Goal: Check status: Check status

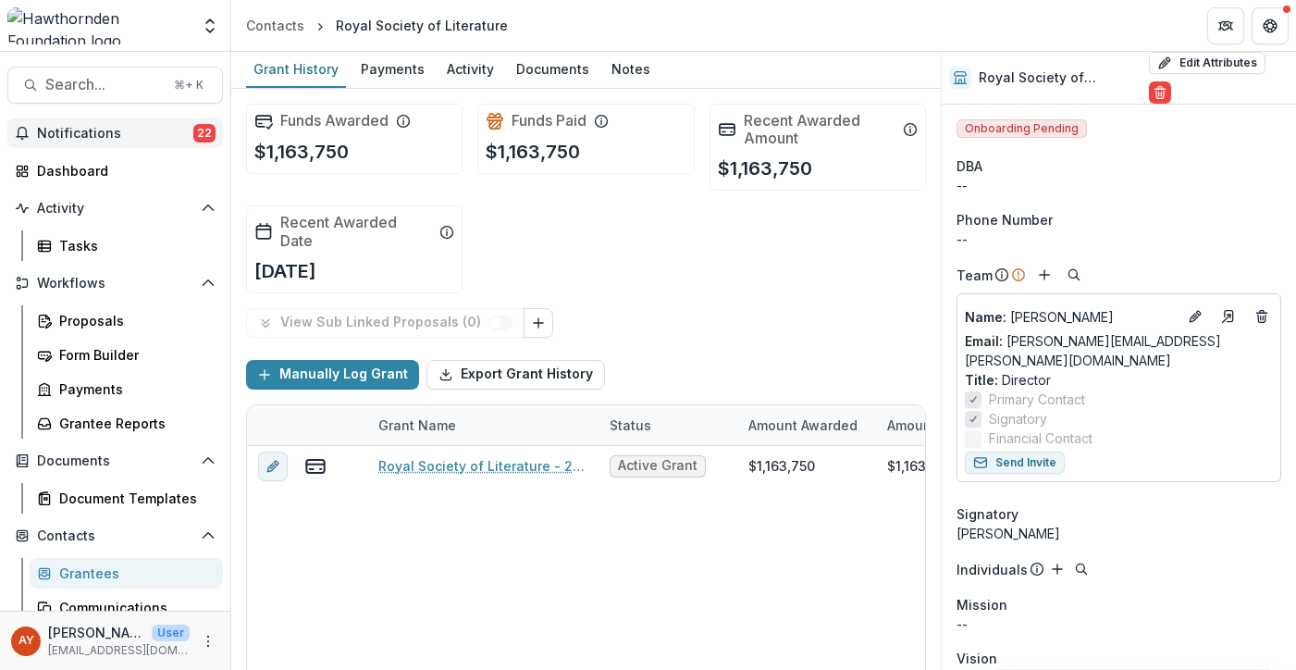
click at [165, 133] on span "Notifications" at bounding box center [115, 134] width 156 height 16
click at [115, 80] on span "Search..." at bounding box center [103, 85] width 117 height 18
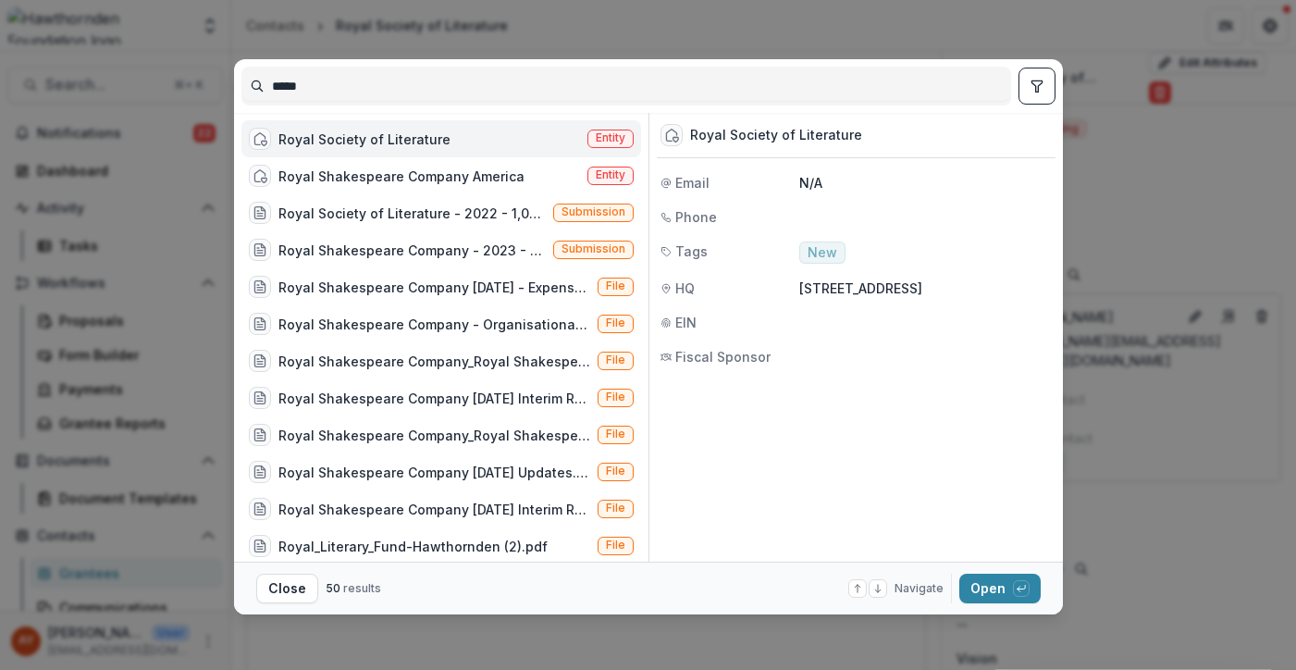
drag, startPoint x: 354, startPoint y: 76, endPoint x: 331, endPoint y: 93, distance: 28.5
click at [331, 93] on input "*****" at bounding box center [626, 86] width 768 height 30
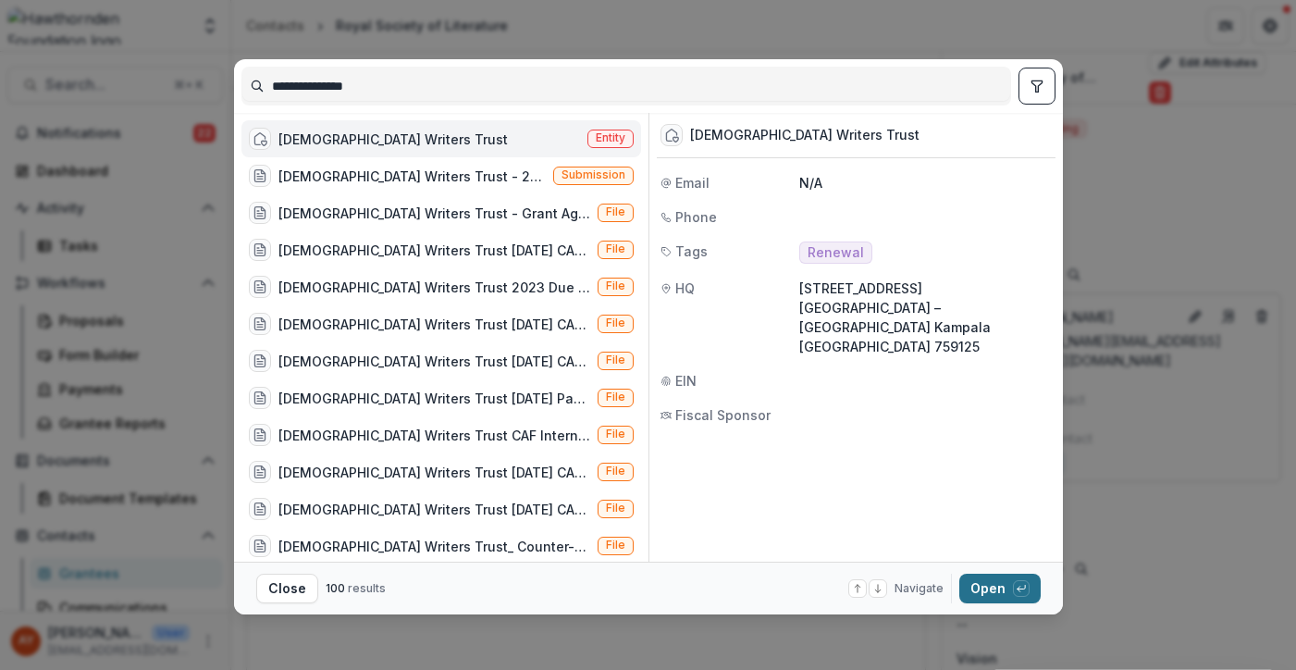
type input "**********"
click at [994, 597] on button "Open with enter key" at bounding box center [999, 589] width 81 height 30
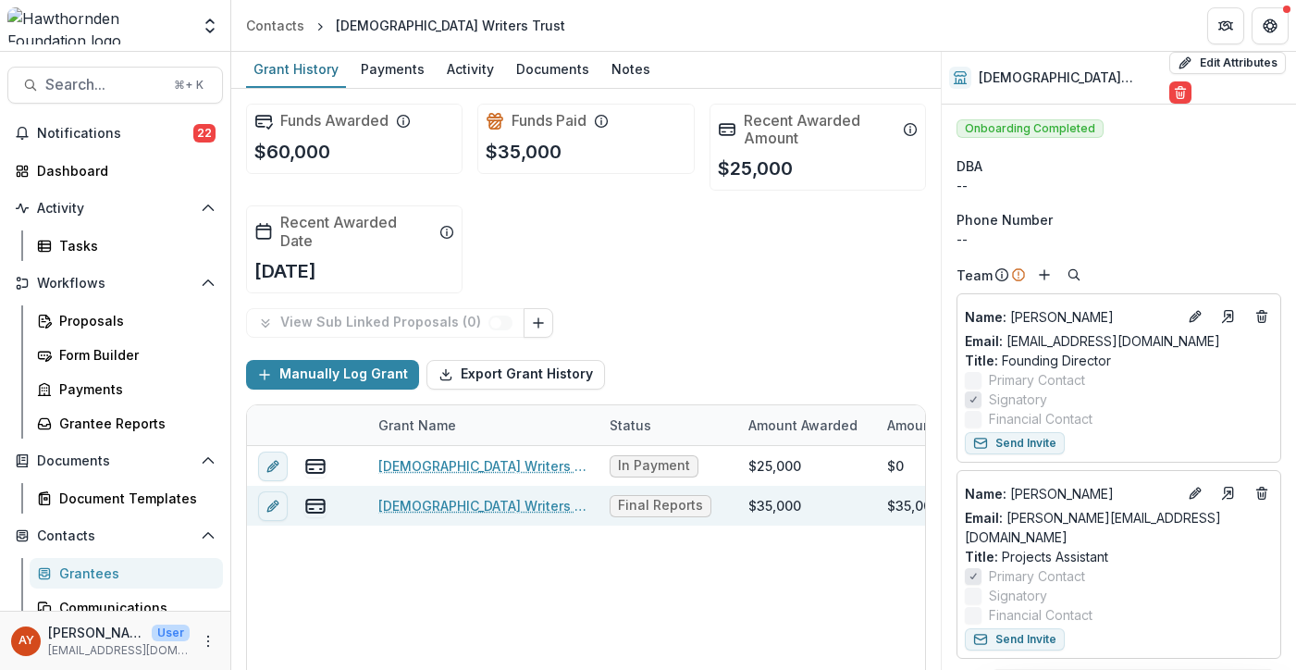
click at [543, 508] on link "[DEMOGRAPHIC_DATA] Writers Trust - 2023 - 35,000" at bounding box center [482, 505] width 209 height 19
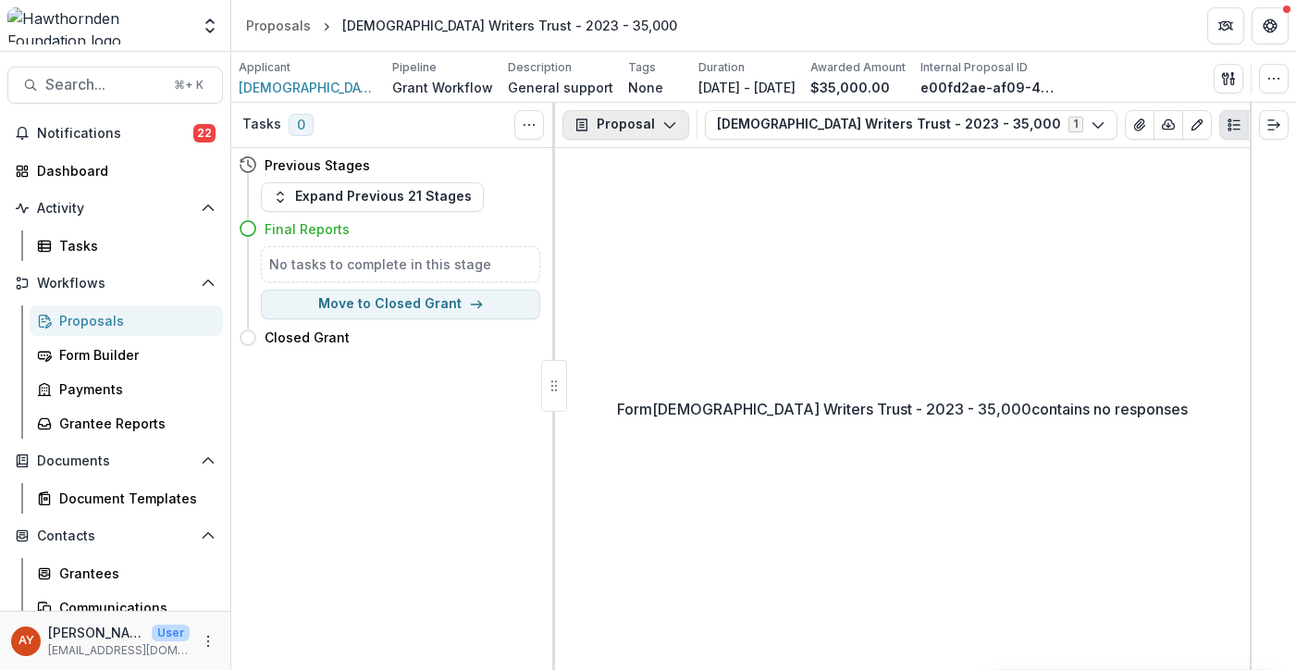
click at [605, 130] on button "Proposal" at bounding box center [625, 125] width 127 height 30
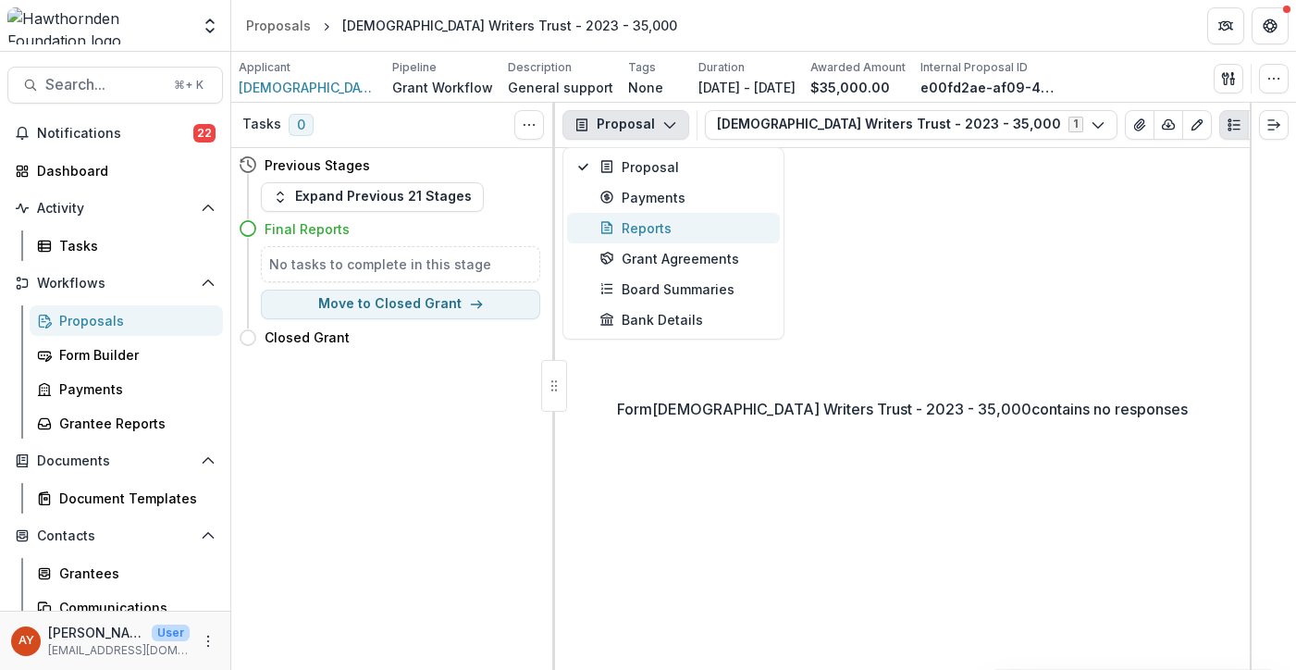
click at [696, 230] on div "Reports" at bounding box center [683, 227] width 169 height 19
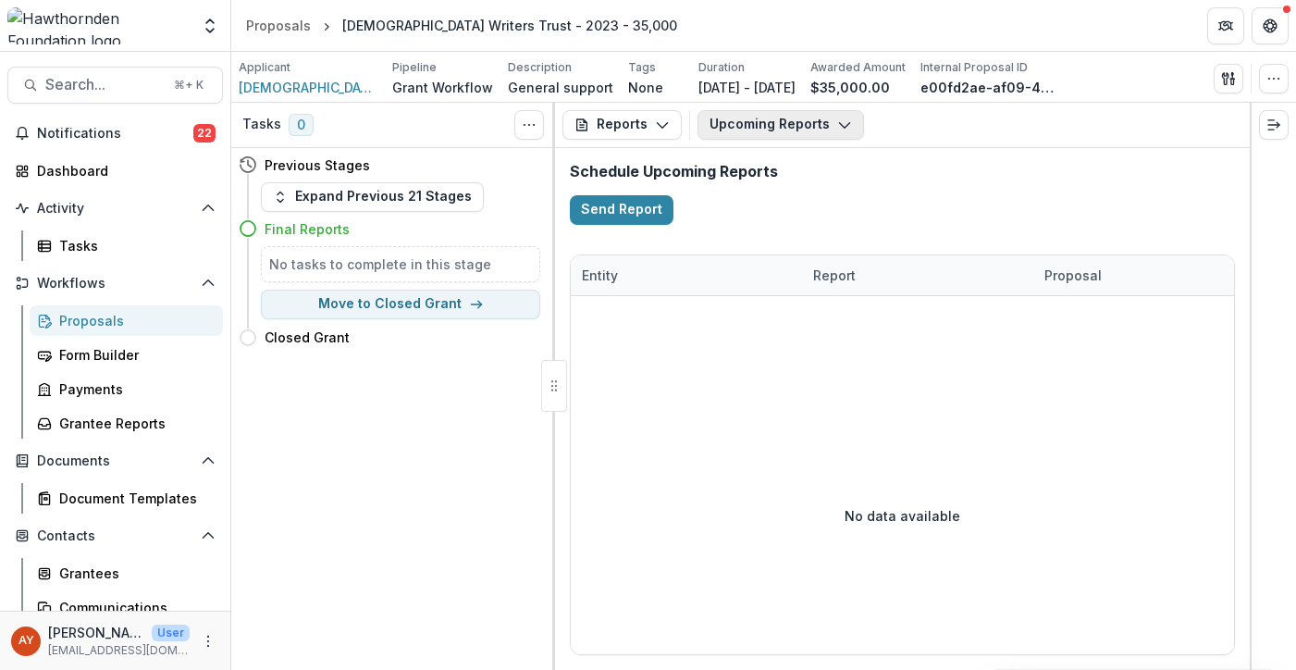
click at [837, 121] on icon "button" at bounding box center [844, 124] width 15 height 15
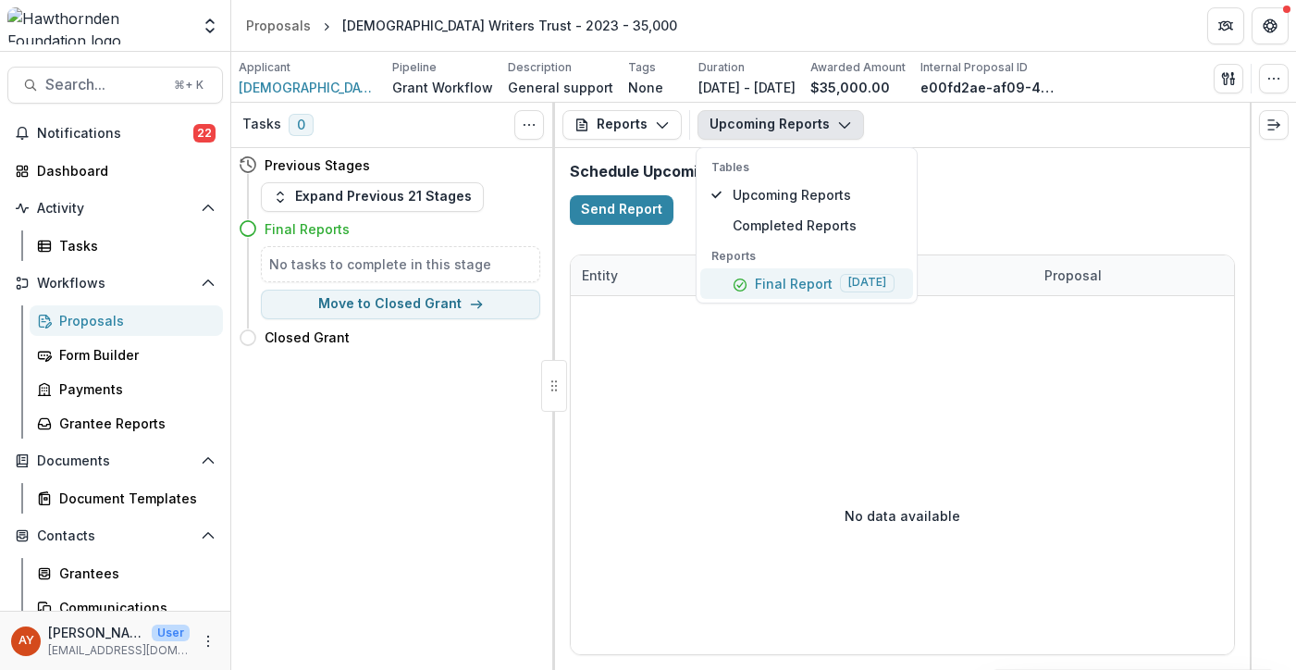
click at [801, 278] on p "Final Report" at bounding box center [794, 283] width 78 height 19
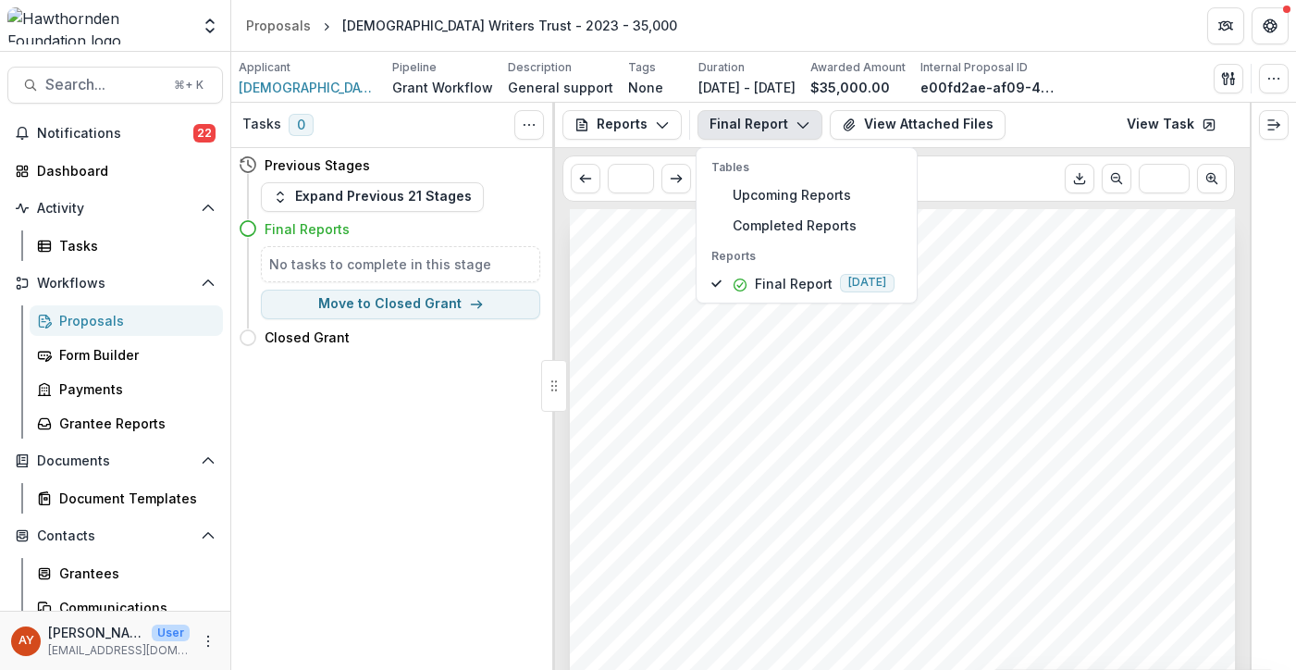
click at [978, 357] on span "outcomes during the reporting period. It is divided into three sections: Basic …" at bounding box center [880, 353] width 540 height 14
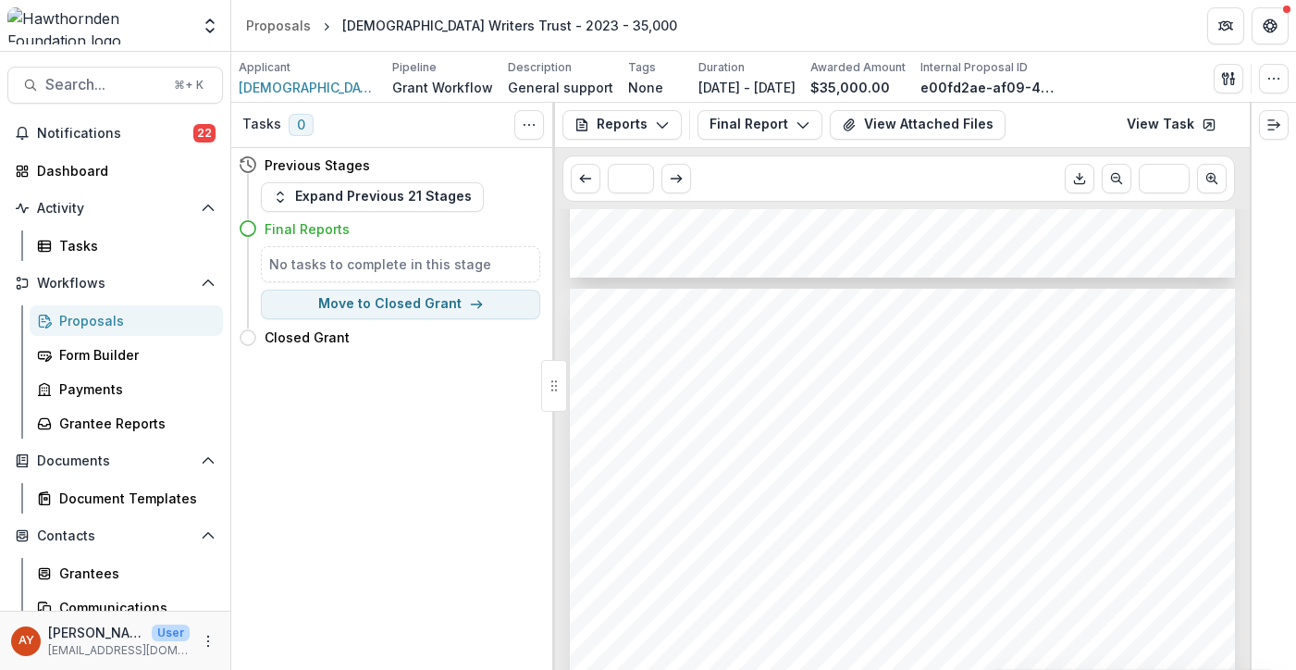
scroll to position [933, 0]
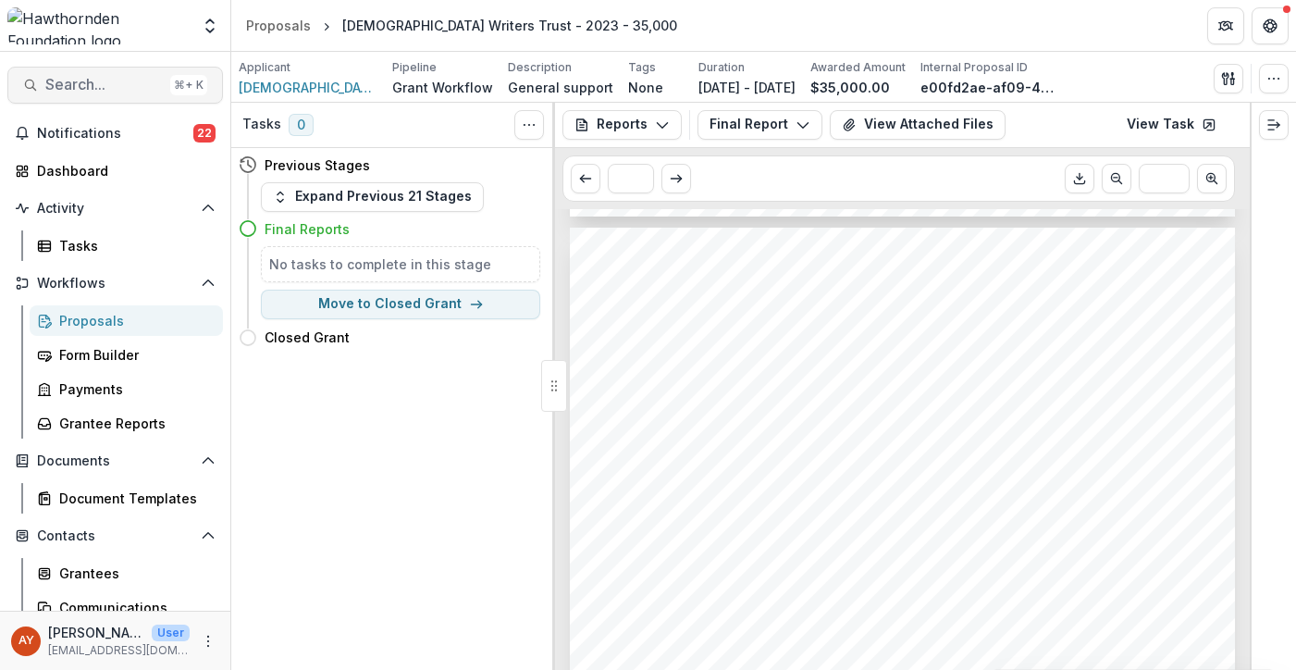
click at [123, 89] on span "Search..." at bounding box center [103, 85] width 117 height 18
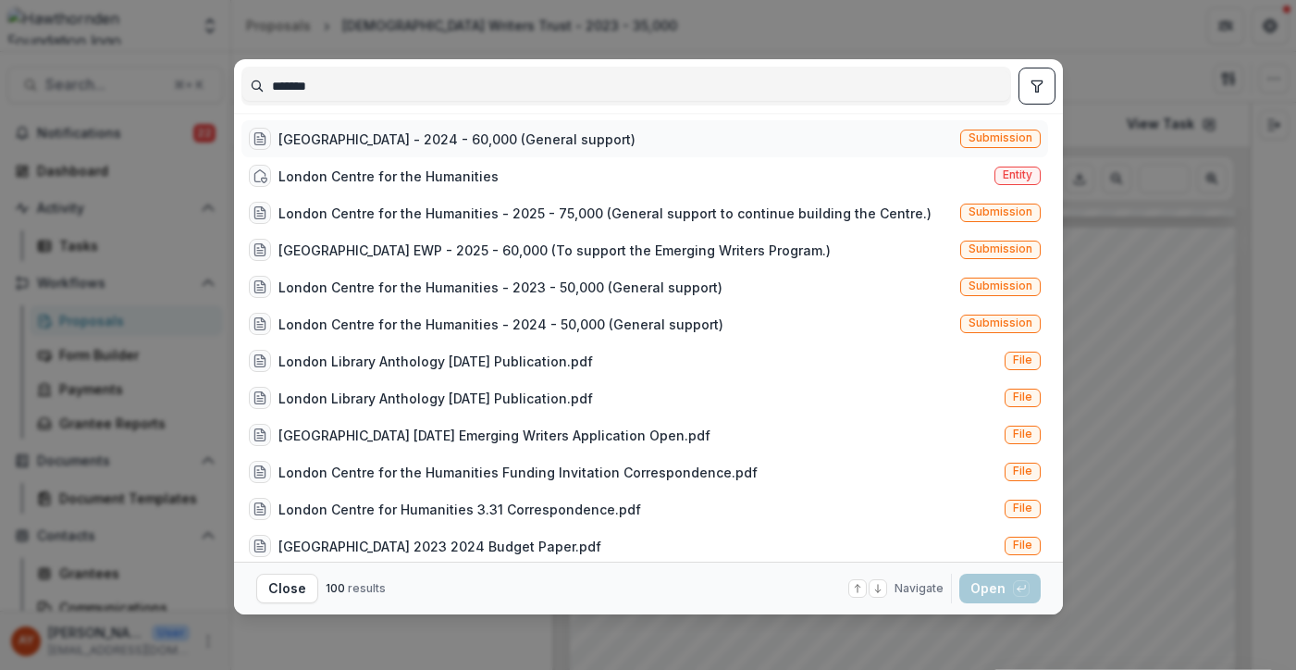
type input "******"
click at [403, 136] on div "[GEOGRAPHIC_DATA] - 2024 - 60,000 (General support)" at bounding box center [456, 139] width 357 height 19
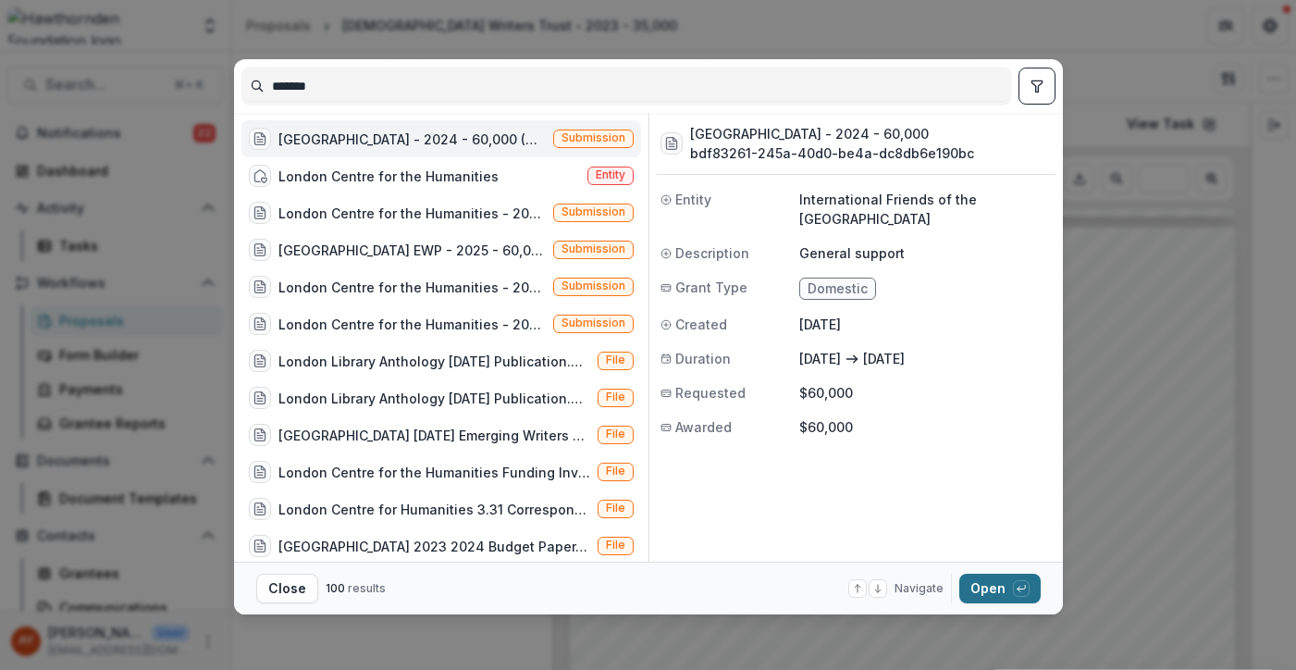
click at [991, 575] on button "Open with enter key" at bounding box center [999, 589] width 81 height 30
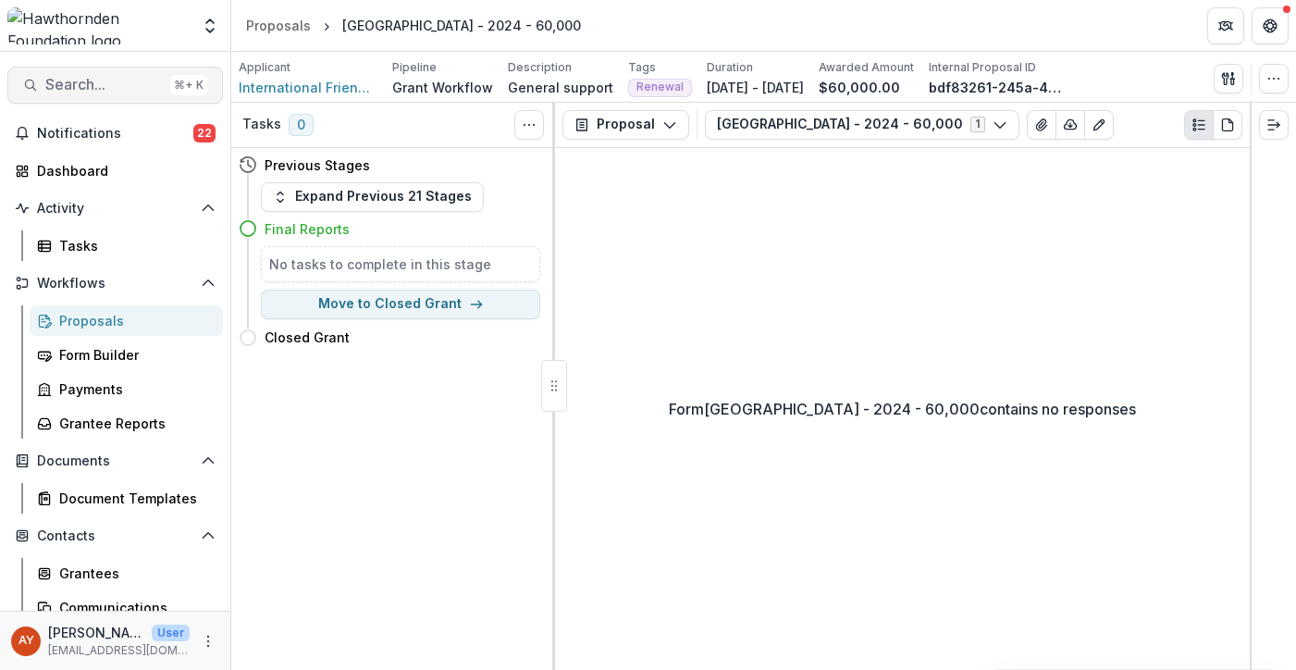
click at [76, 67] on button "Search... ⌘ + K" at bounding box center [115, 85] width 216 height 37
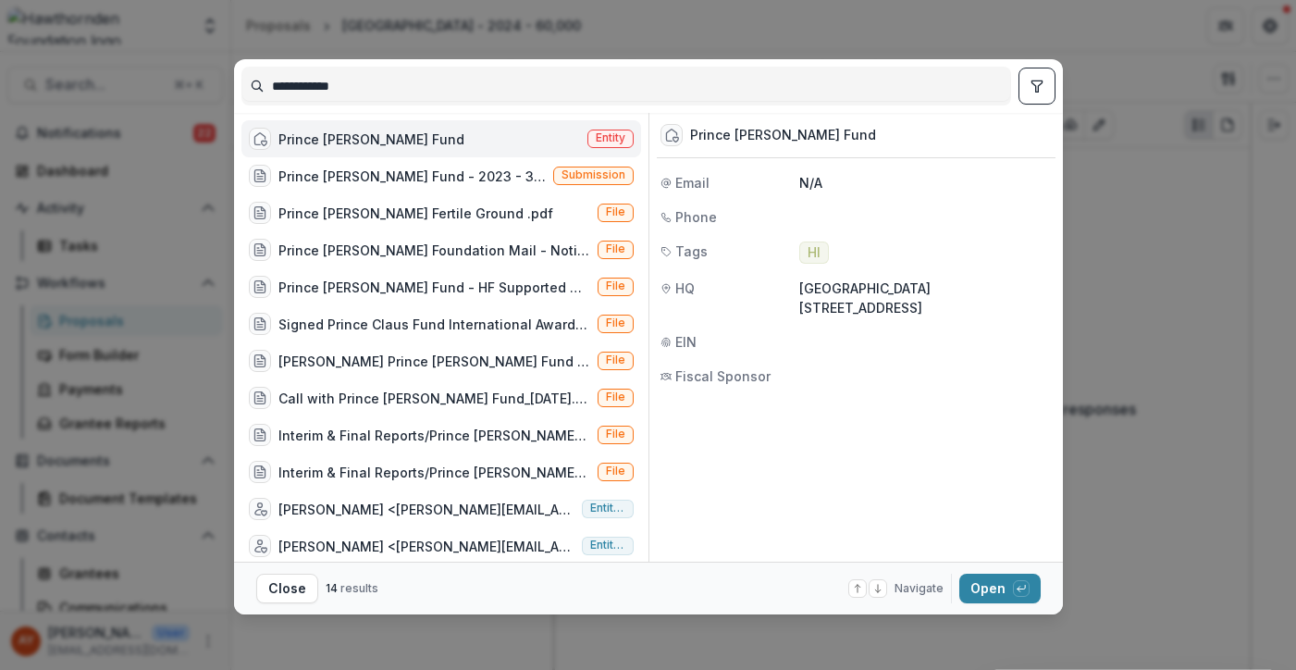
type input "**********"
click at [513, 142] on div "Prince [PERSON_NAME] Fund Entity" at bounding box center [441, 138] width 400 height 37
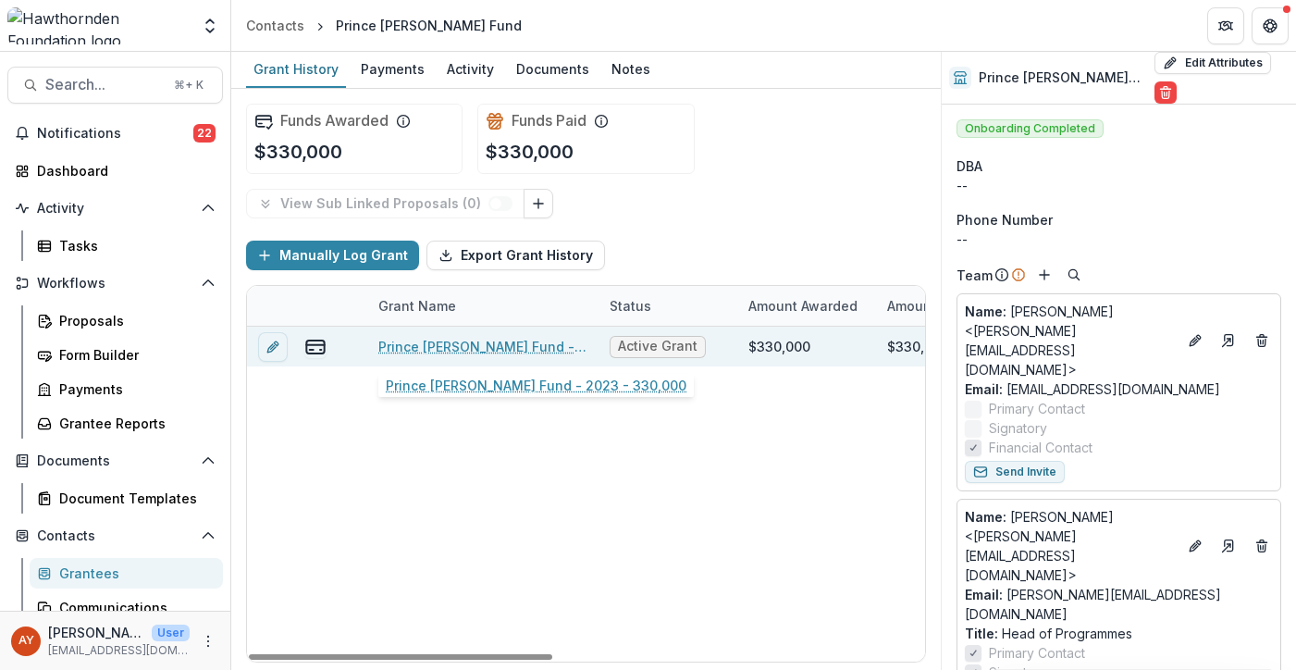
click at [544, 345] on link "Prince [PERSON_NAME] Fund - 2023 - 330,000" at bounding box center [482, 346] width 209 height 19
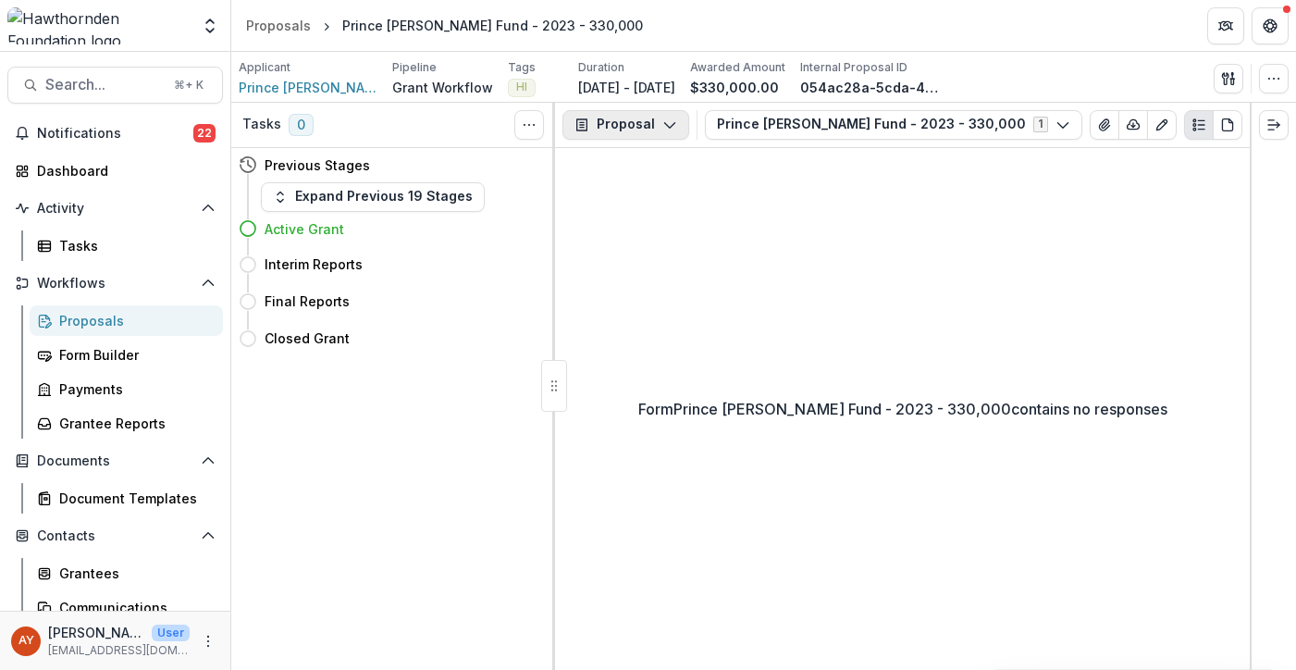
click at [643, 128] on button "Proposal" at bounding box center [625, 125] width 127 height 30
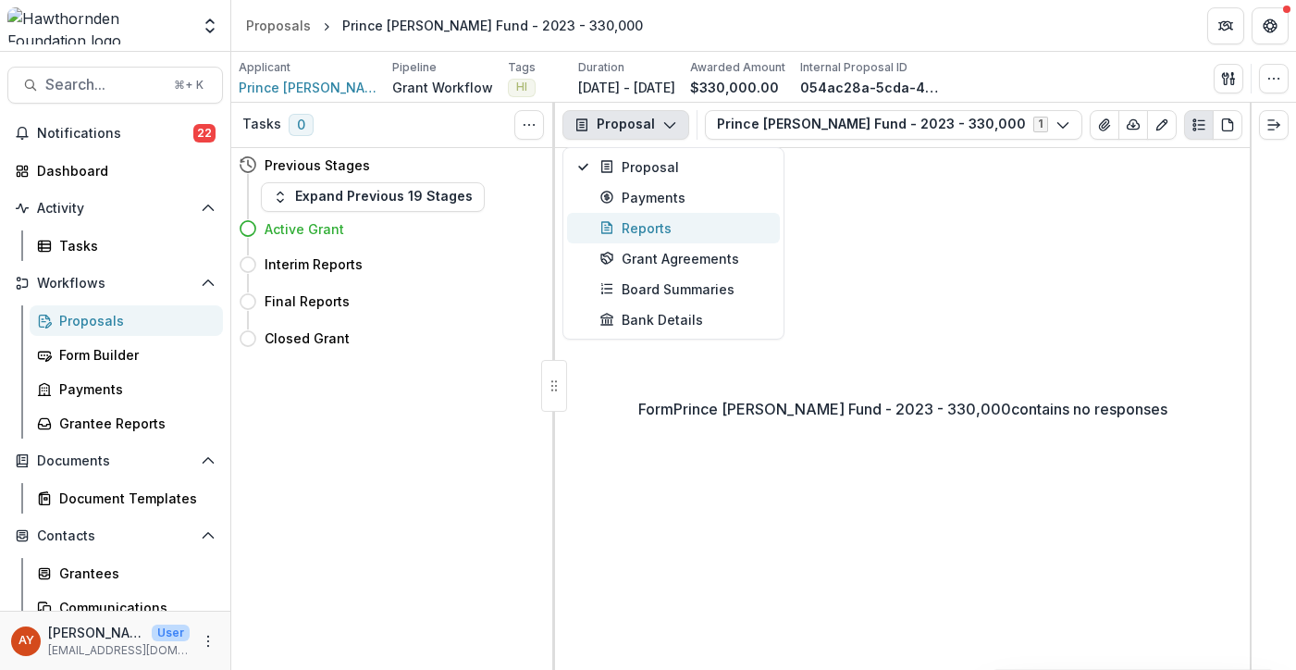
click at [689, 220] on div "Reports" at bounding box center [683, 227] width 169 height 19
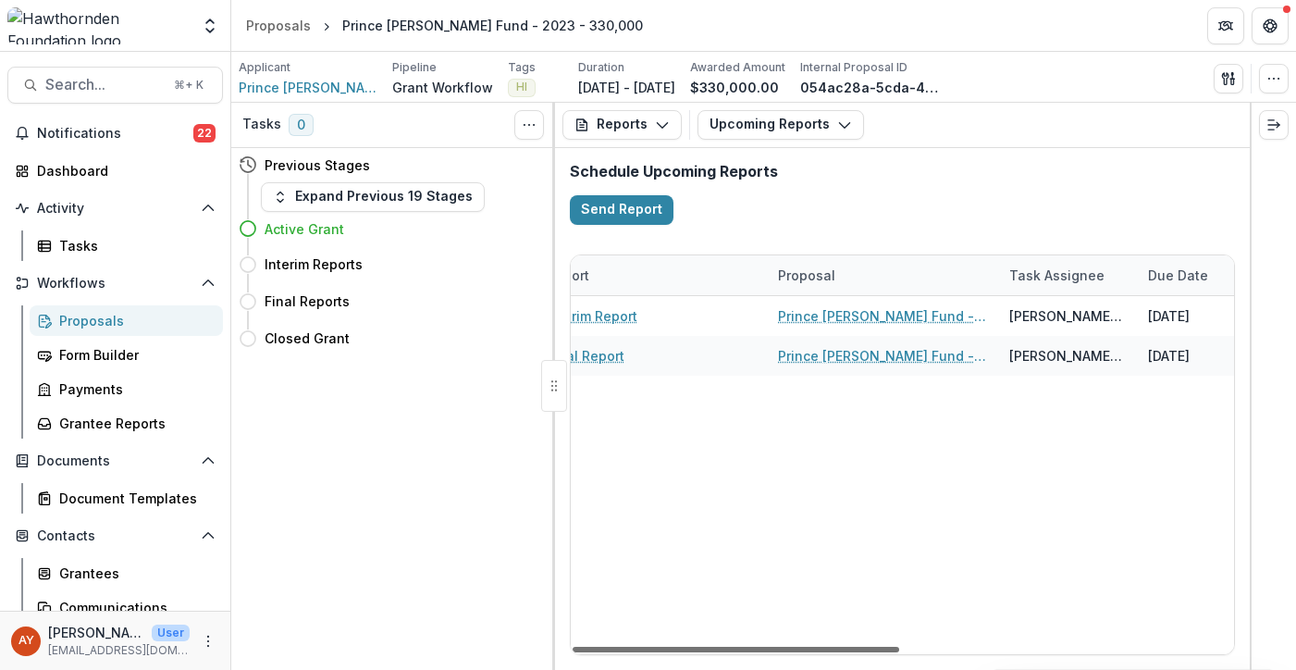
scroll to position [0, 307]
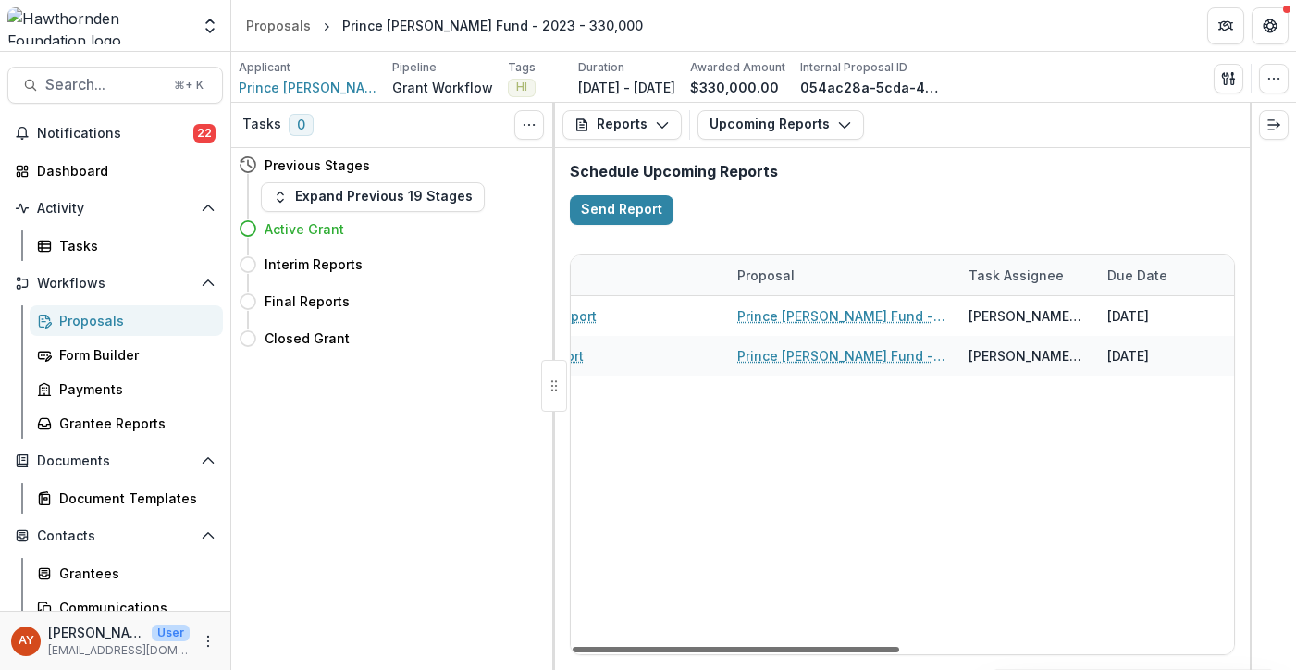
drag, startPoint x: 796, startPoint y: 644, endPoint x: 947, endPoint y: 611, distance: 154.2
click at [899, 647] on div at bounding box center [736, 650] width 327 height 6
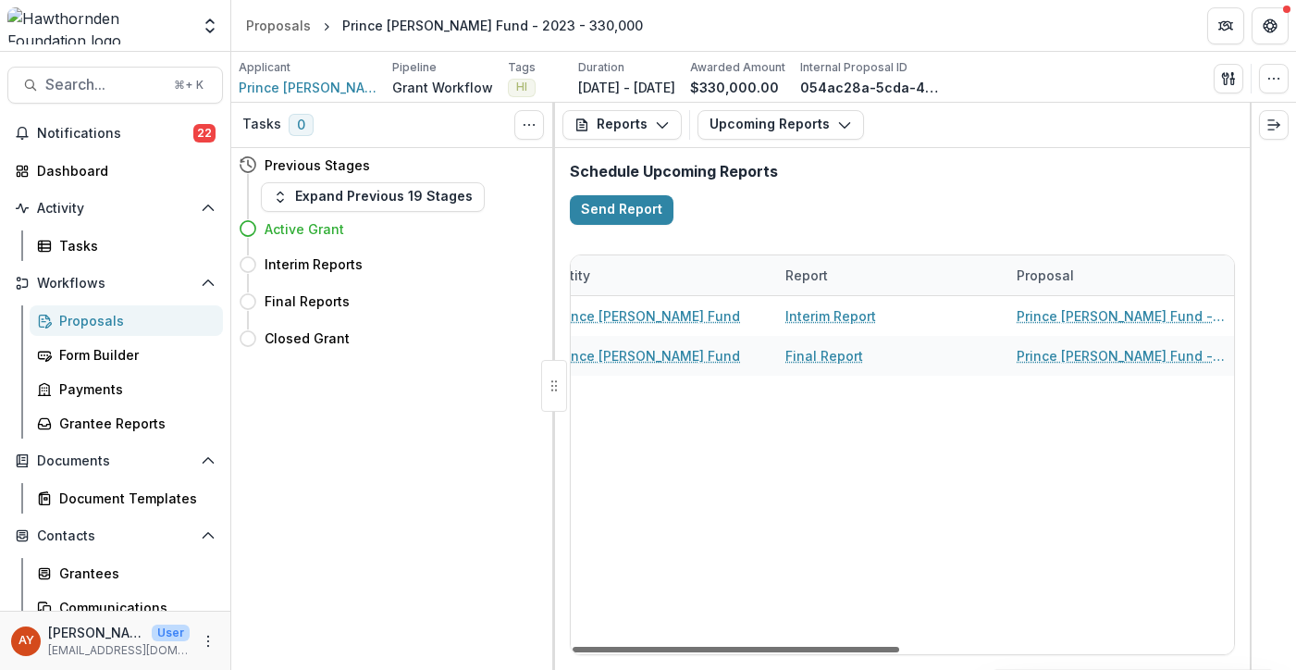
scroll to position [0, 0]
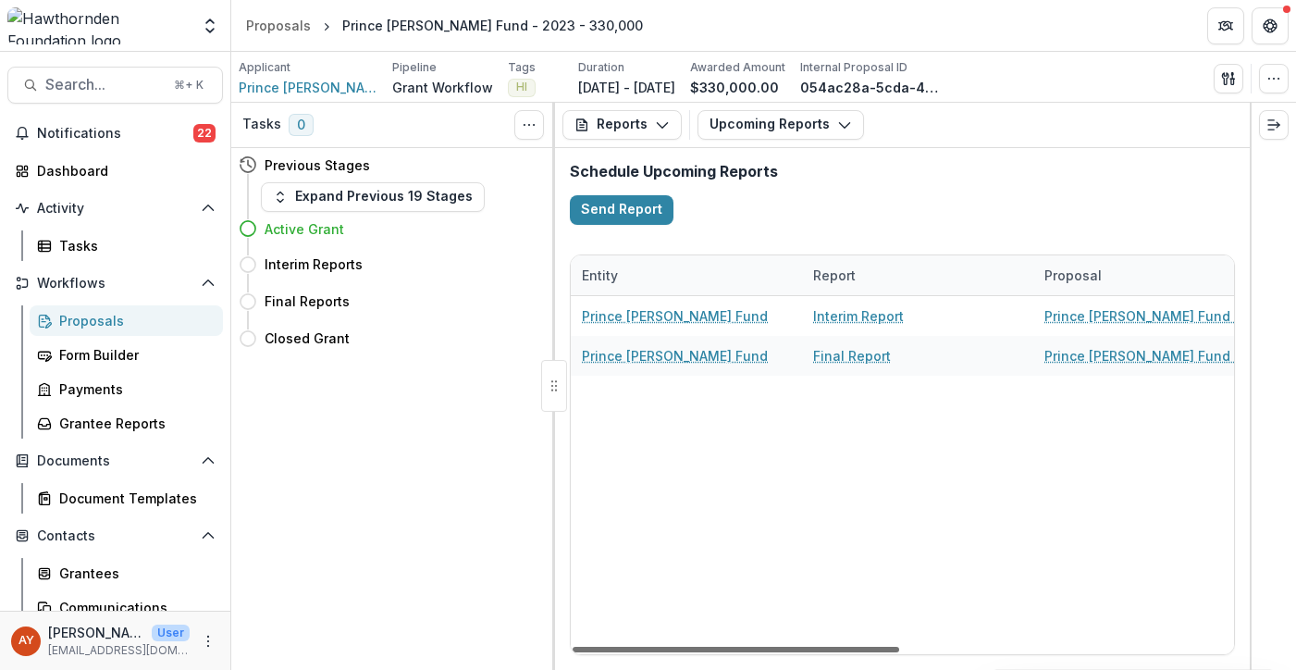
drag, startPoint x: 1104, startPoint y: 647, endPoint x: 818, endPoint y: 677, distance: 287.5
click at [818, 652] on div at bounding box center [736, 650] width 327 height 6
click at [108, 87] on span "Search..." at bounding box center [103, 85] width 117 height 18
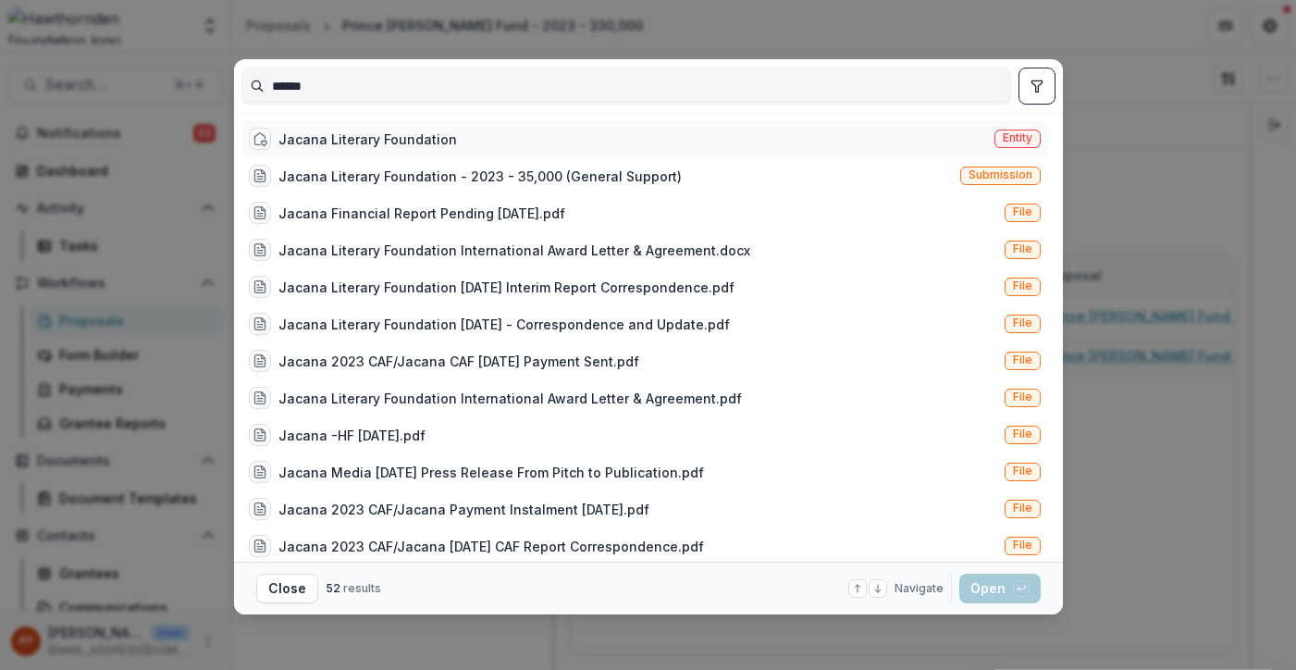
type input "******"
click at [367, 125] on div "Jacana Literary Foundation Entity" at bounding box center [644, 138] width 807 height 37
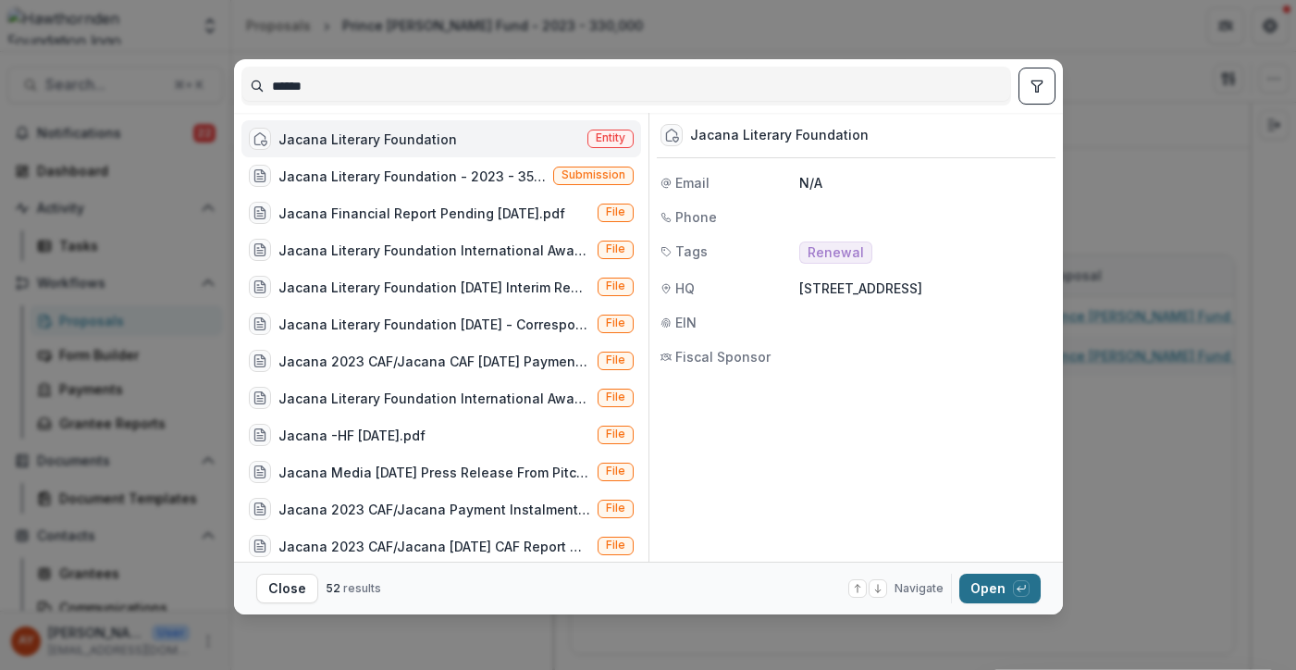
click at [974, 584] on button "Open with enter key" at bounding box center [999, 589] width 81 height 30
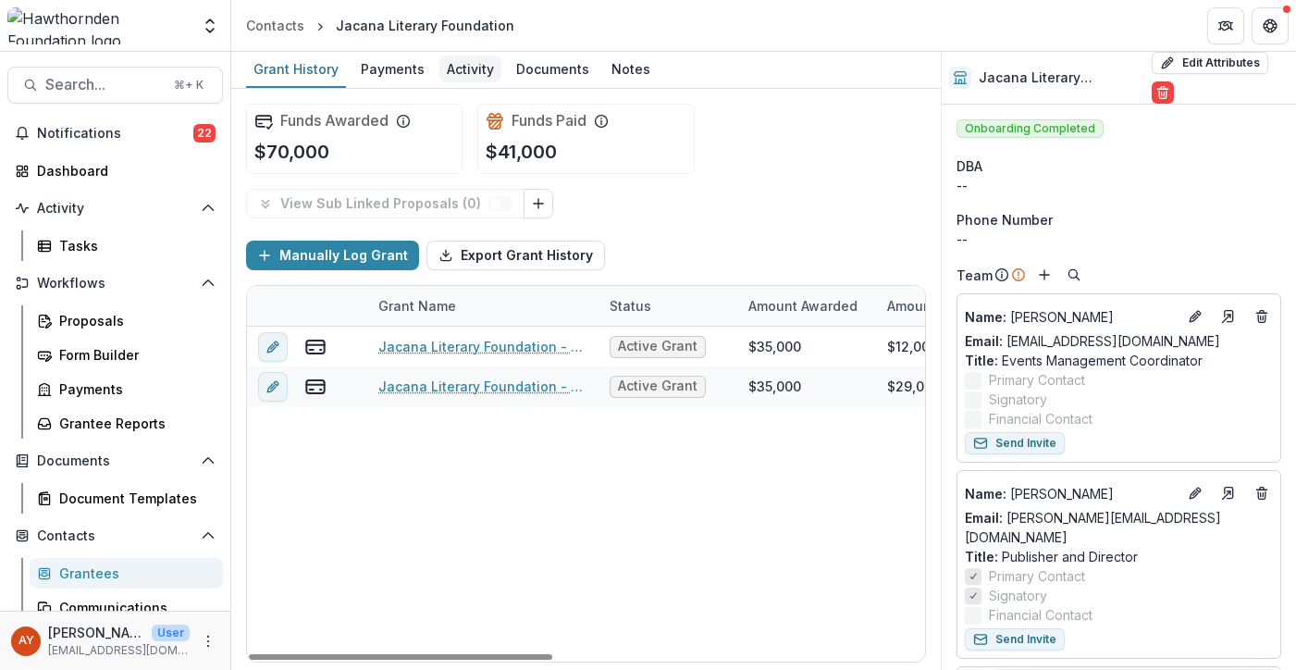
click at [458, 67] on div "Activity" at bounding box center [470, 69] width 62 height 27
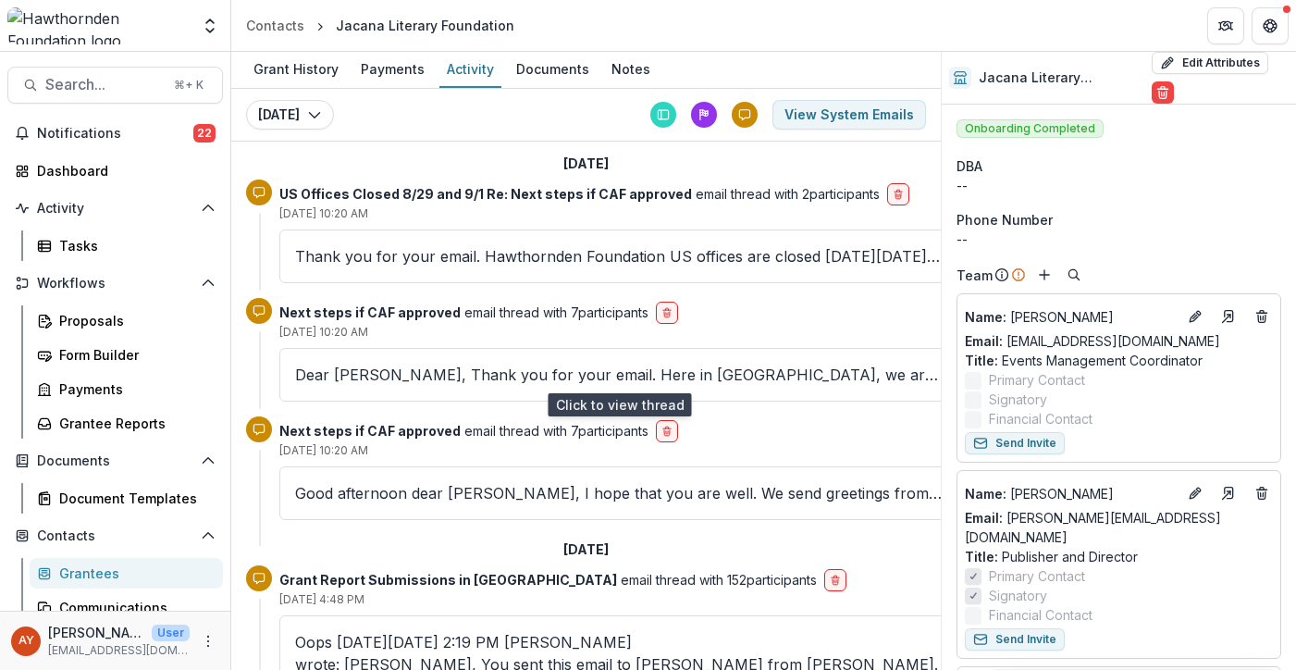
click at [785, 372] on p "Dear [PERSON_NAME], Thank you for your email. Here in [GEOGRAPHIC_DATA], we are…" at bounding box center [619, 375] width 648 height 22
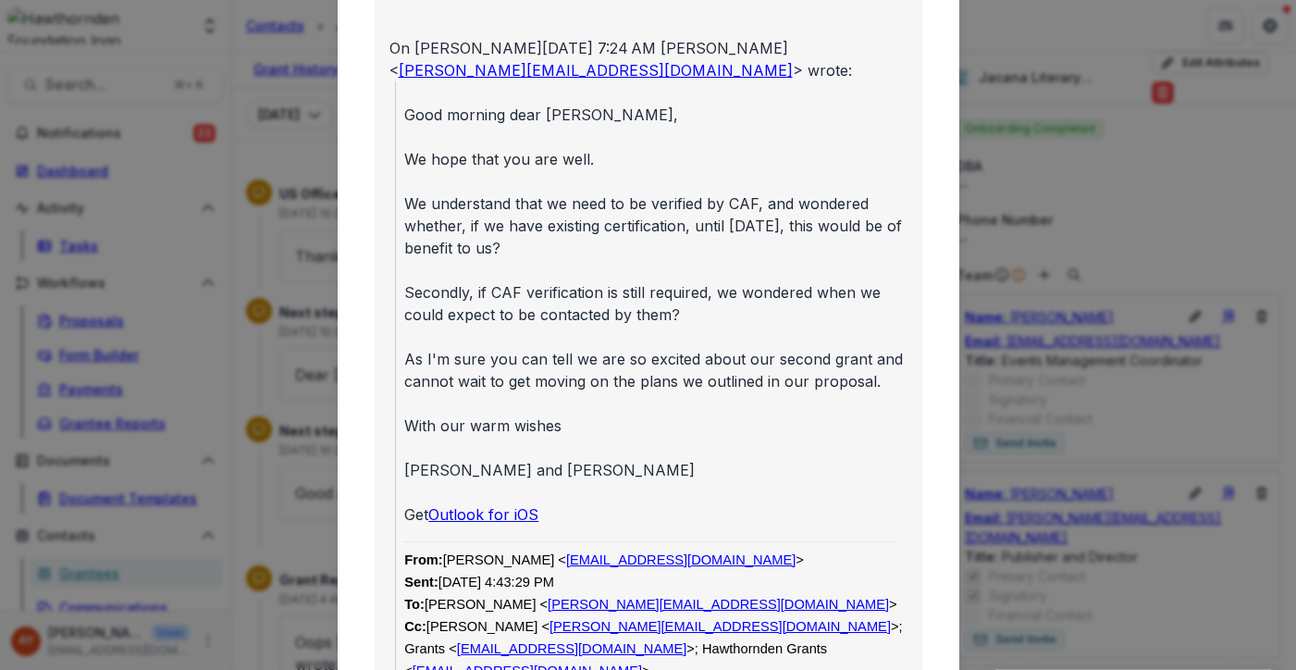
scroll to position [1465, 0]
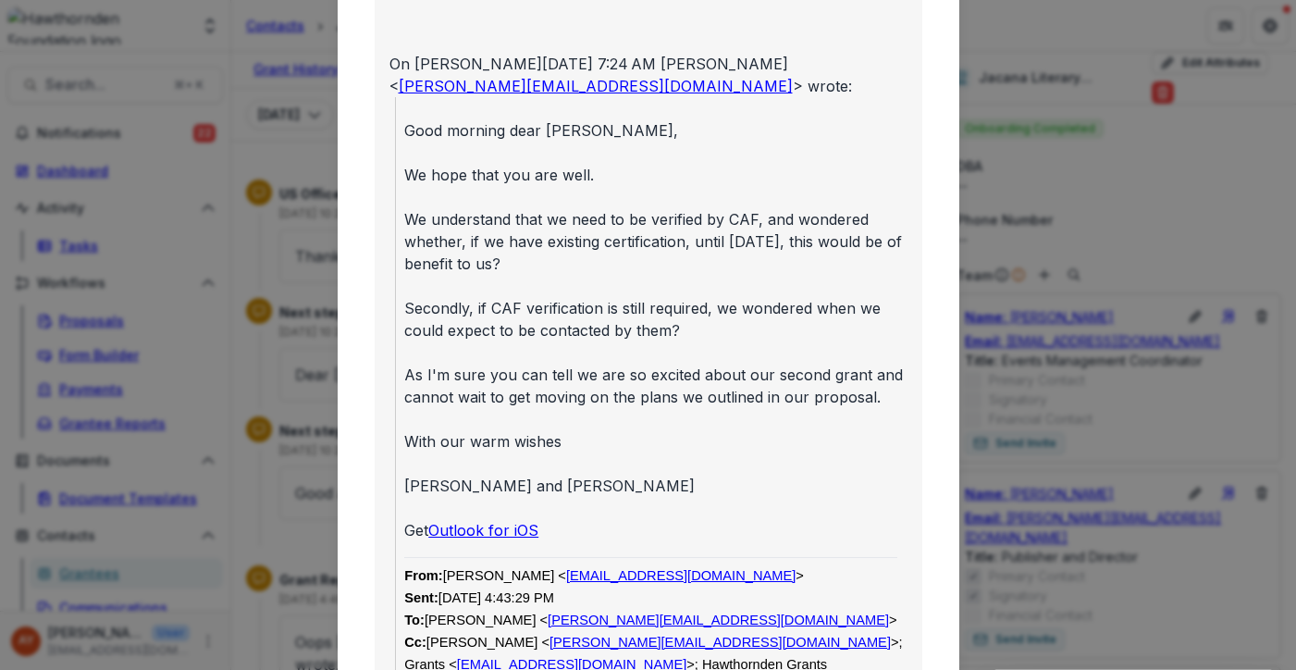
click at [975, 308] on div "Viewing Thread To: [PERSON_NAME] <[PERSON_NAME][EMAIL_ADDRESS][DOMAIN_NAME]> CC…" at bounding box center [648, 335] width 1296 height 670
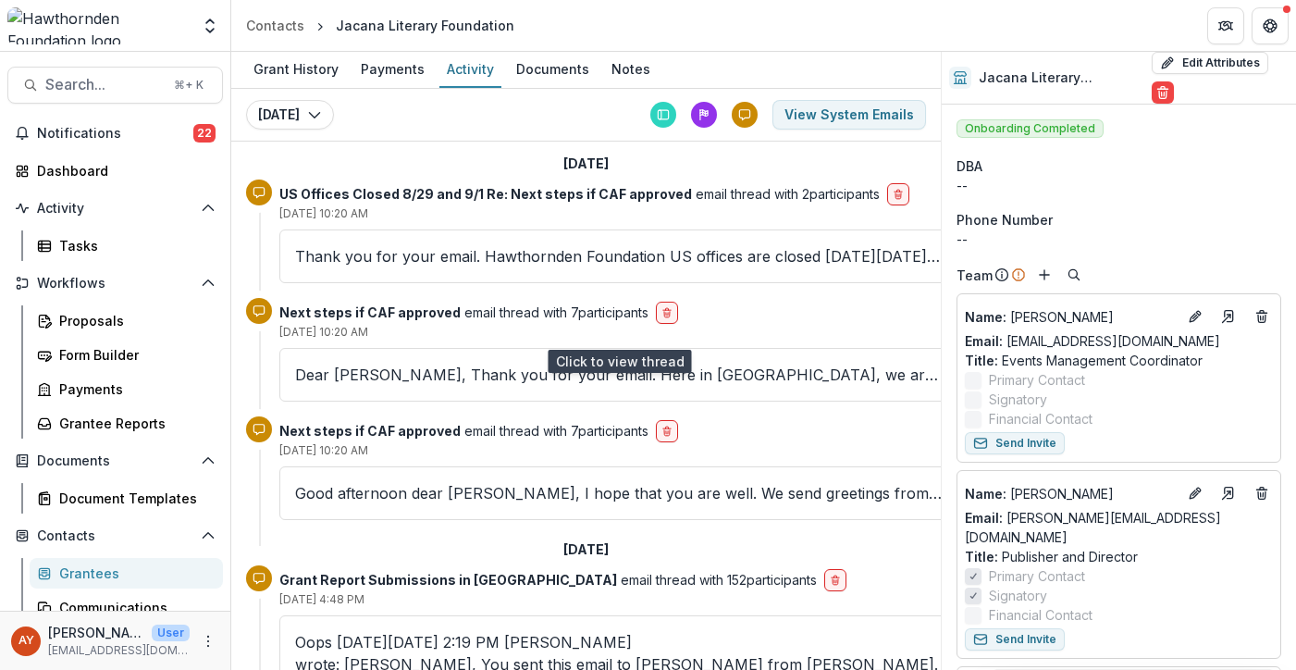
scroll to position [327, 0]
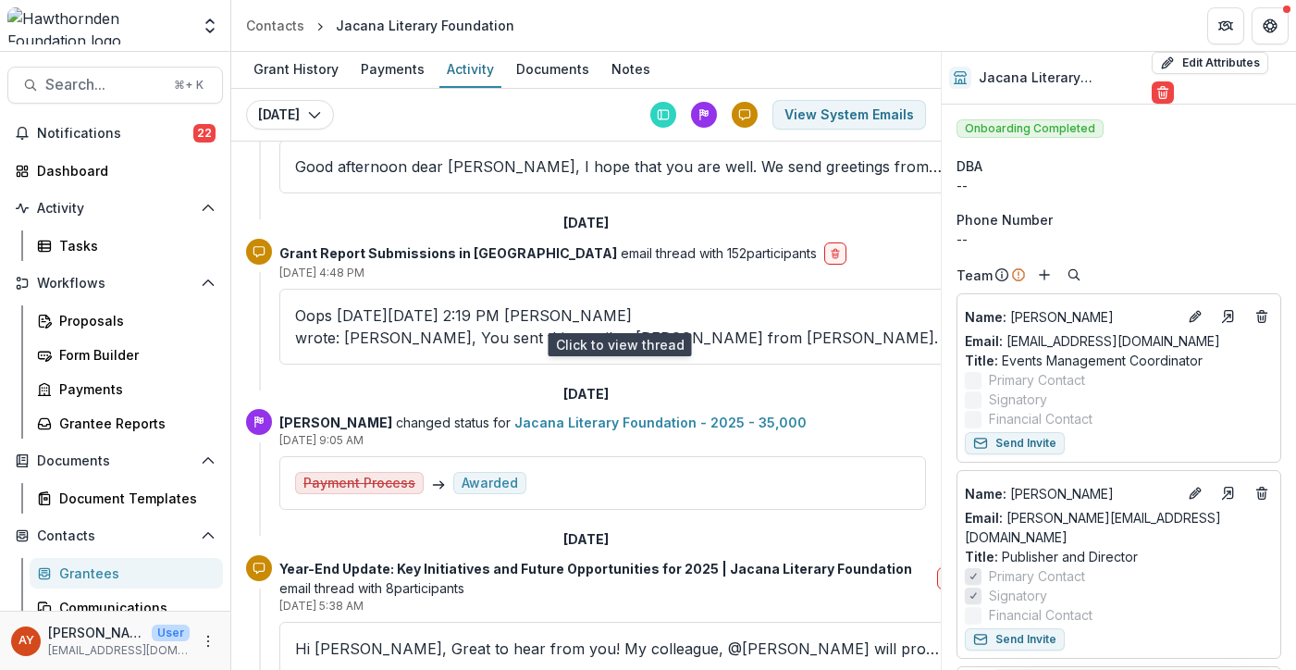
click at [854, 327] on andreas\@hawthornden\ "wrote: [PERSON_NAME], You sent this email to [PERSON_NAME] from [PERSON_NAME]. …" at bounding box center [619, 338] width 648 height 22
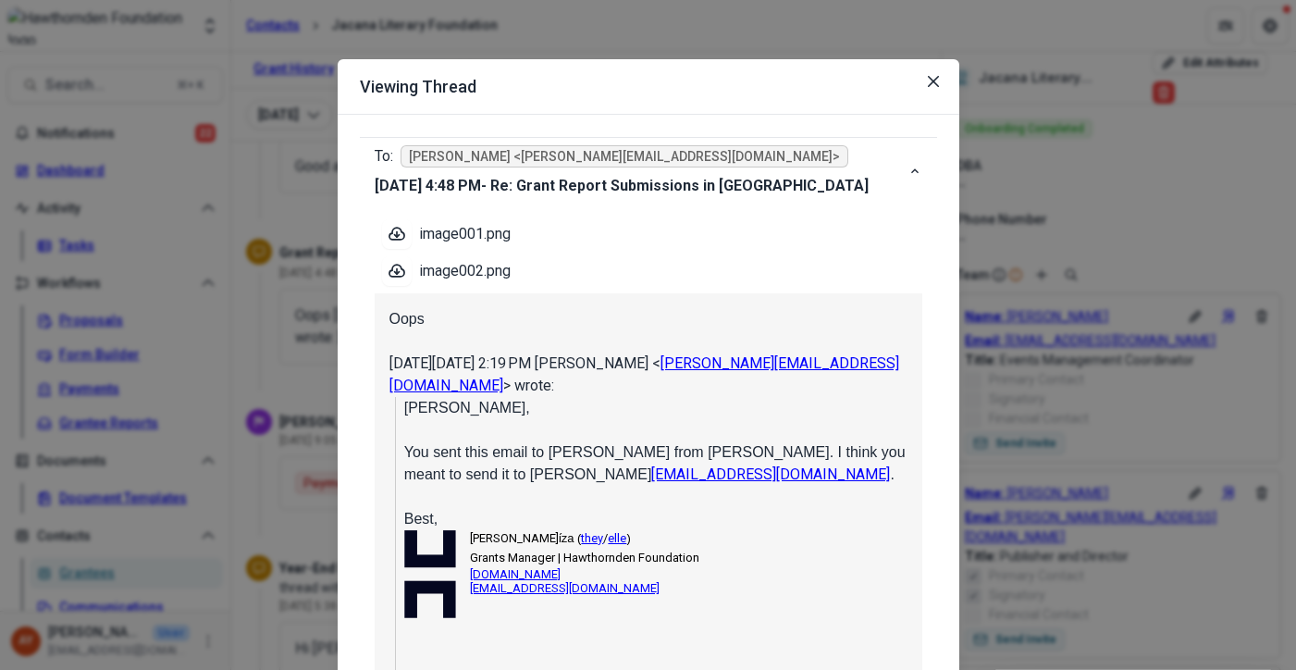
click at [843, 395] on div "[DATE][DATE] 2:19 PM [PERSON_NAME] < [PERSON_NAME][EMAIL_ADDRESS][DOMAIN_NAME] …" at bounding box center [648, 374] width 518 height 44
click at [1029, 294] on div "Viewing Thread To: [PERSON_NAME] <[PERSON_NAME][EMAIL_ADDRESS][DOMAIN_NAME]> [D…" at bounding box center [648, 335] width 1296 height 670
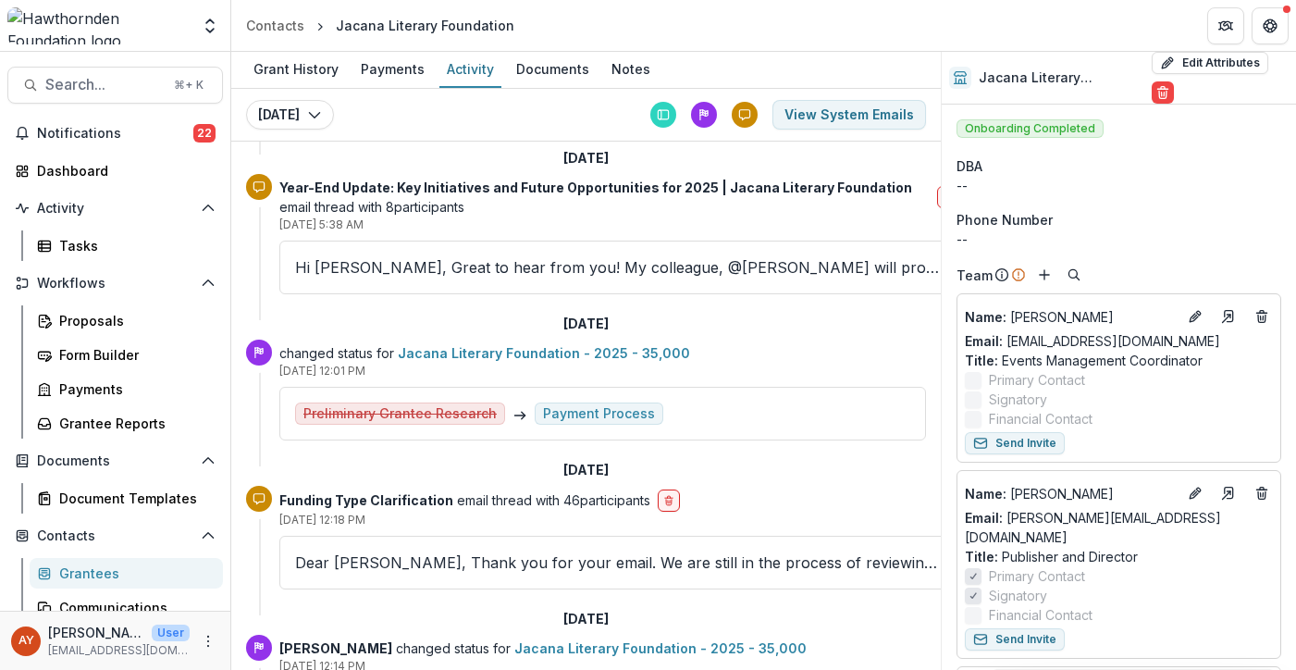
scroll to position [701, 0]
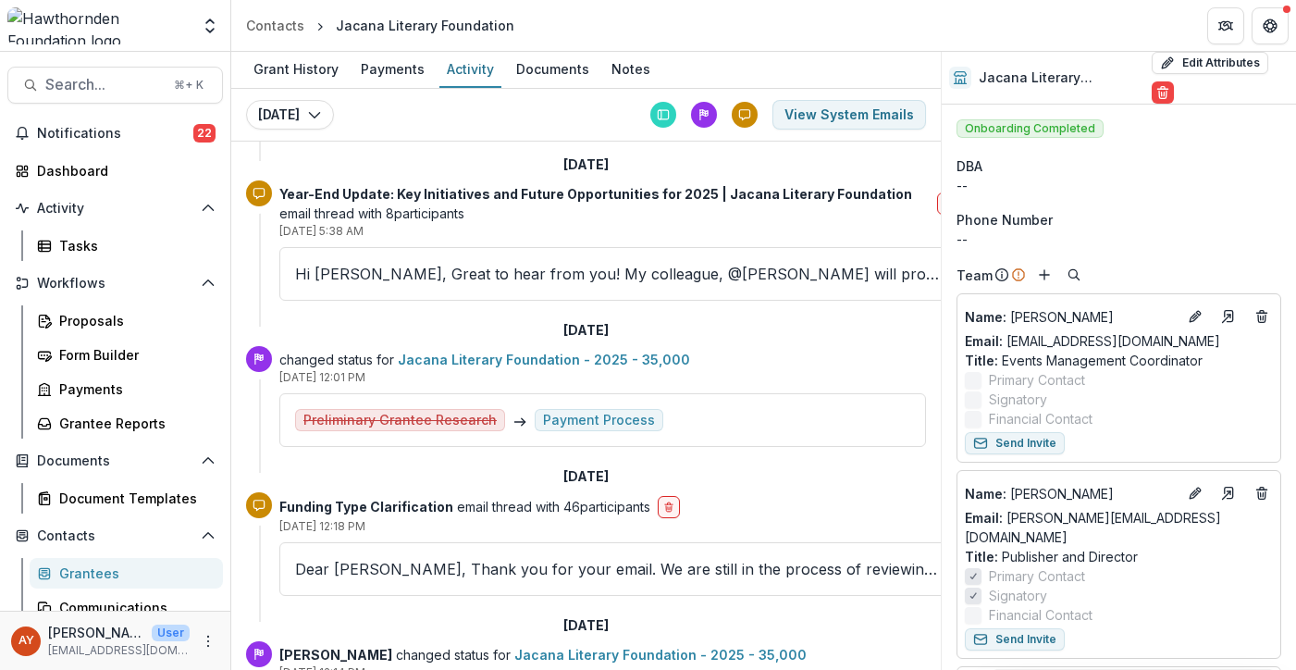
click at [735, 558] on p "Dear [PERSON_NAME], Thank you for your email. We are still in the process of re…" at bounding box center [619, 569] width 648 height 22
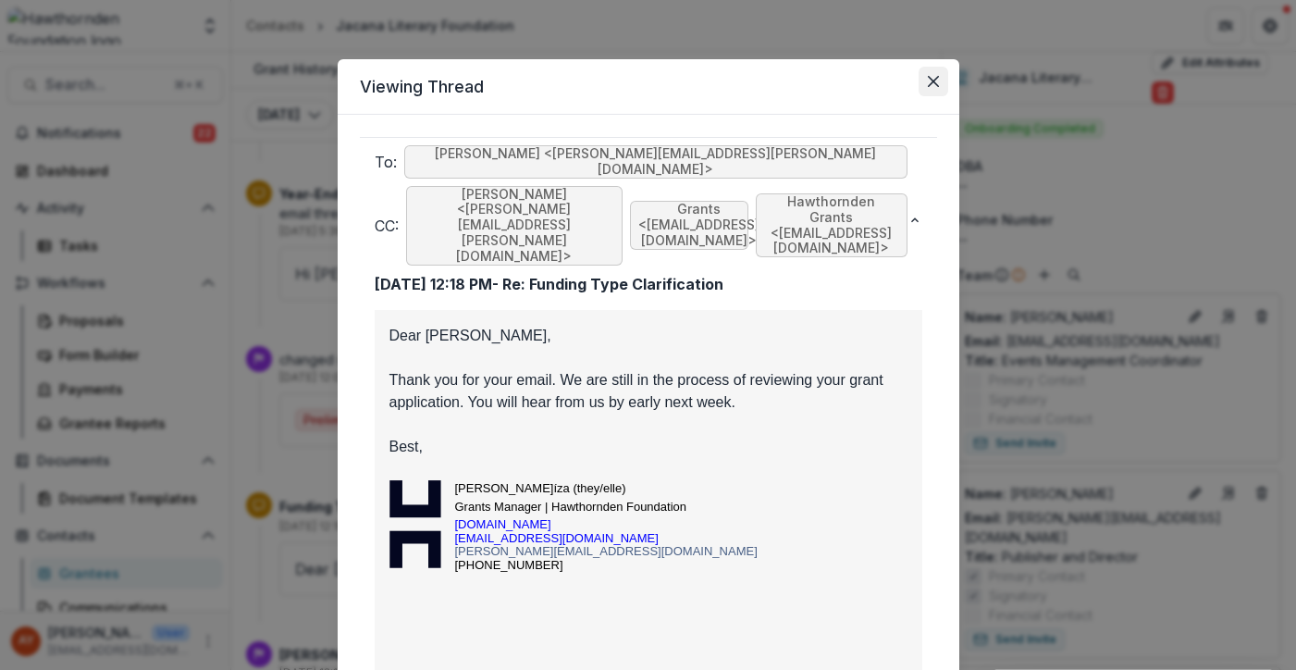
click at [941, 83] on button "Close" at bounding box center [934, 82] width 30 height 30
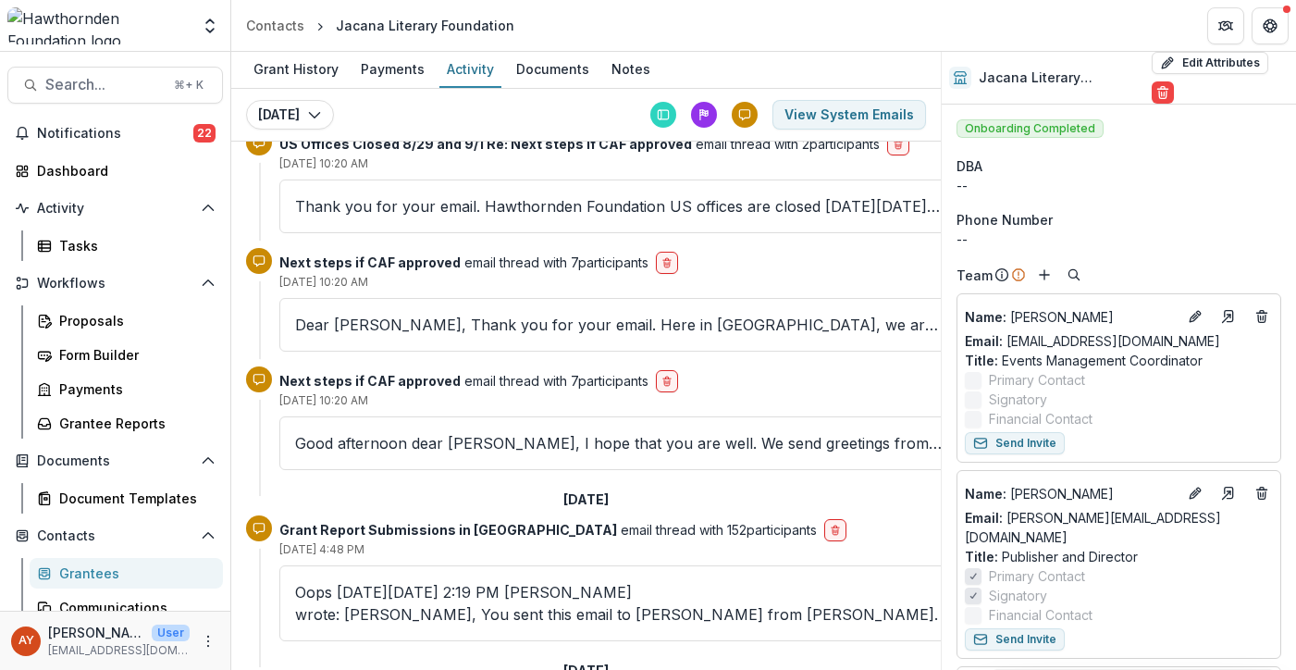
scroll to position [0, 0]
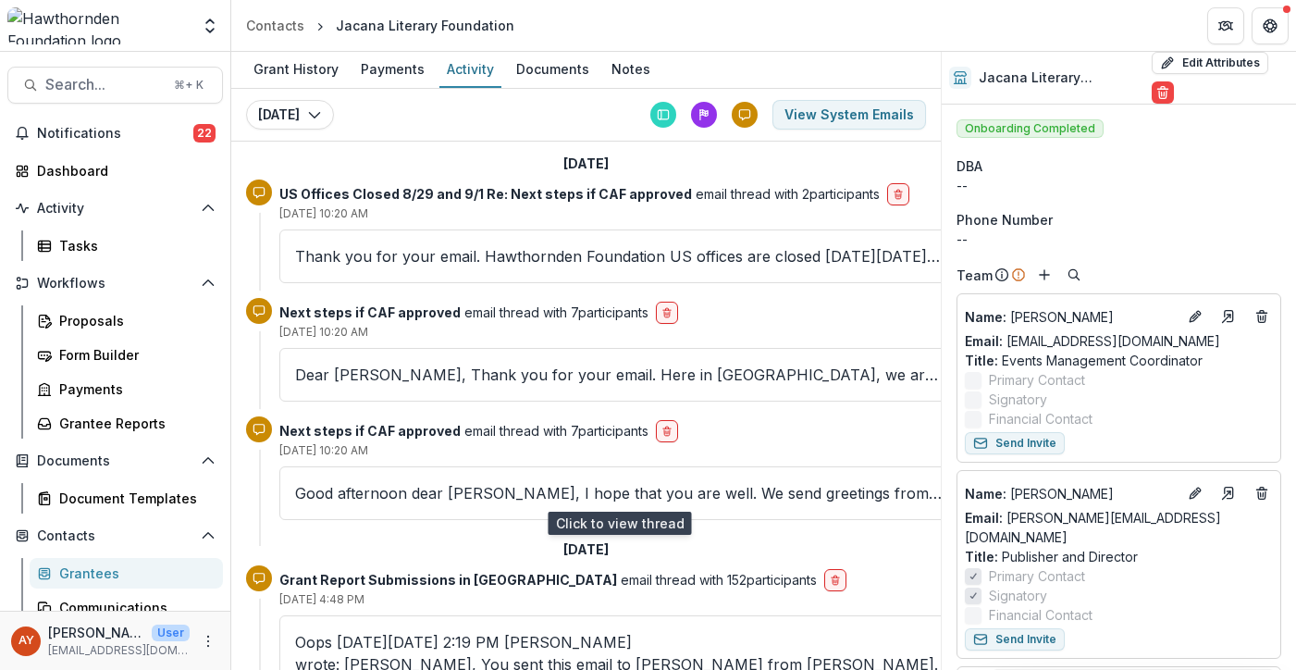
click at [523, 500] on p "Good afternoon dear [PERSON_NAME], I hope that you are well. We send greetings …" at bounding box center [619, 493] width 648 height 22
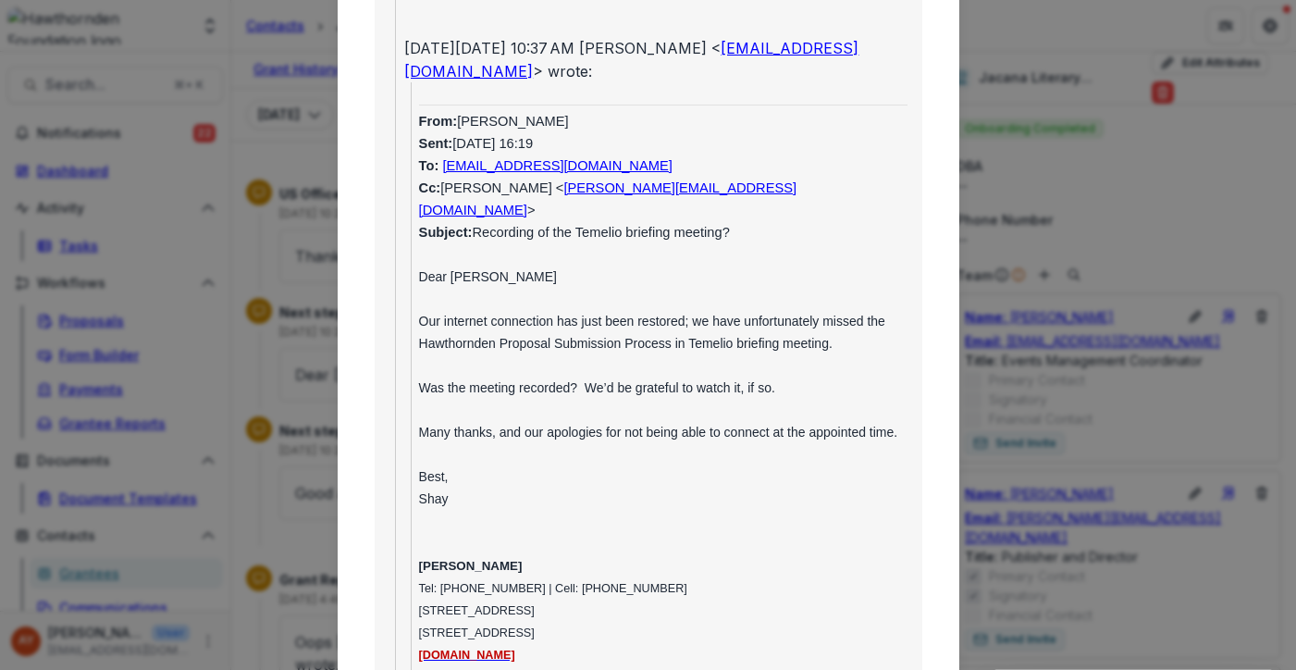
scroll to position [3723, 0]
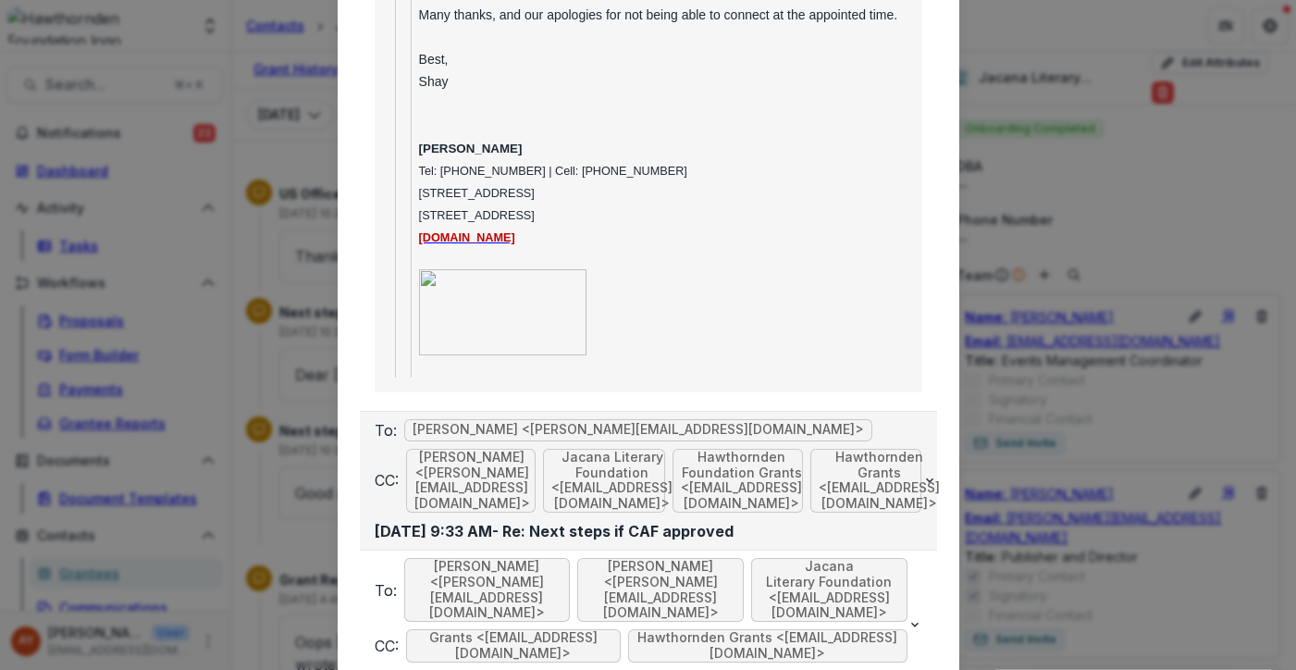
click at [368, 412] on button "To: [PERSON_NAME] <[PERSON_NAME][EMAIL_ADDRESS][DOMAIN_NAME]> CC: [PERSON_NAME]…" at bounding box center [648, 481] width 577 height 138
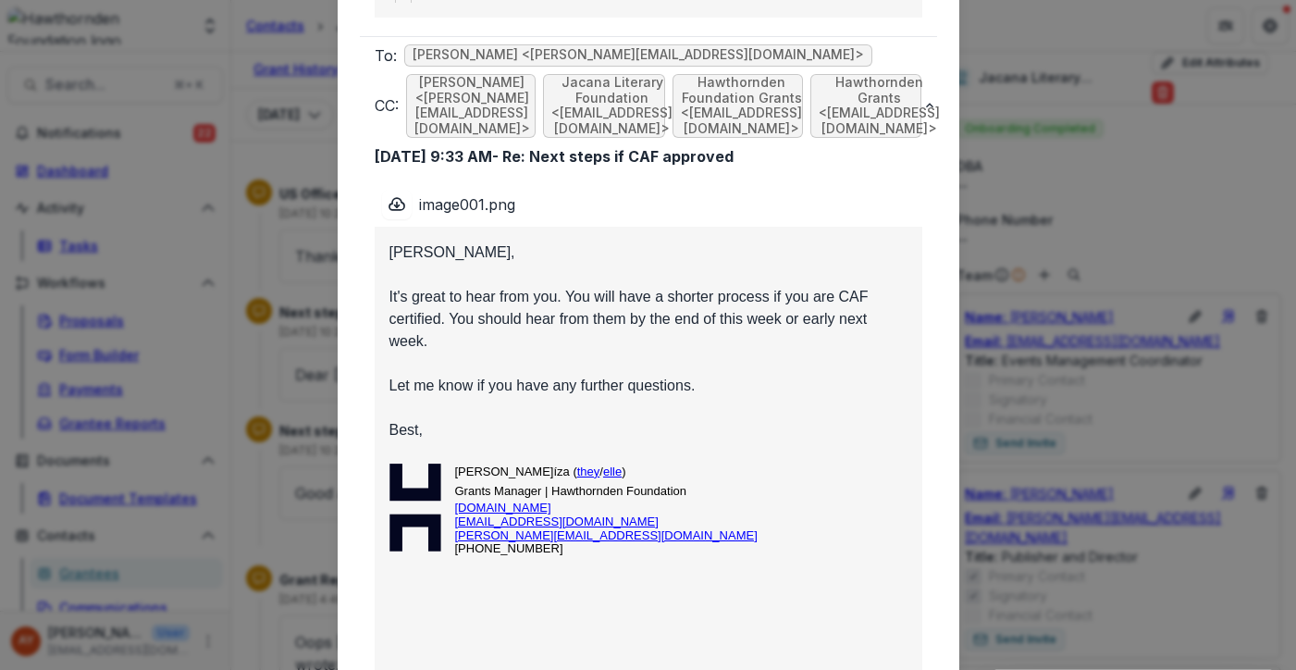
scroll to position [4117, 0]
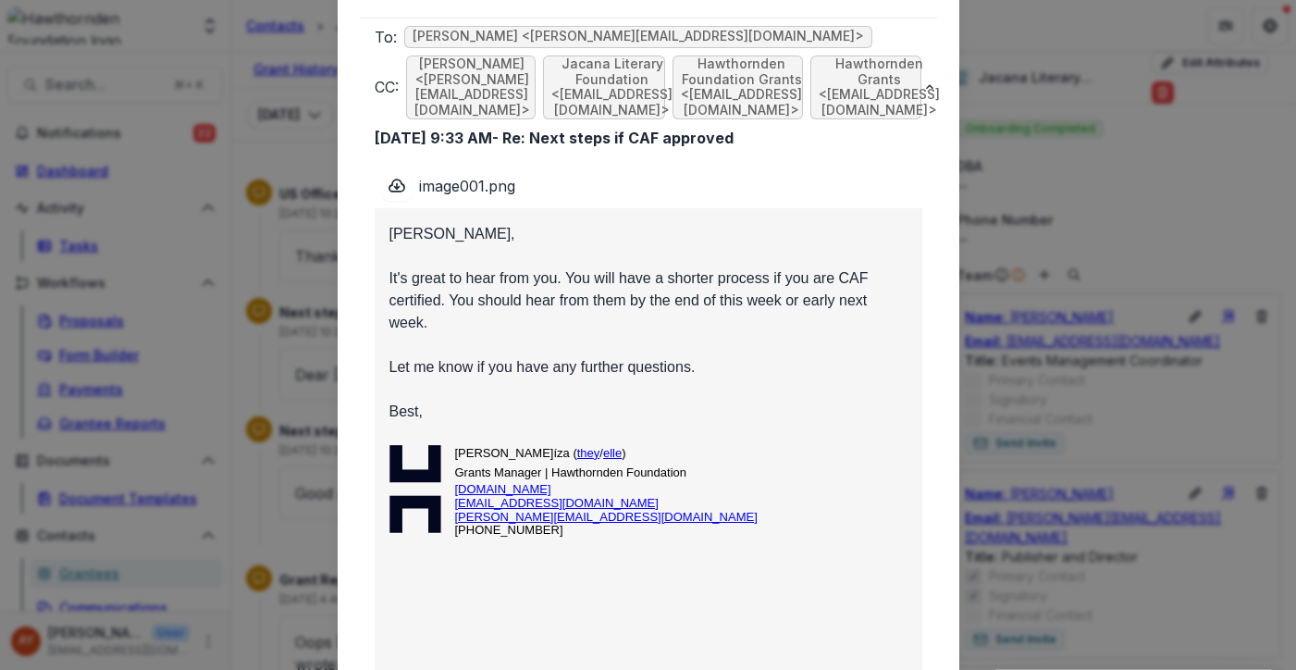
click at [312, 393] on div "Viewing Thread To: [PERSON_NAME] <[PERSON_NAME][EMAIL_ADDRESS][DOMAIN_NAME]> CC…" at bounding box center [648, 335] width 1296 height 670
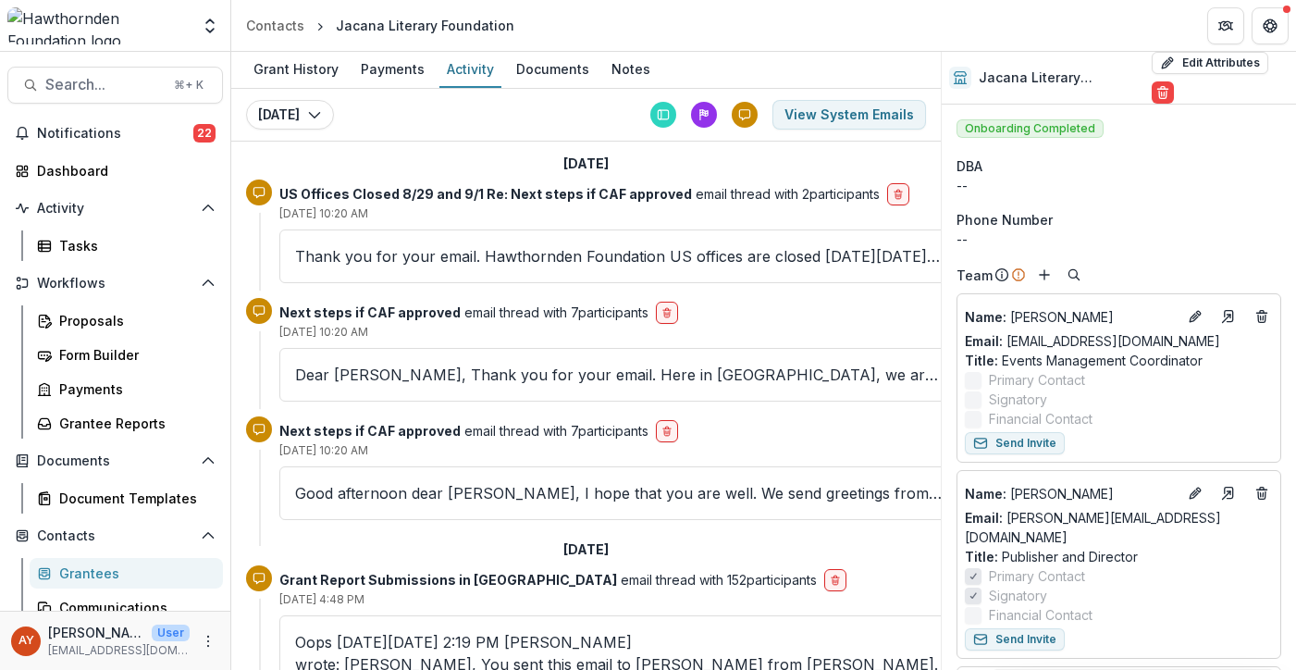
click at [507, 269] on div "Thank you for your email. Hawthornden Foundation US offices are closed [DATE][D…" at bounding box center [619, 256] width 680 height 54
click at [493, 254] on p "Thank you for your email. Hawthornden Foundation US offices are closed [DATE][D…" at bounding box center [619, 256] width 648 height 22
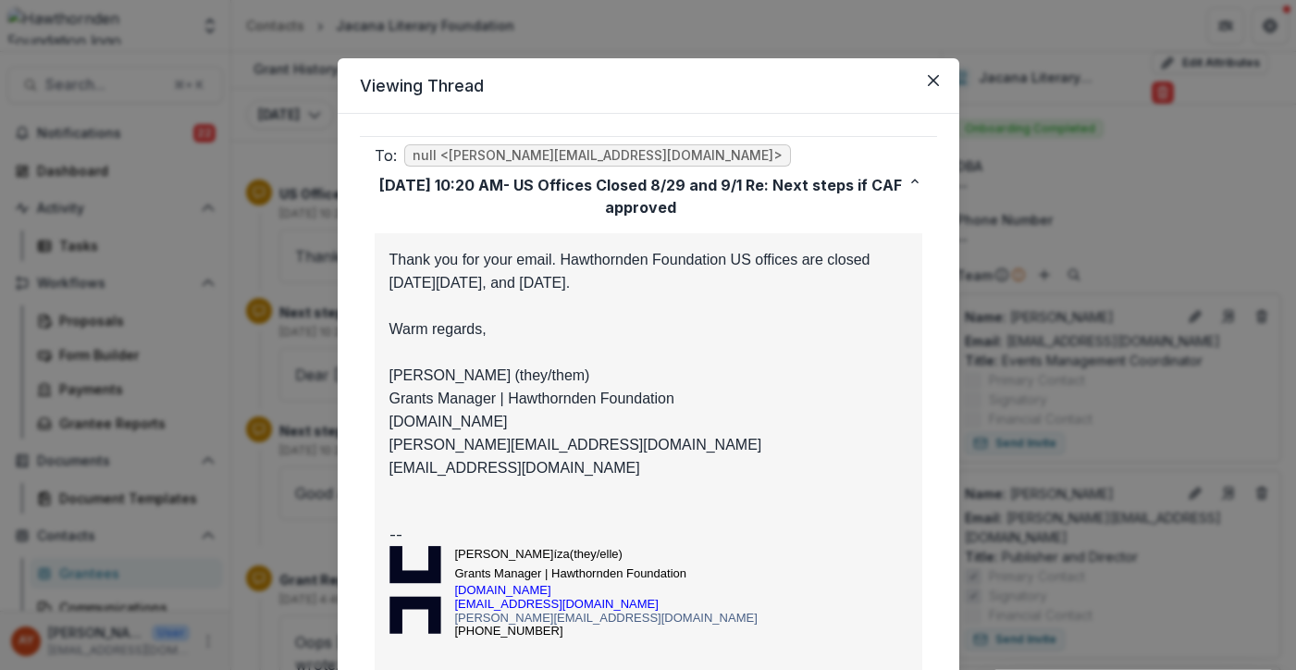
scroll to position [0, 0]
click at [1088, 328] on div "Viewing Thread To: null <[PERSON_NAME][EMAIL_ADDRESS][DOMAIN_NAME]> [DATE] 10:2…" at bounding box center [648, 335] width 1296 height 670
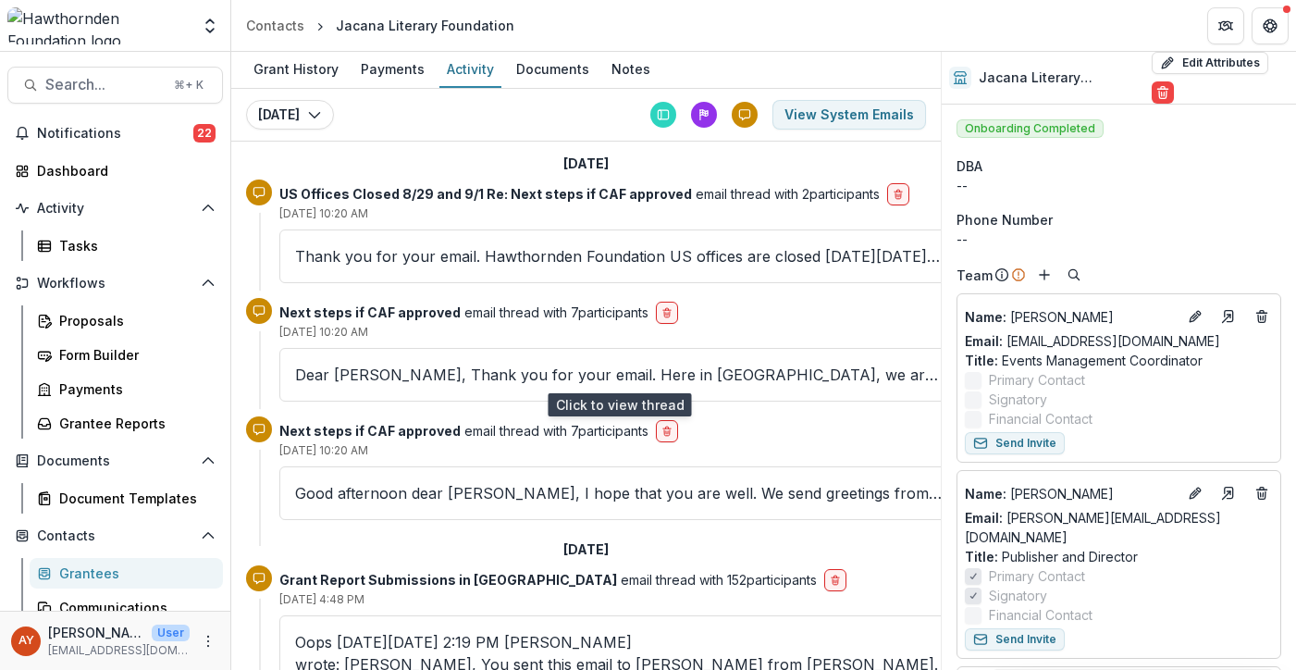
click at [338, 383] on p "Dear [PERSON_NAME], Thank you for your email. Here in [GEOGRAPHIC_DATA], we are…" at bounding box center [619, 375] width 648 height 22
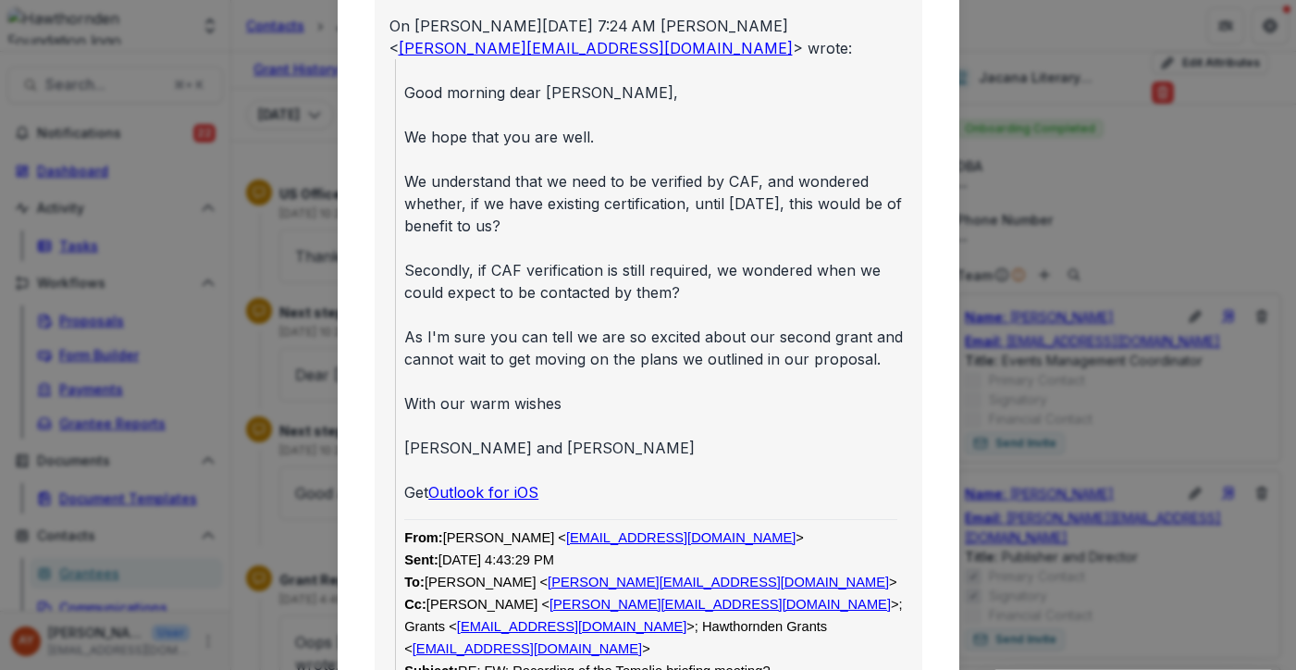
scroll to position [2115, 0]
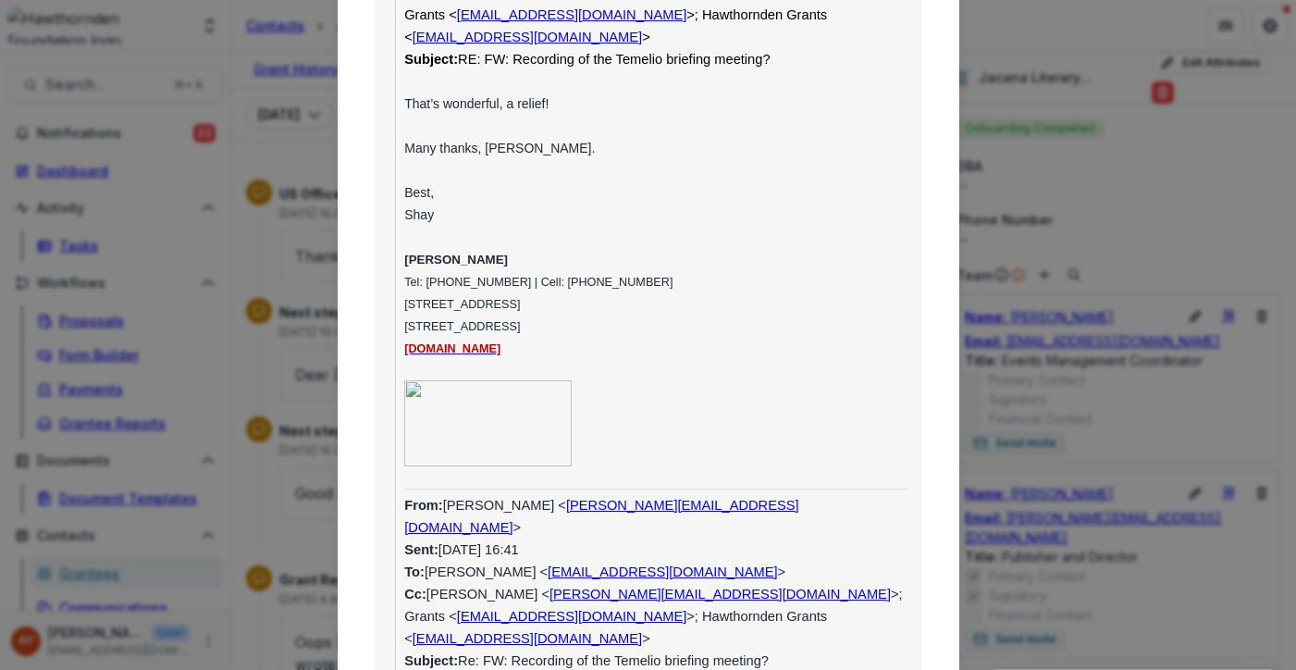
click at [159, 204] on div "Viewing Thread To: [PERSON_NAME] <[PERSON_NAME][EMAIL_ADDRESS][DOMAIN_NAME]> CC…" at bounding box center [648, 335] width 1296 height 670
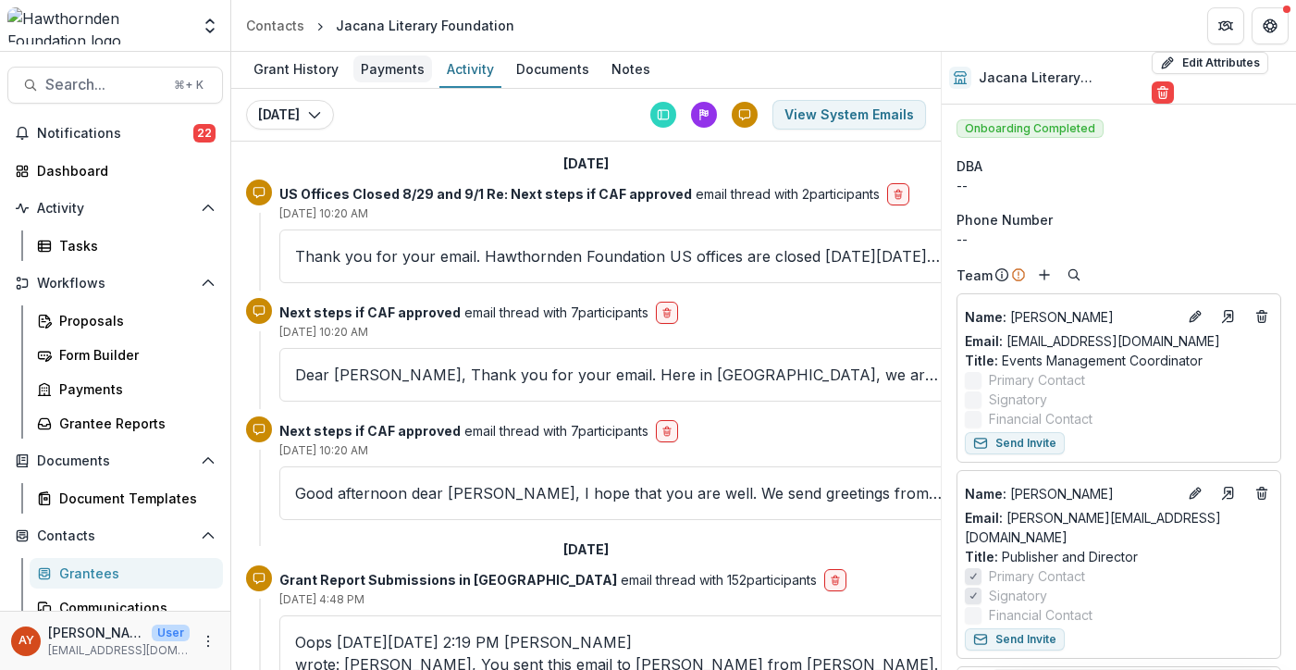
click at [398, 73] on div "Payments" at bounding box center [392, 69] width 79 height 27
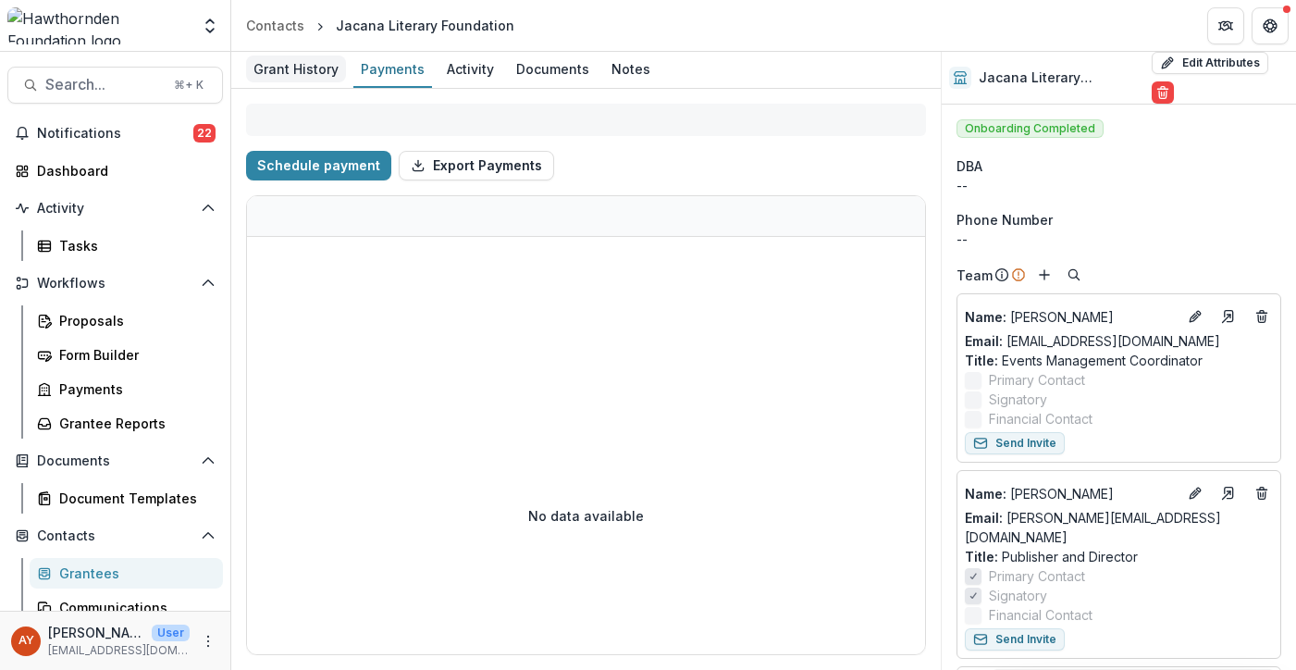
click at [303, 81] on div "Grant History" at bounding box center [296, 69] width 100 height 27
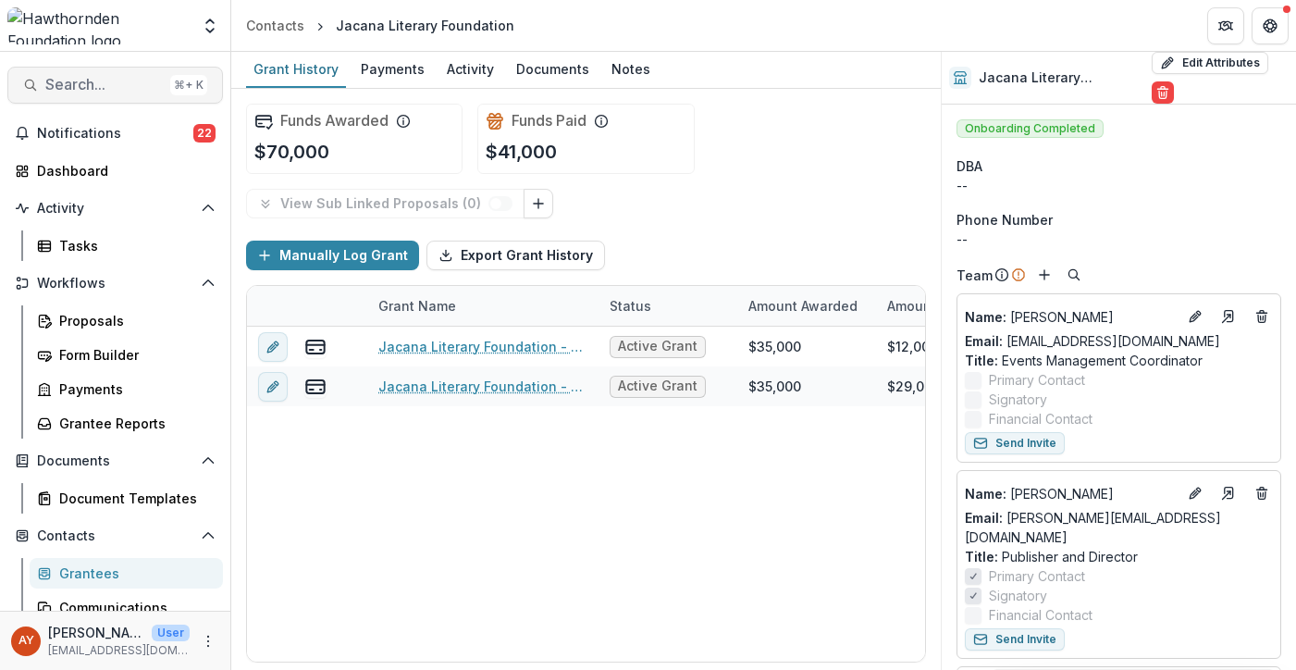
click at [105, 84] on span "Search..." at bounding box center [103, 85] width 117 height 18
click at [106, 85] on div "Add Contact New Proposal New Board Document Template New Collection Get Help Us…" at bounding box center [648, 335] width 1296 height 670
click at [108, 90] on span "Search..." at bounding box center [103, 85] width 117 height 18
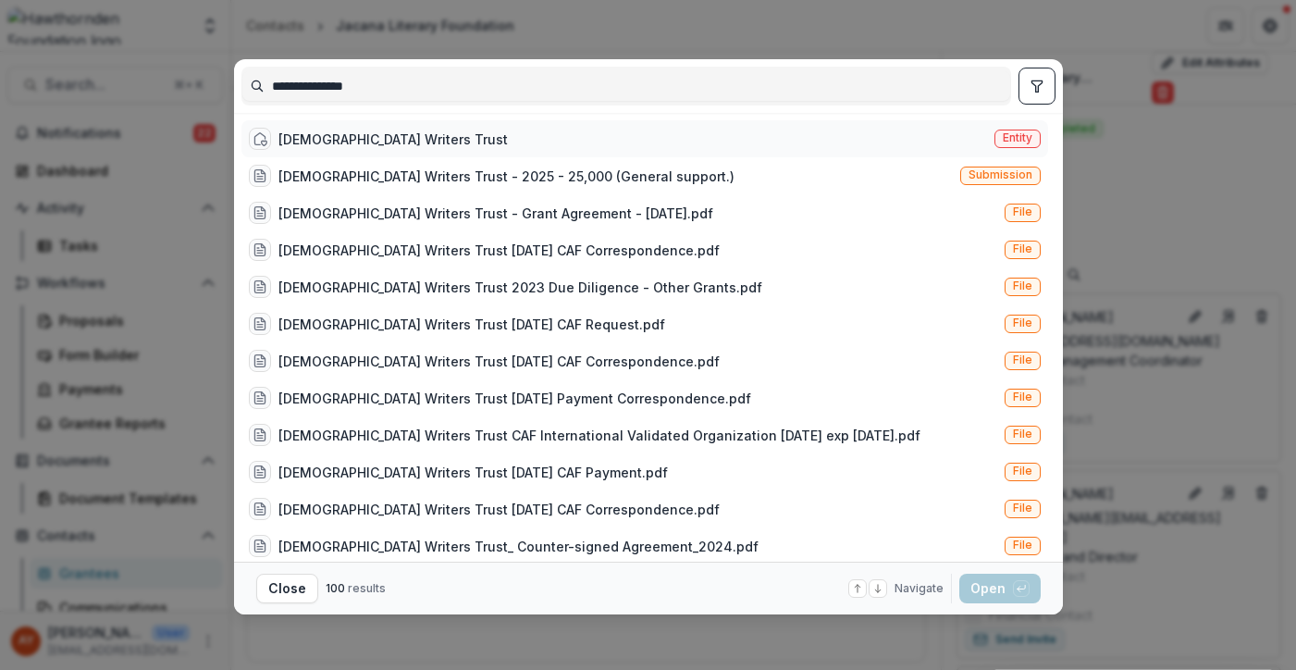
type input "**********"
click at [368, 130] on div "[DEMOGRAPHIC_DATA] Writers Trust" at bounding box center [392, 139] width 229 height 19
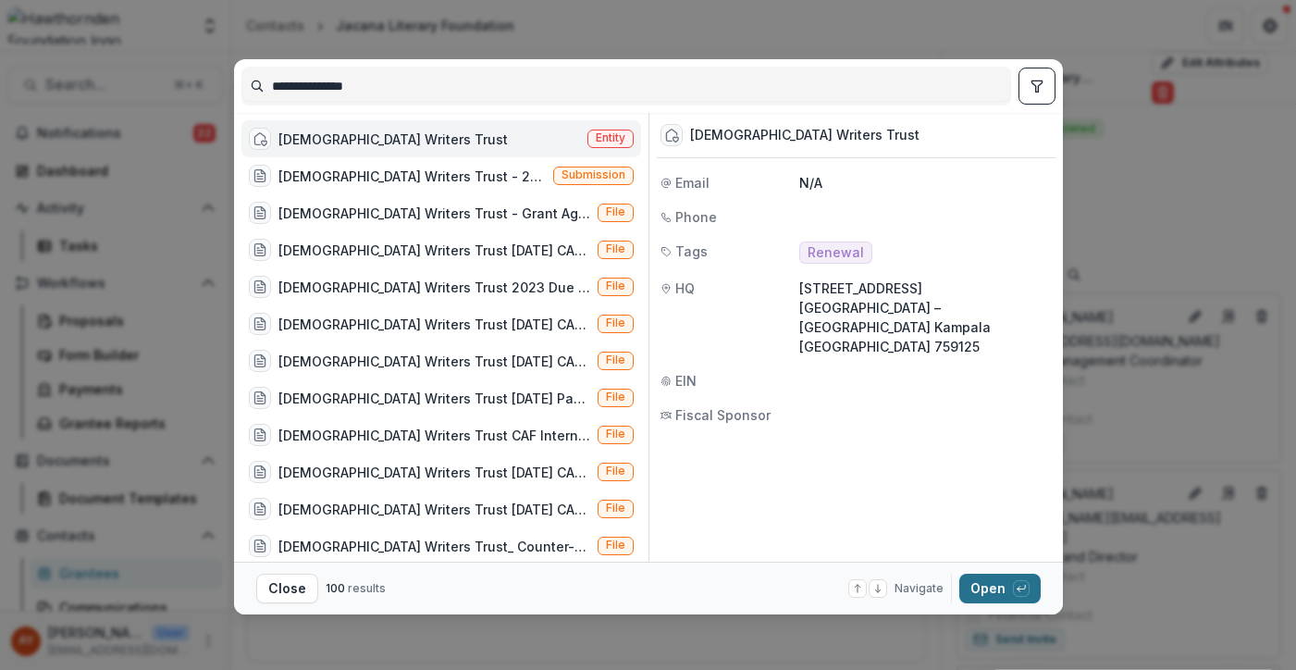
click at [983, 588] on button "Open with enter key" at bounding box center [999, 589] width 81 height 30
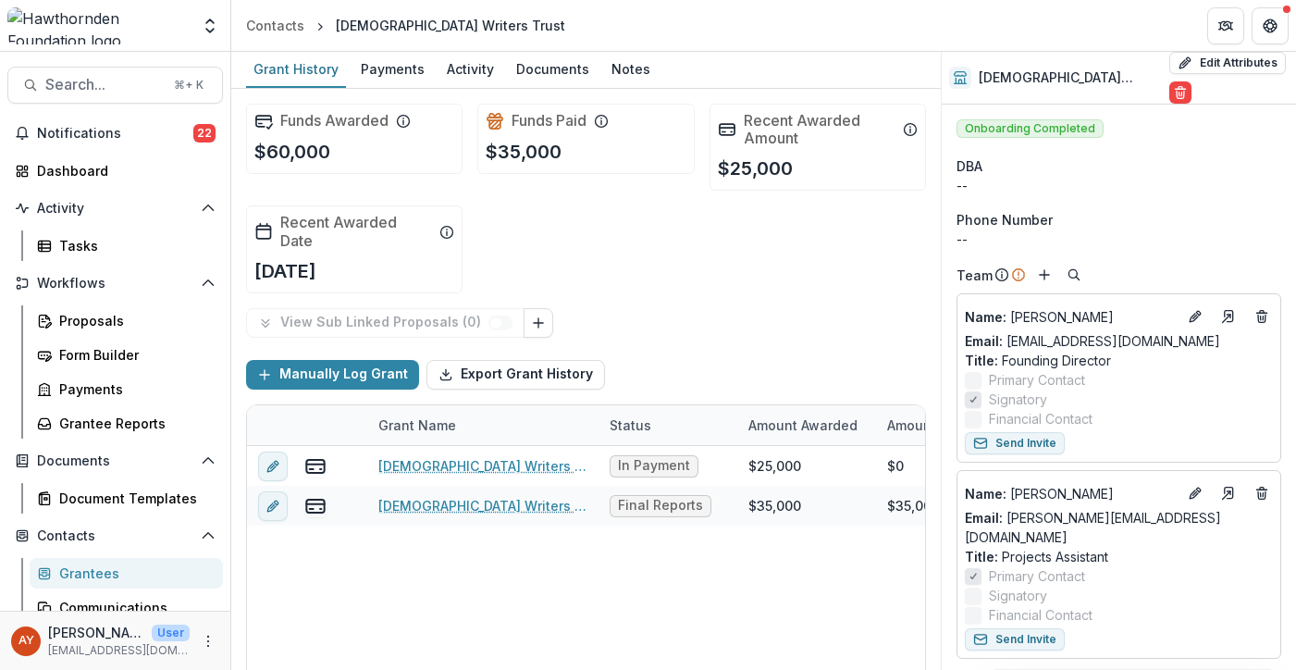
click at [221, 142] on div "Notifications 22" at bounding box center [115, 133] width 230 height 30
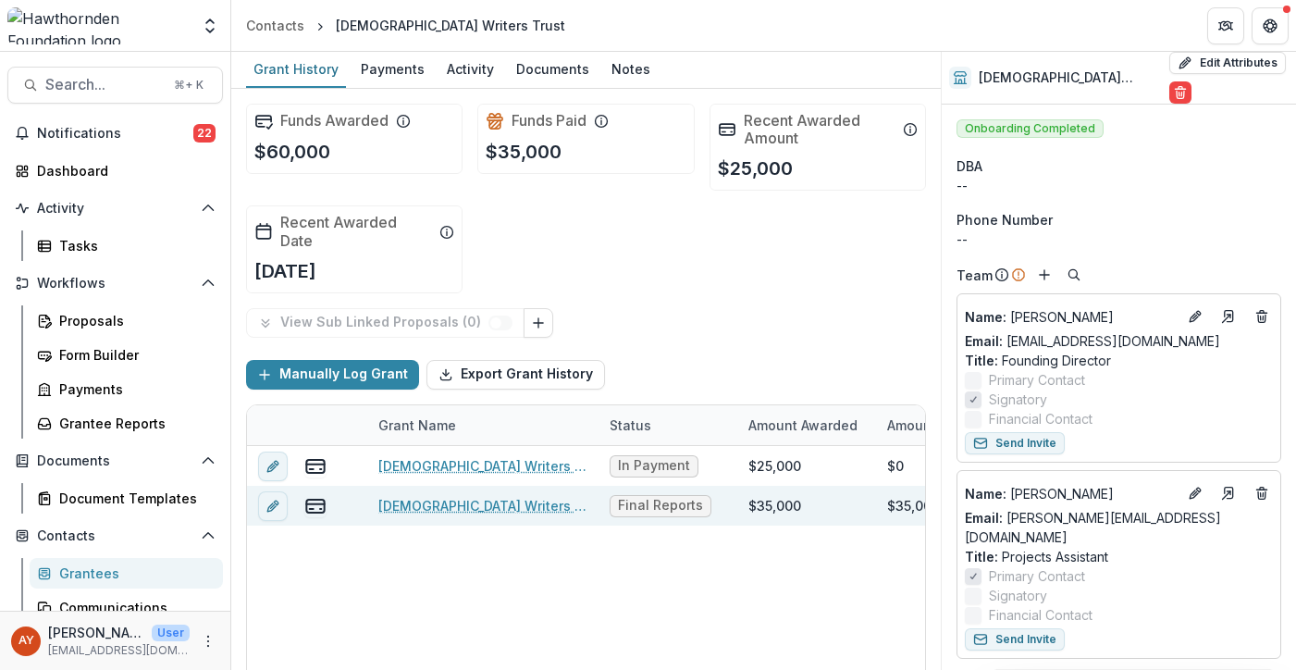
click at [526, 506] on link "[DEMOGRAPHIC_DATA] Writers Trust - 2023 - 35,000" at bounding box center [482, 505] width 209 height 19
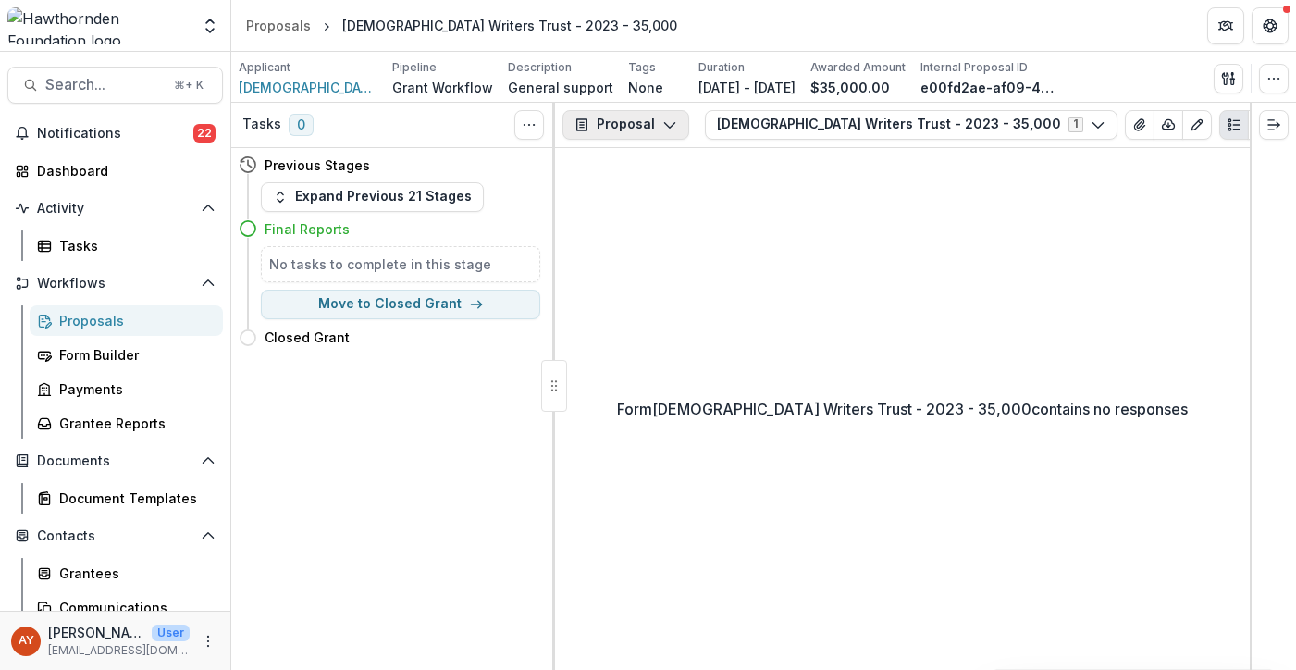
click at [613, 121] on button "Proposal" at bounding box center [625, 125] width 127 height 30
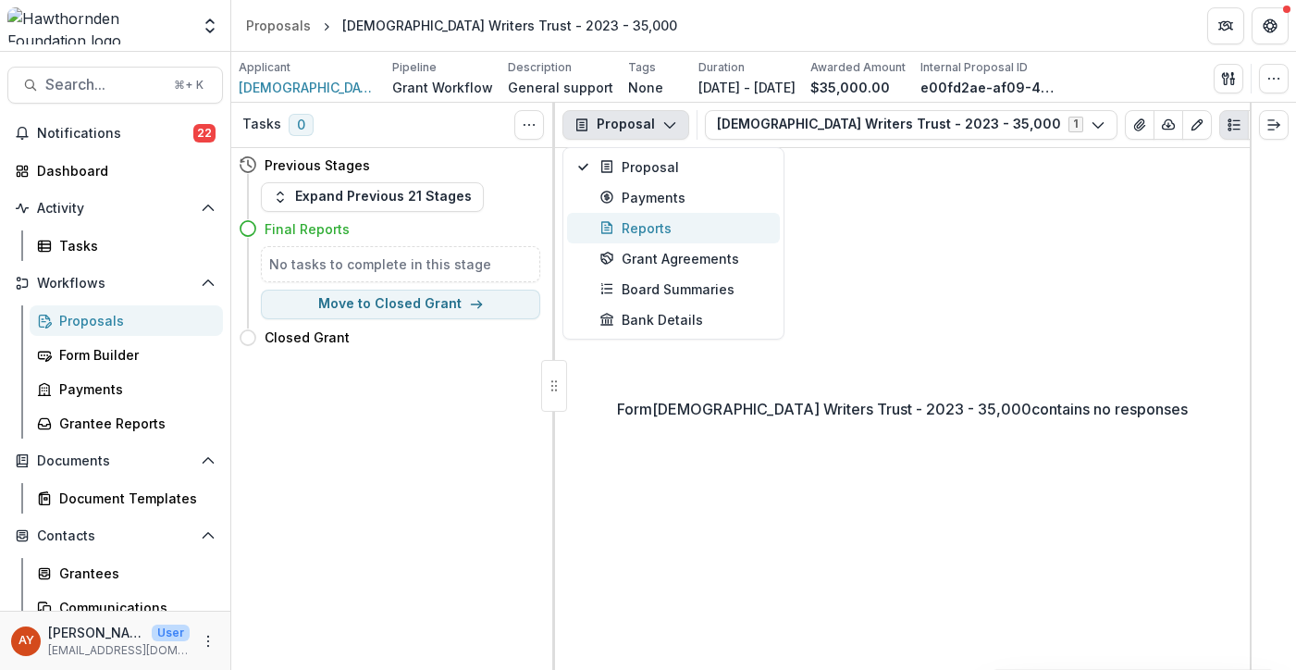
click at [650, 224] on div "Reports" at bounding box center [683, 227] width 169 height 19
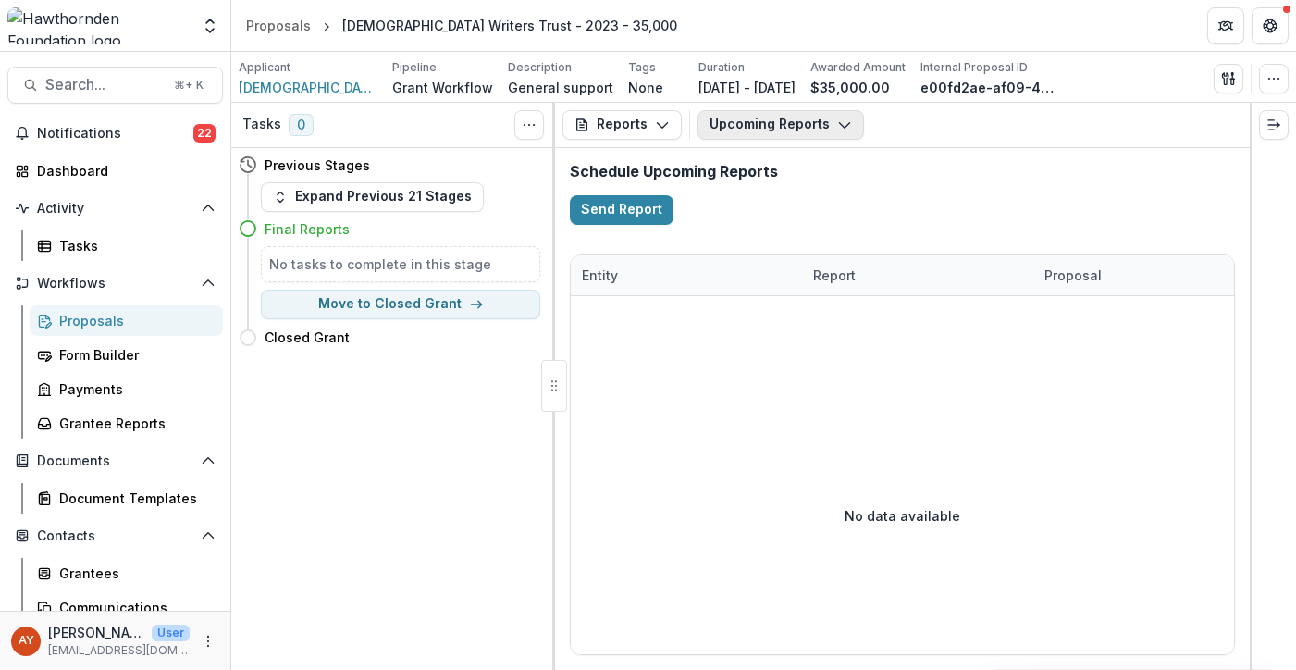
click at [803, 107] on div "Reports Proposal Payments Reports Grant Agreements Board Summaries Bank Details…" at bounding box center [902, 125] width 695 height 45
click at [801, 130] on button "Upcoming Reports" at bounding box center [781, 125] width 167 height 30
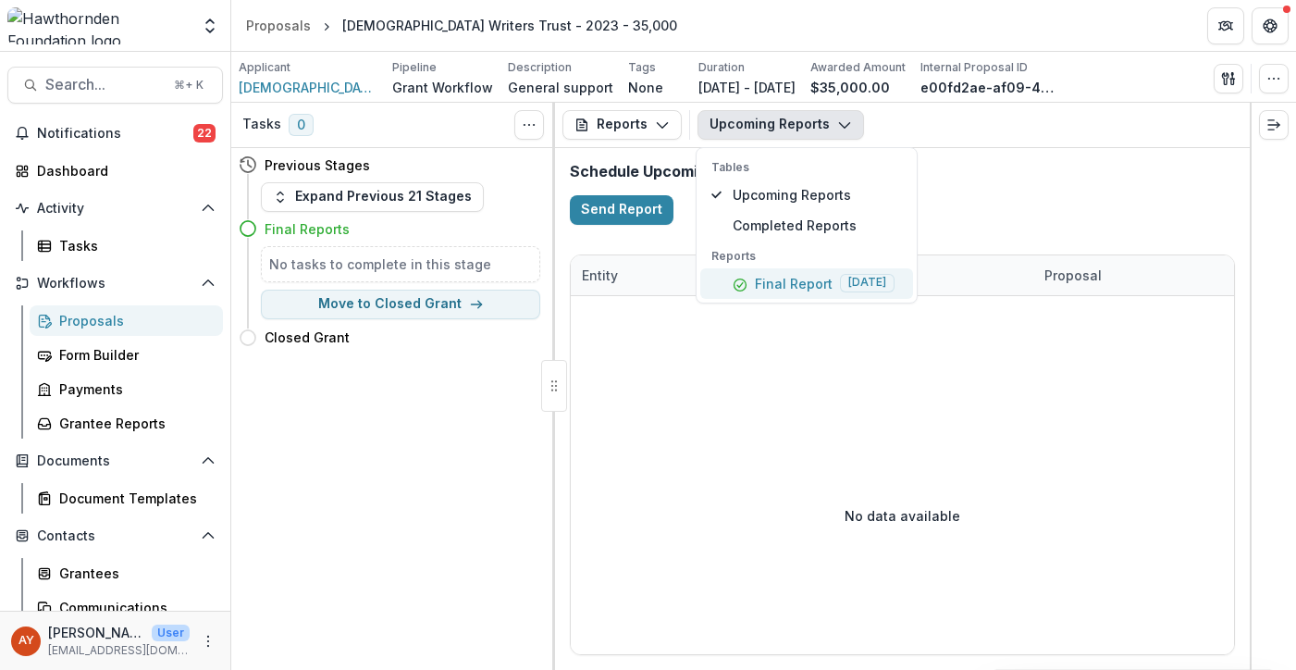
click at [838, 271] on button "Final Report [DATE]" at bounding box center [806, 283] width 213 height 31
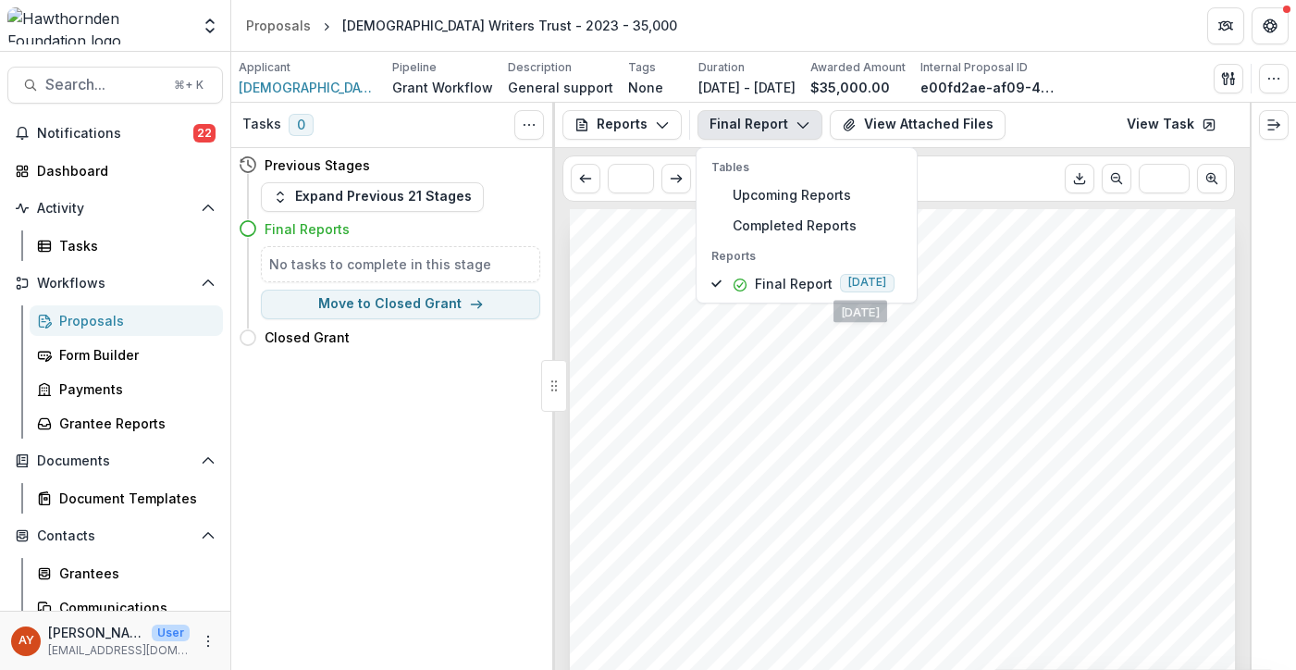
click at [1043, 364] on div "Submission Responses FINAL GRANT REPORT This final report is meant to be a brie…" at bounding box center [902, 679] width 665 height 941
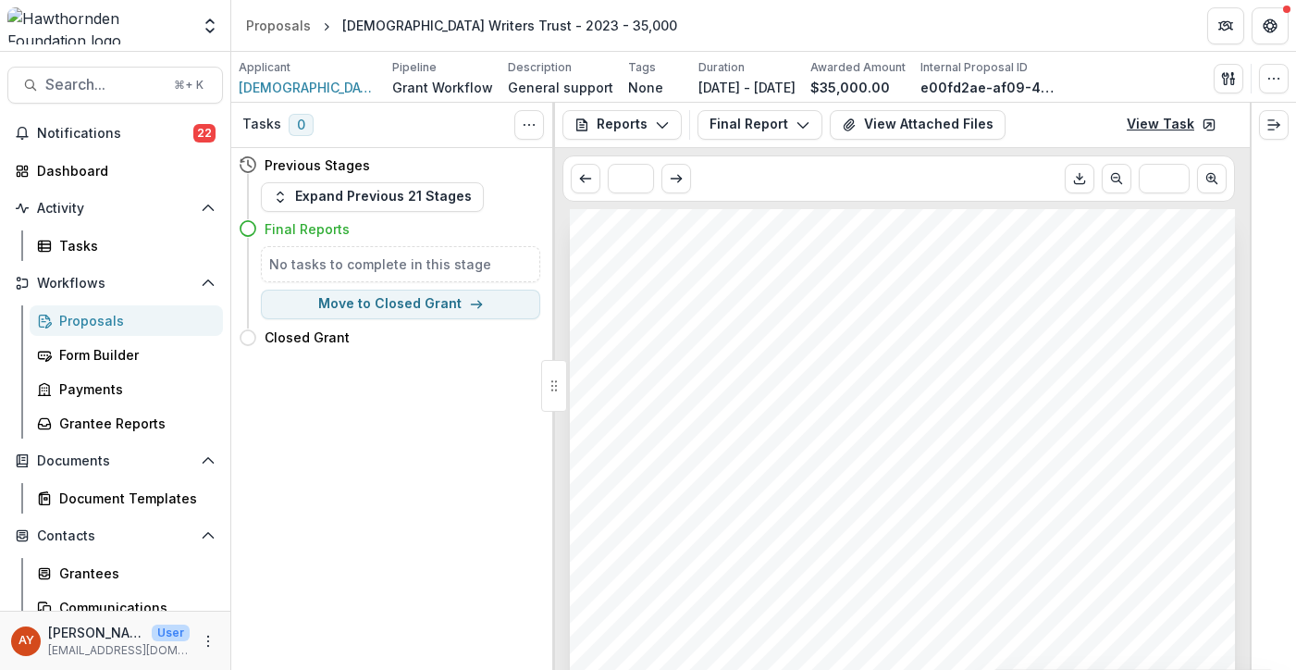
click at [1180, 131] on link "View Task" at bounding box center [1172, 125] width 112 height 30
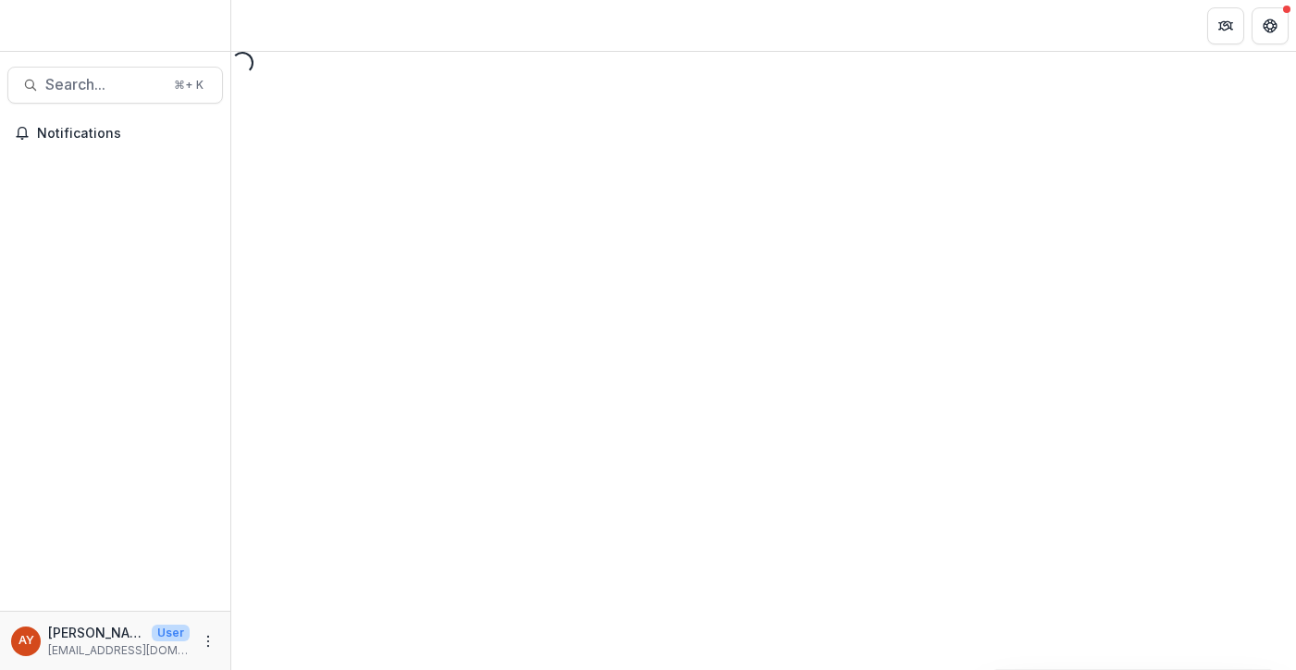
select select "********"
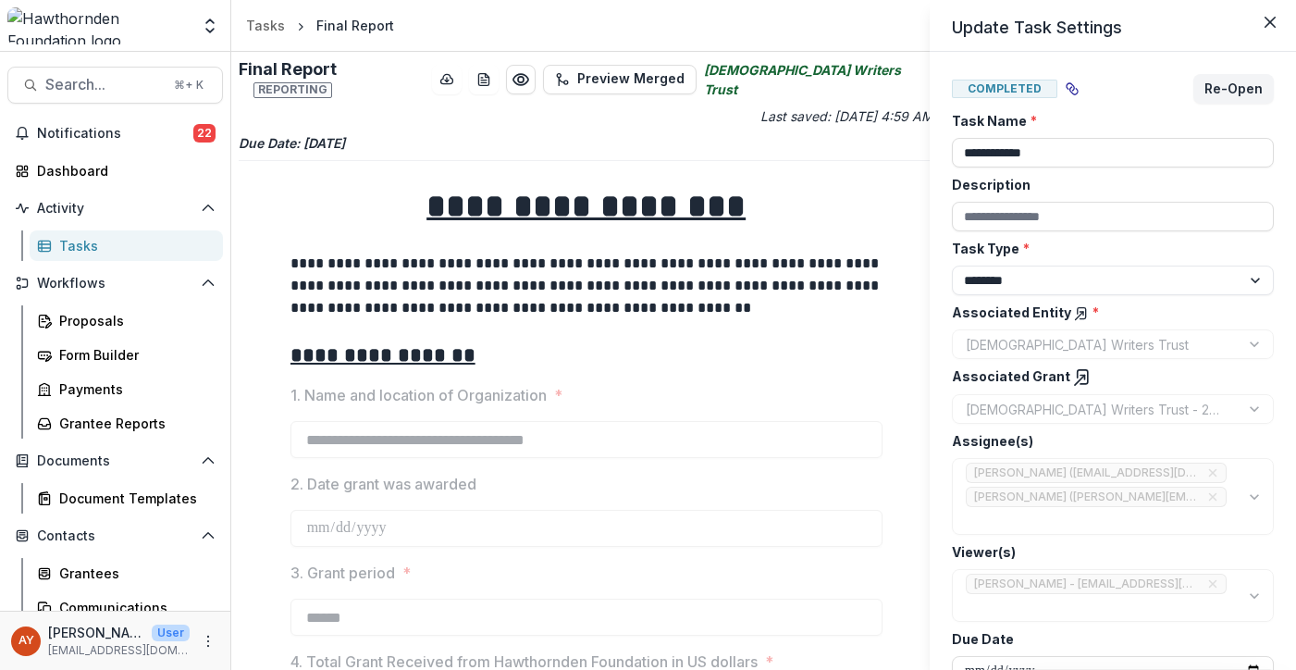
click at [138, 128] on div "**********" at bounding box center [648, 335] width 1296 height 670
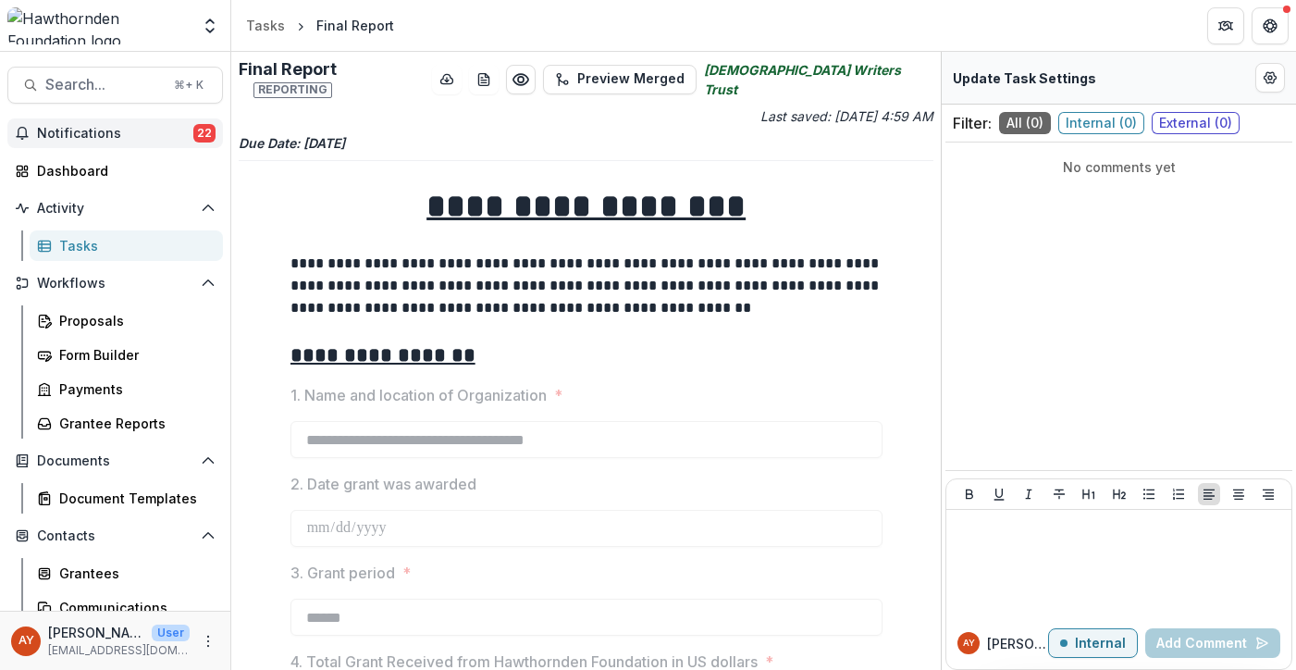
click at [151, 128] on span "Notifications" at bounding box center [115, 134] width 156 height 16
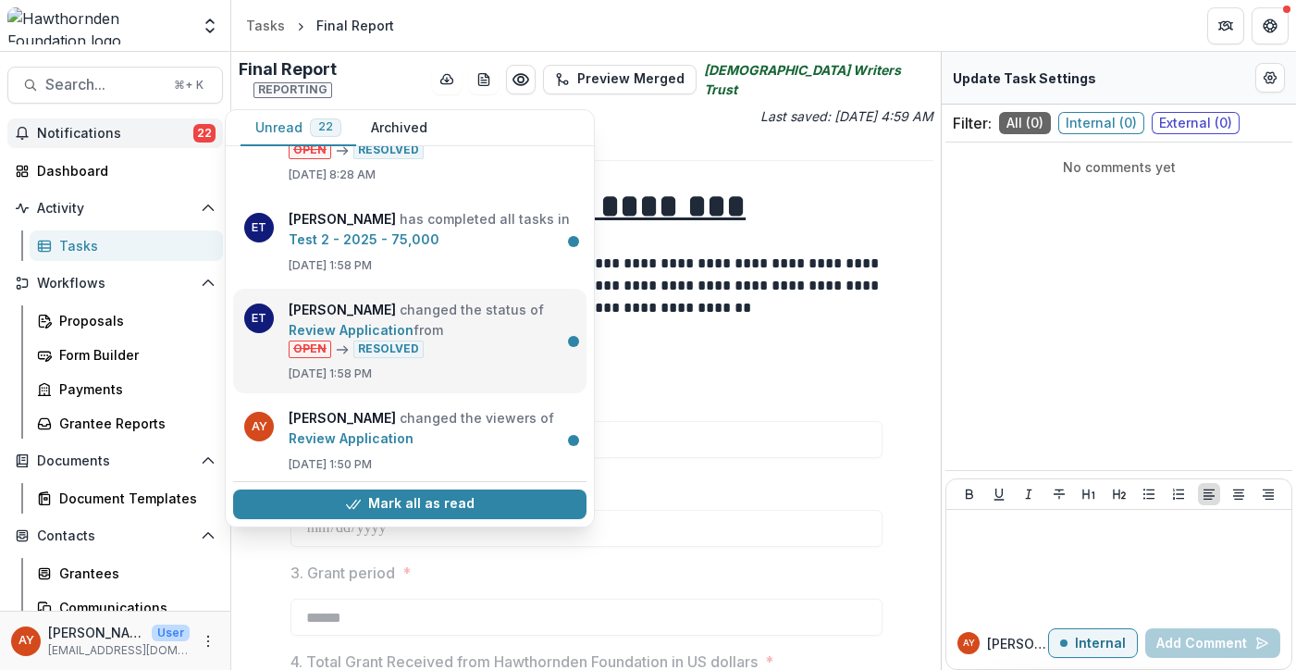
scroll to position [276, 0]
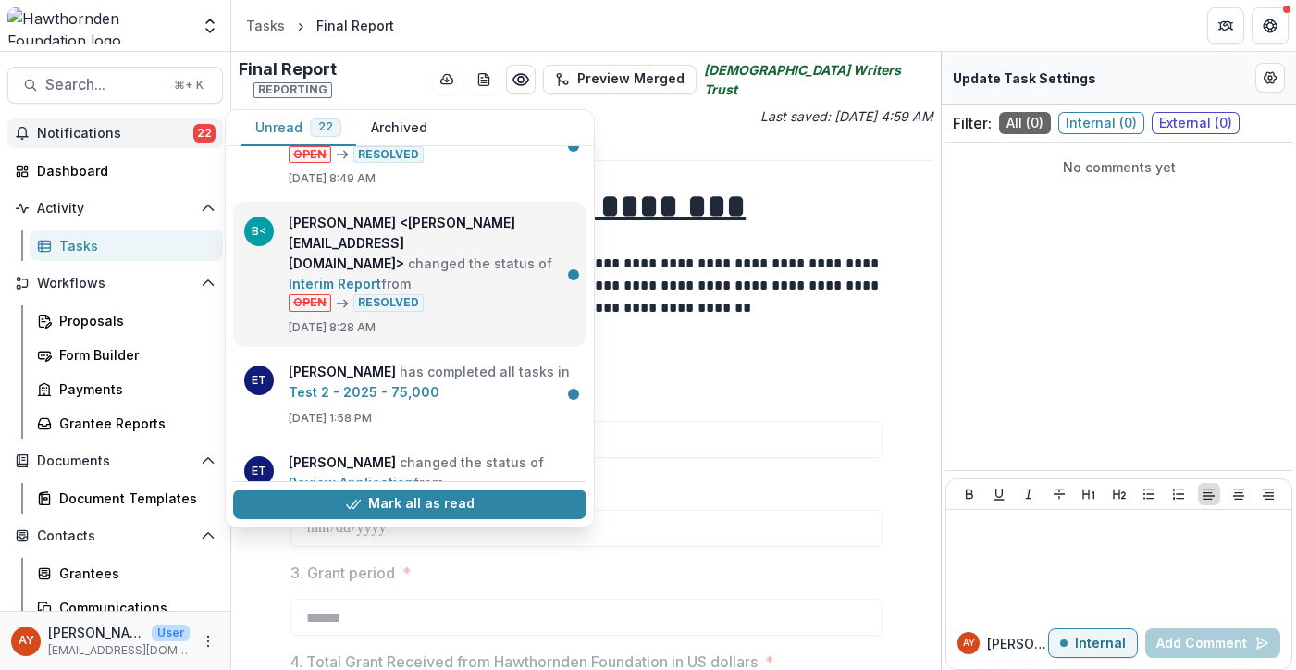
click at [381, 276] on link "Interim Report" at bounding box center [335, 284] width 93 height 16
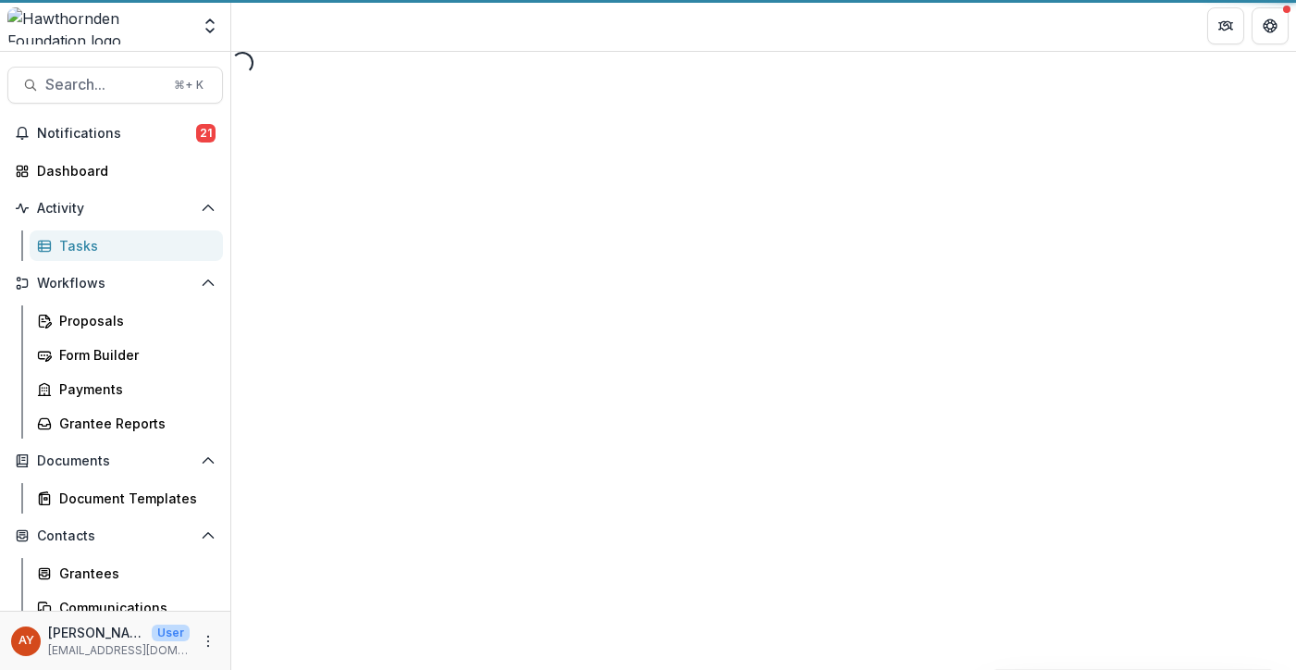
select select "********"
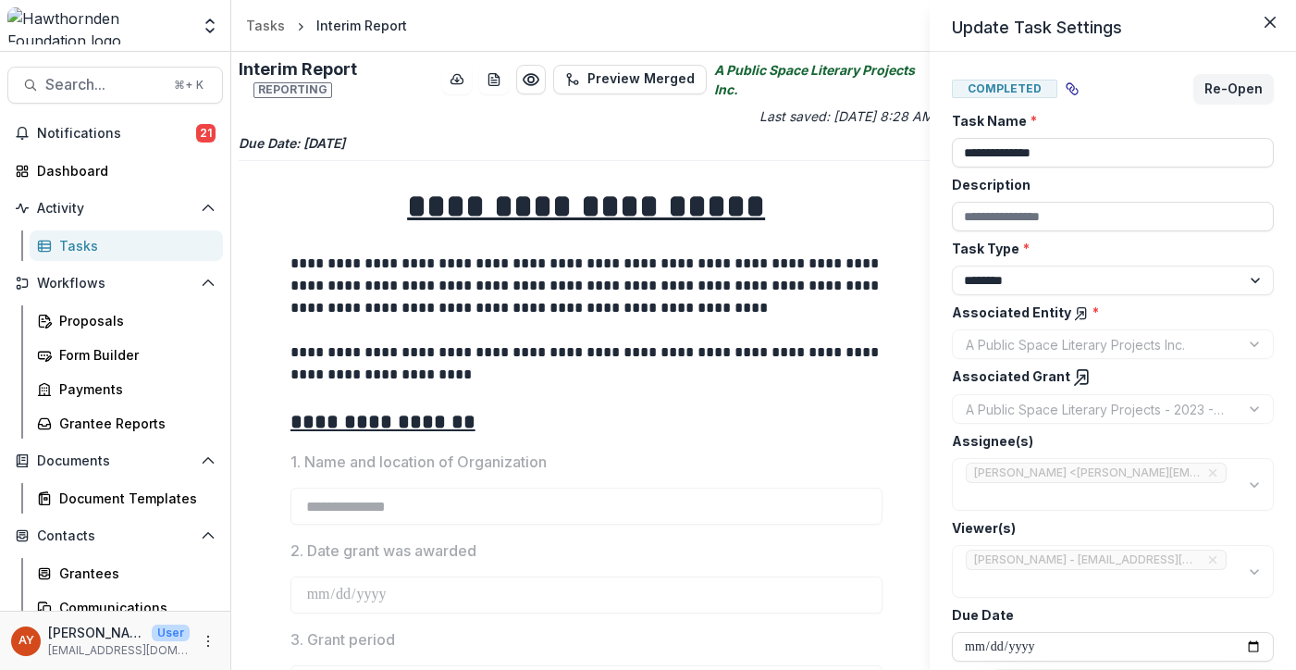
click at [700, 322] on div "**********" at bounding box center [648, 335] width 1296 height 670
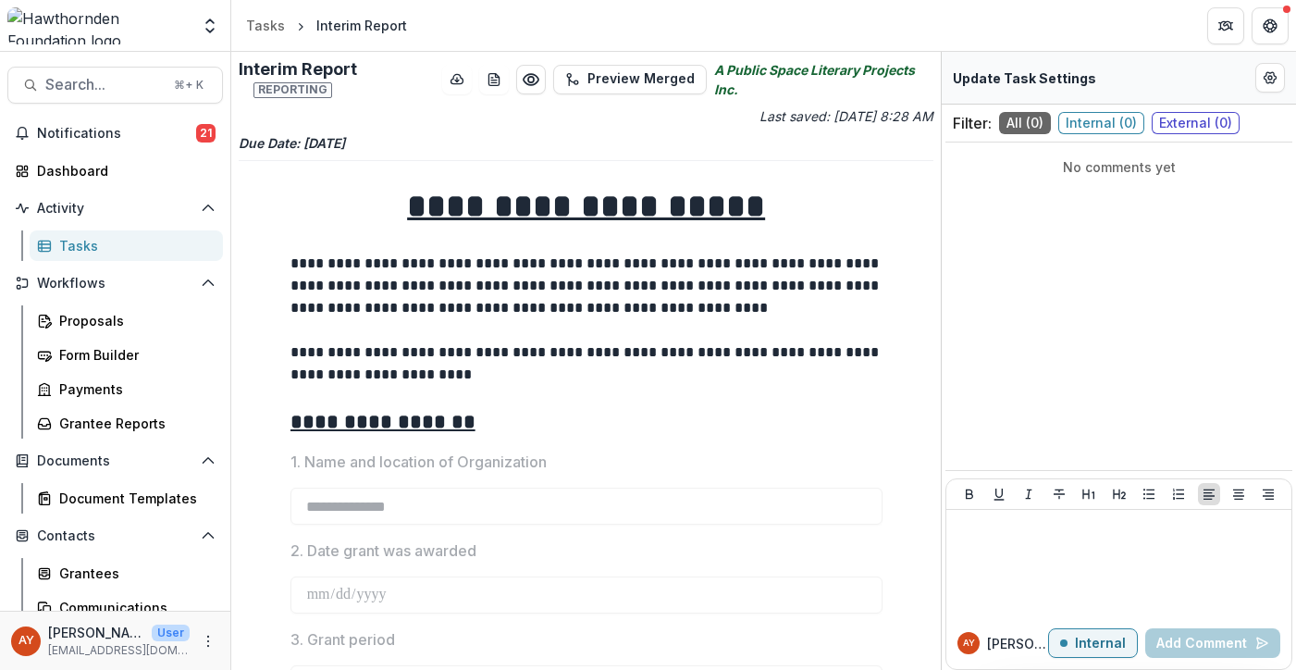
click at [789, 232] on p at bounding box center [586, 241] width 592 height 22
click at [93, 130] on span "Notifications" at bounding box center [116, 134] width 159 height 16
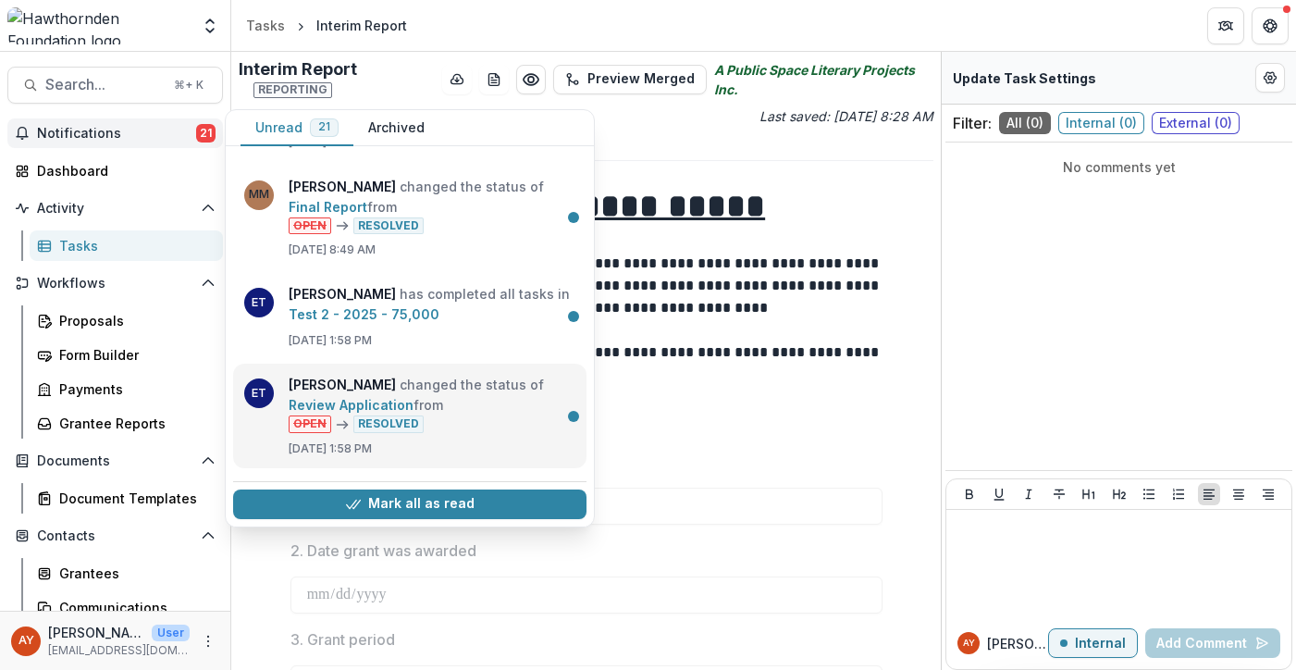
scroll to position [173, 0]
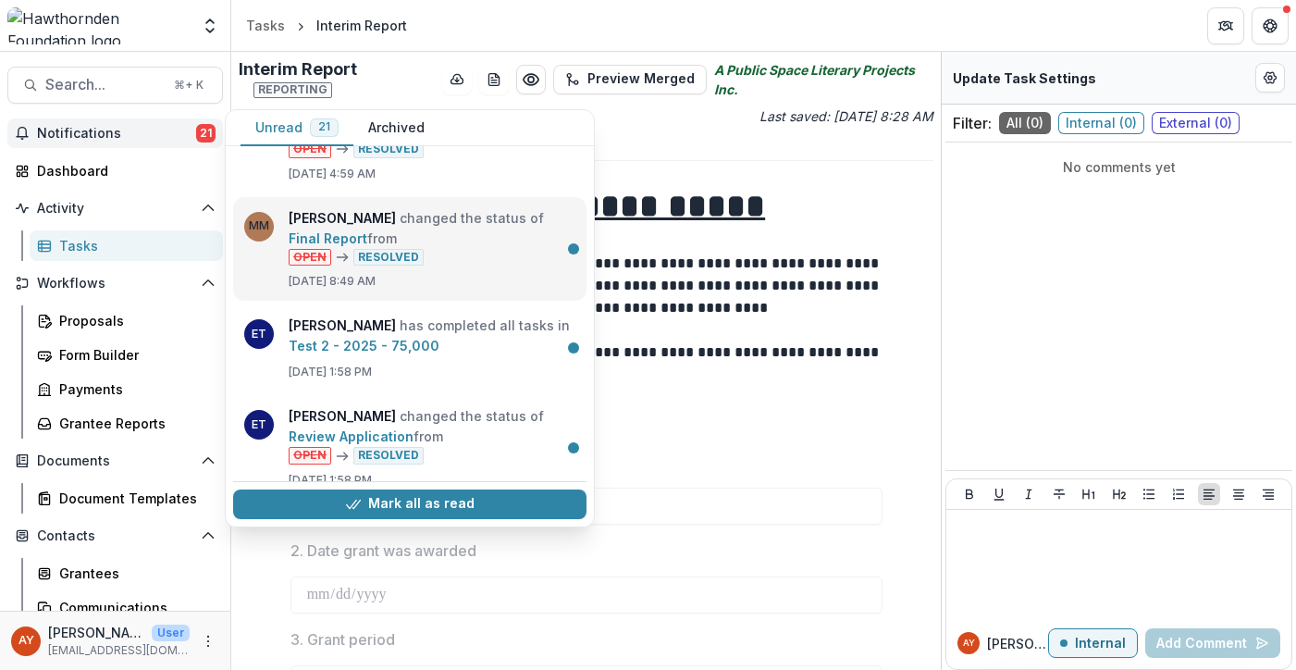
click at [367, 246] on link "Final Report" at bounding box center [328, 238] width 79 height 16
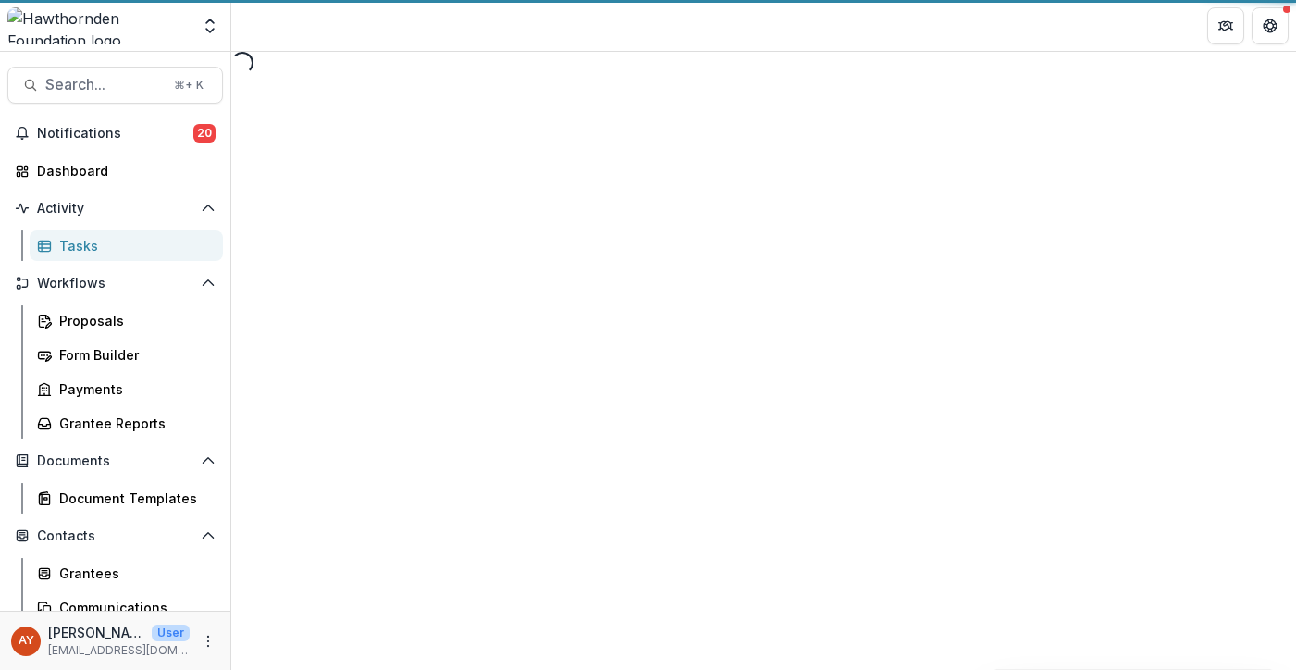
select select "********"
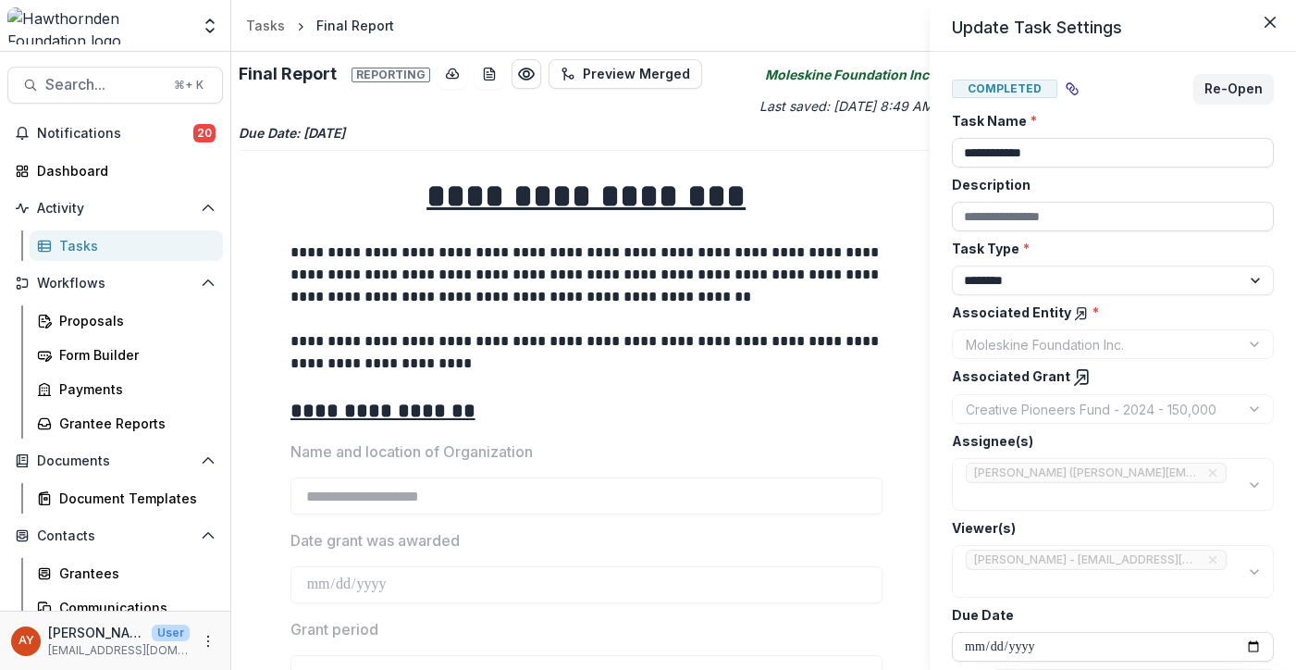
click at [181, 123] on div "**********" at bounding box center [648, 335] width 1296 height 670
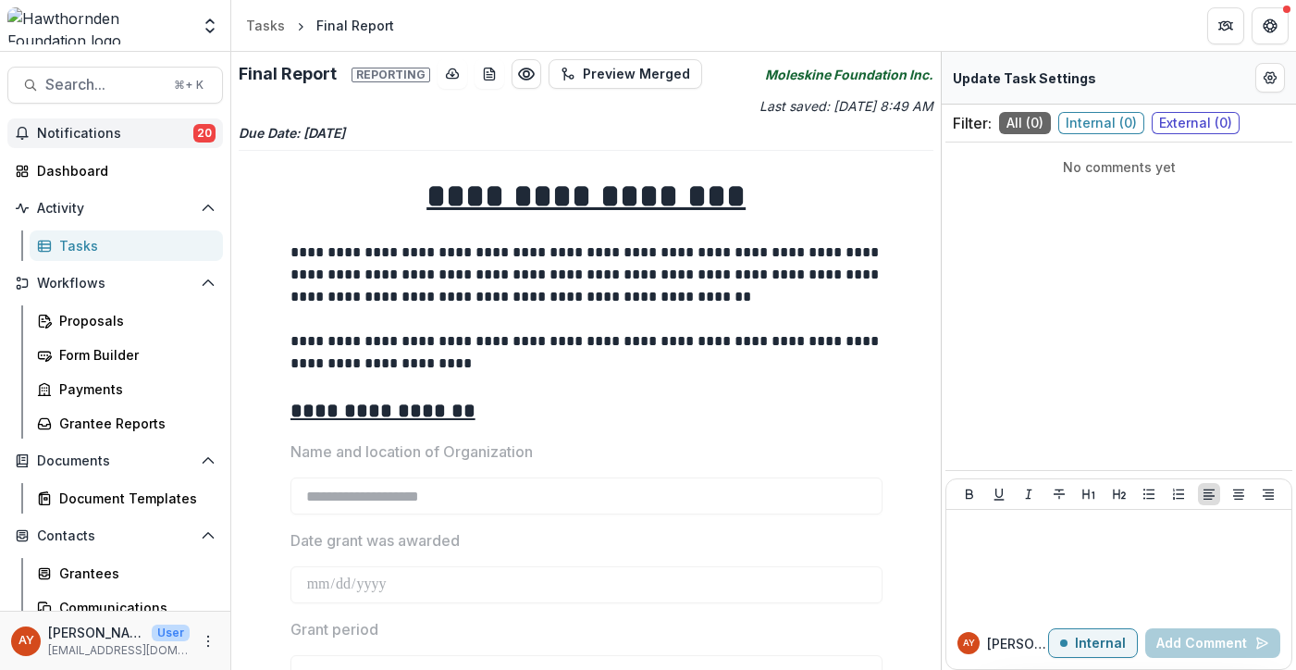
click at [175, 131] on span "Notifications" at bounding box center [115, 134] width 156 height 16
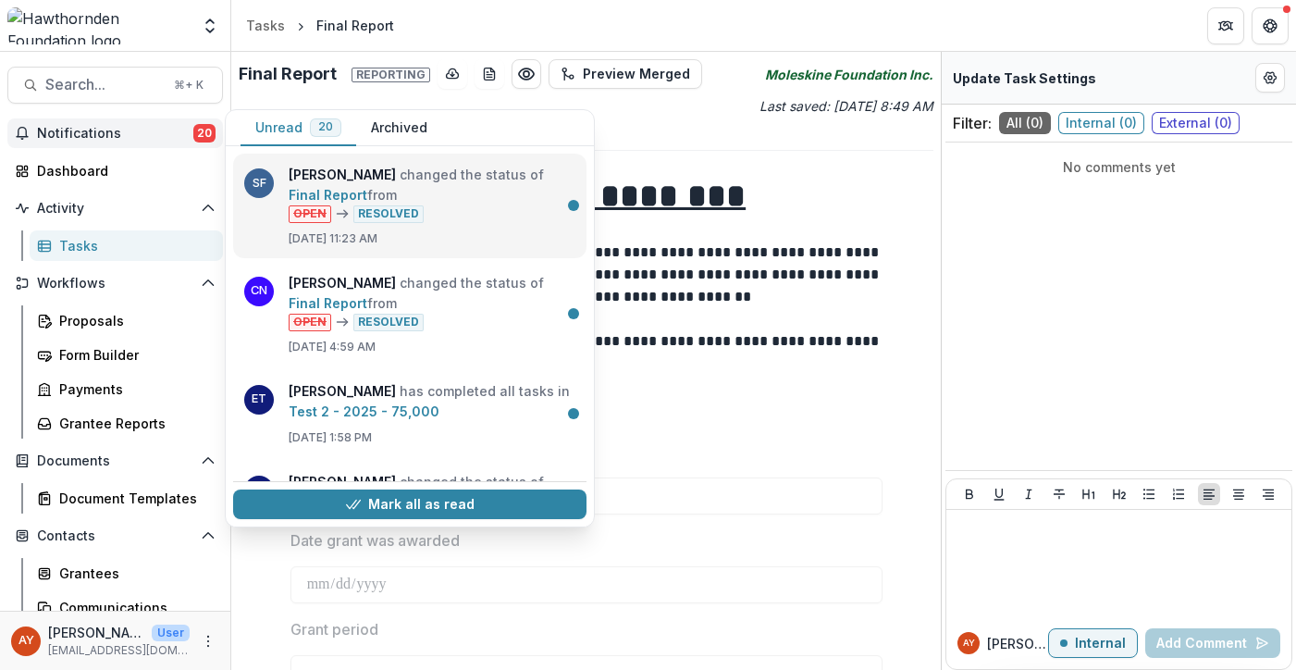
click at [367, 203] on link "Final Report" at bounding box center [328, 195] width 79 height 16
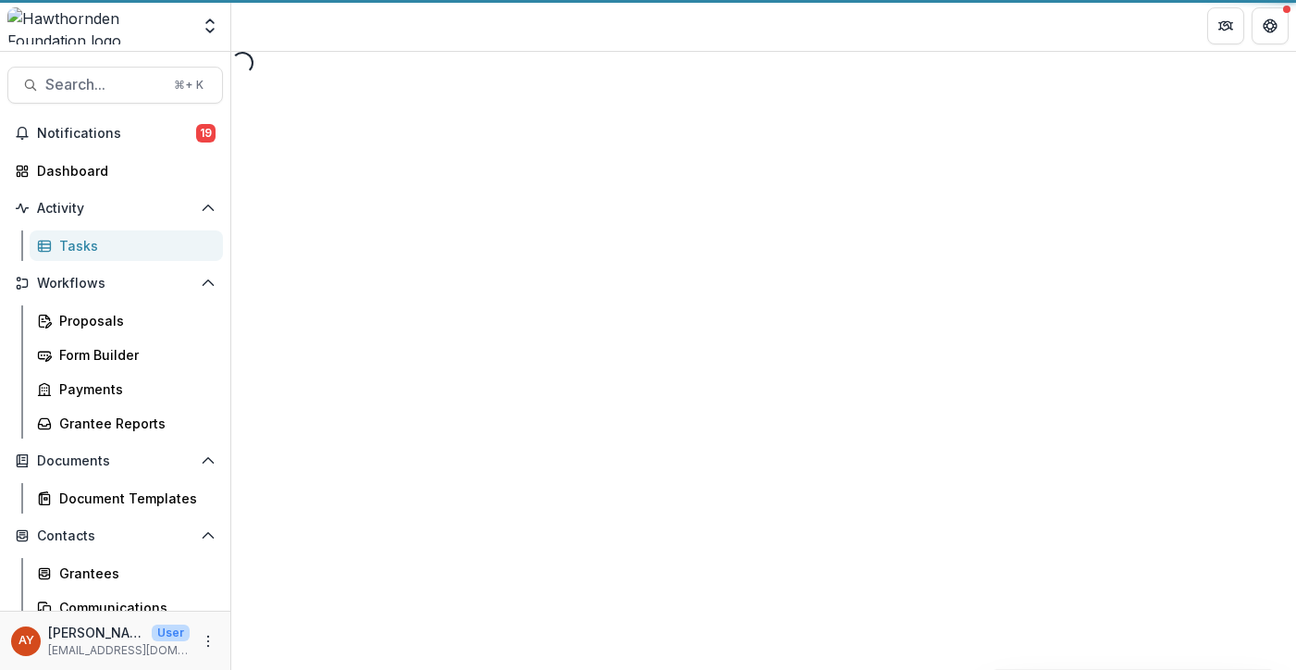
select select "********"
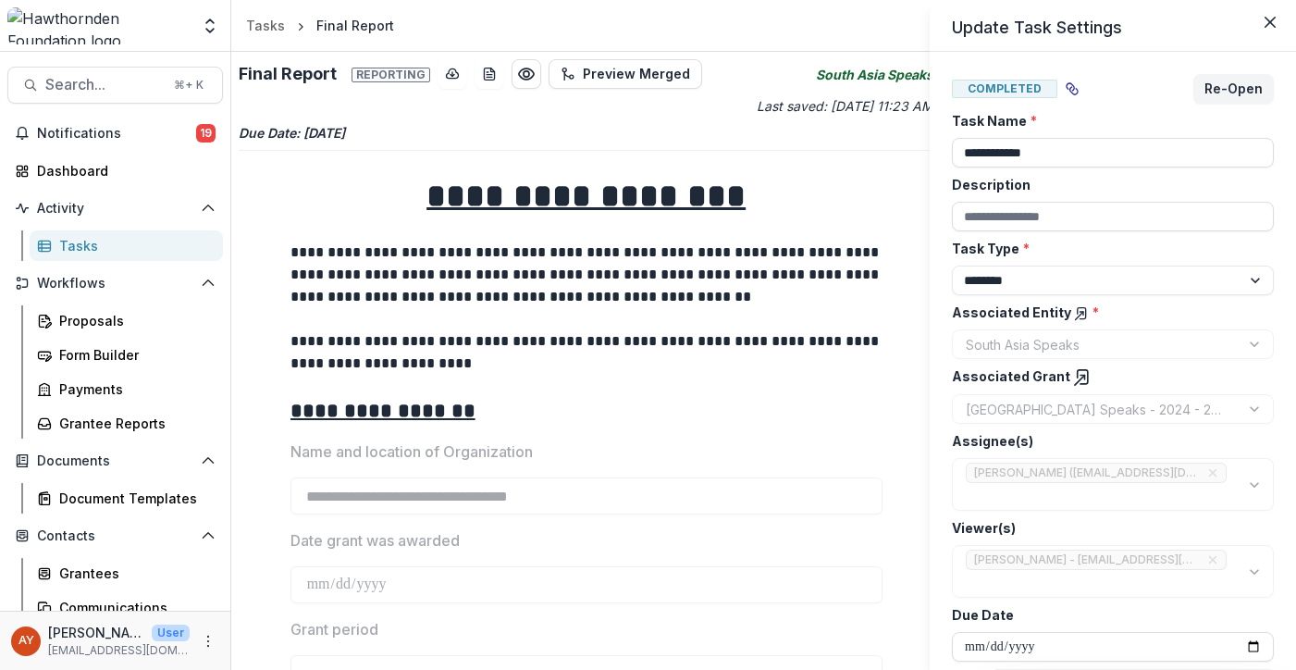
click at [195, 146] on div "**********" at bounding box center [648, 335] width 1296 height 670
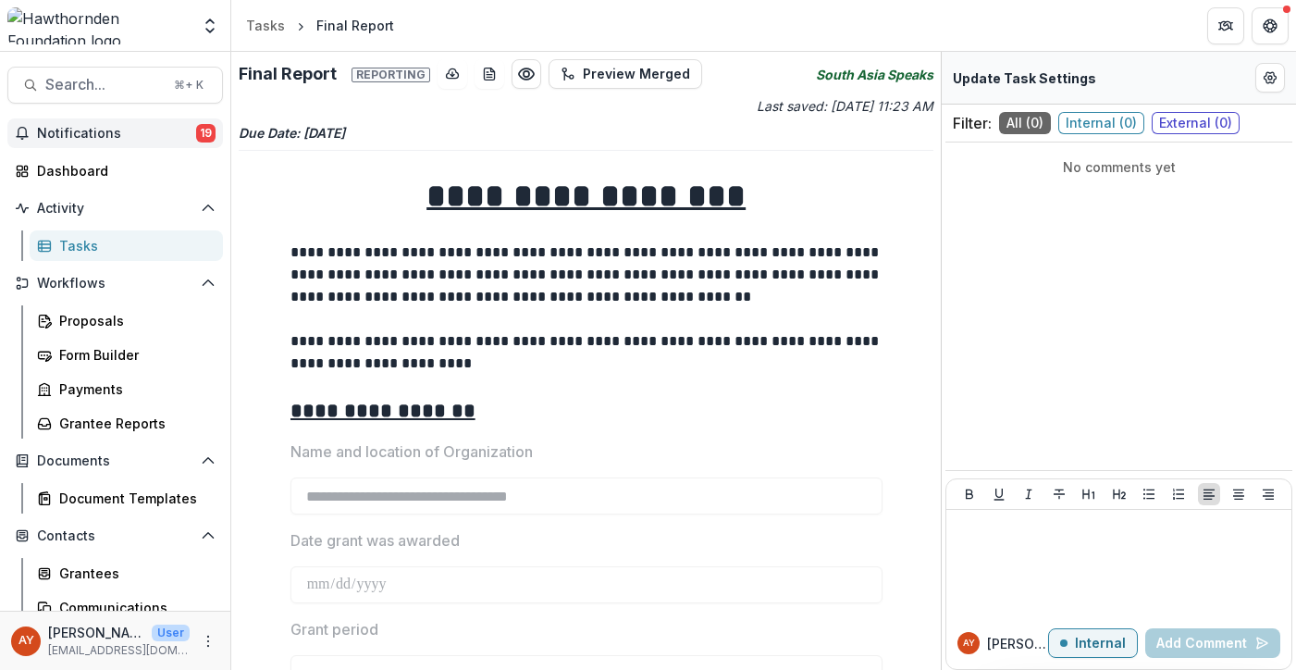
click at [187, 134] on span "Notifications" at bounding box center [116, 134] width 159 height 16
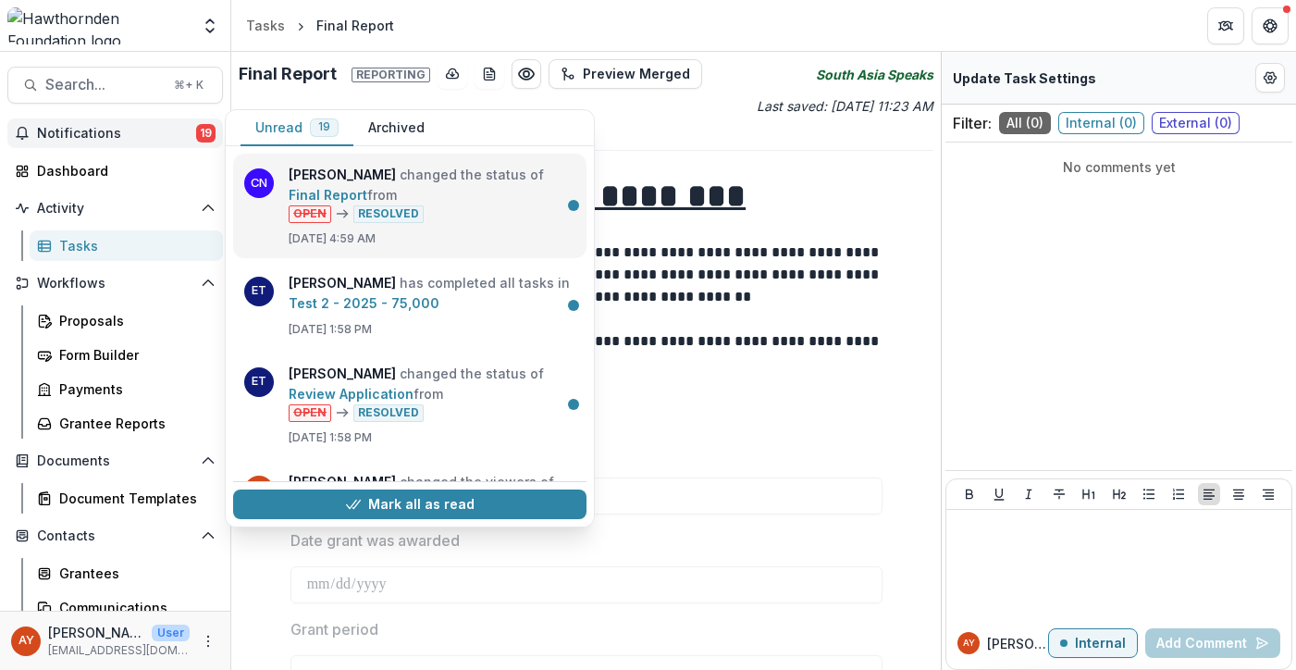
click at [352, 203] on link "Final Report" at bounding box center [328, 195] width 79 height 16
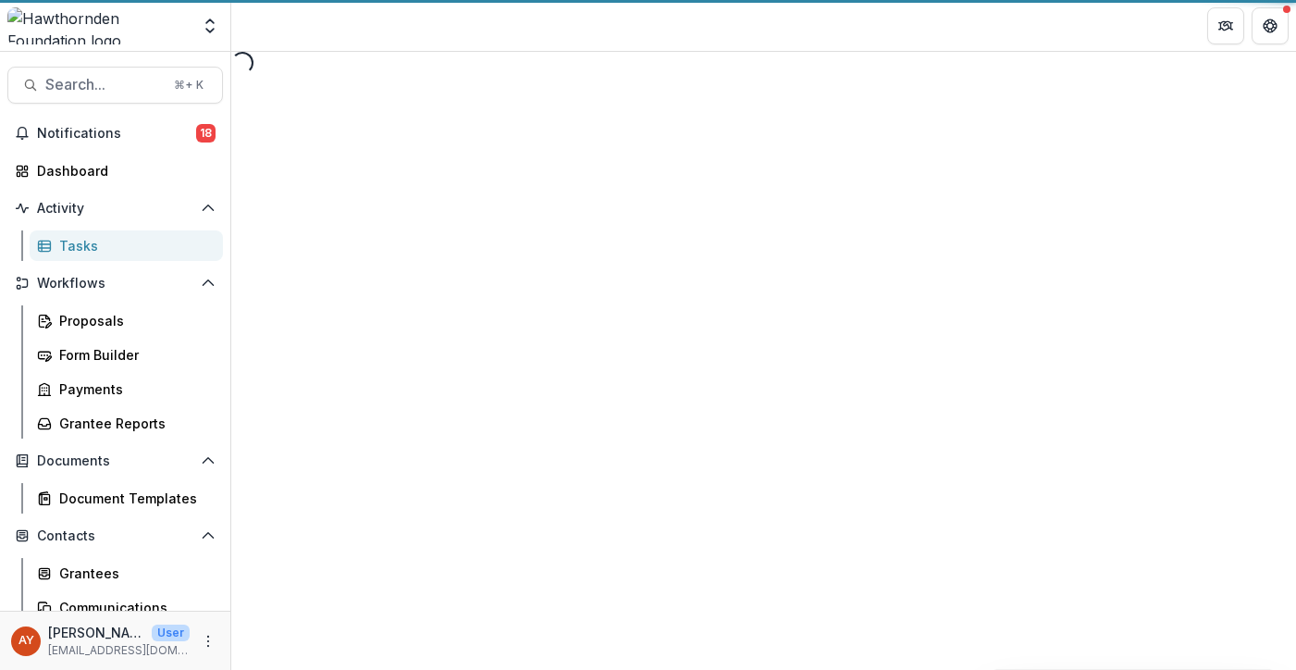
select select "********"
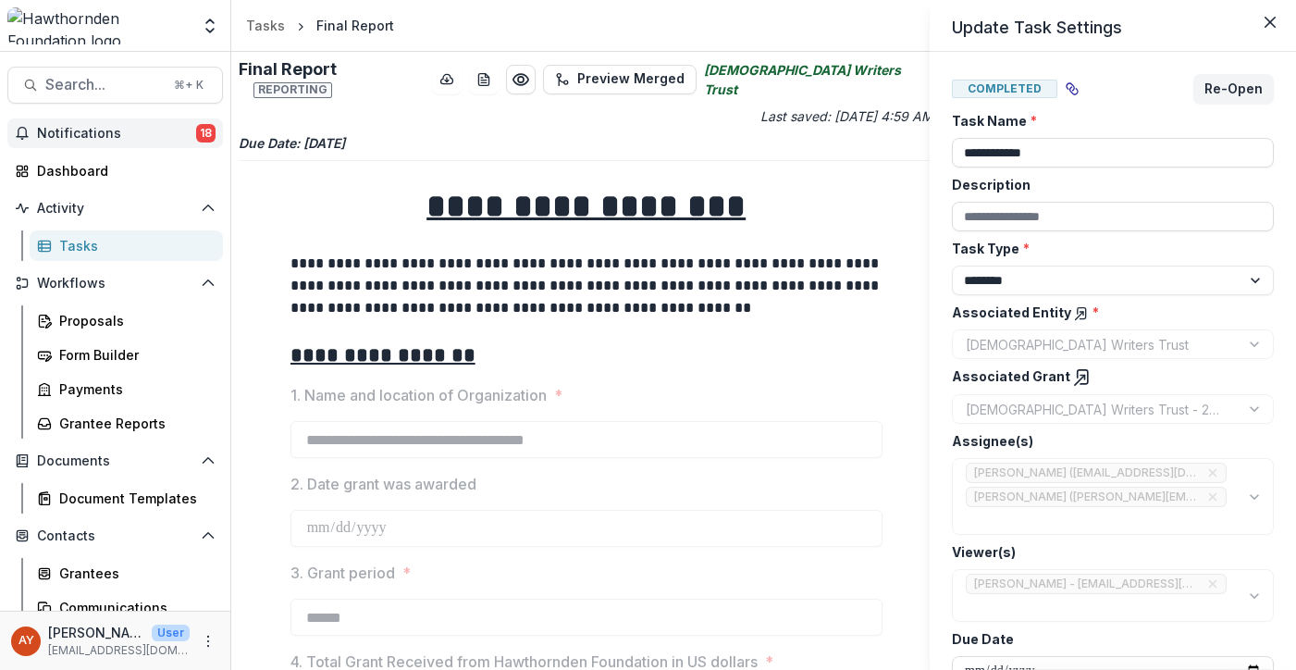
click at [169, 135] on div "**********" at bounding box center [648, 335] width 1296 height 670
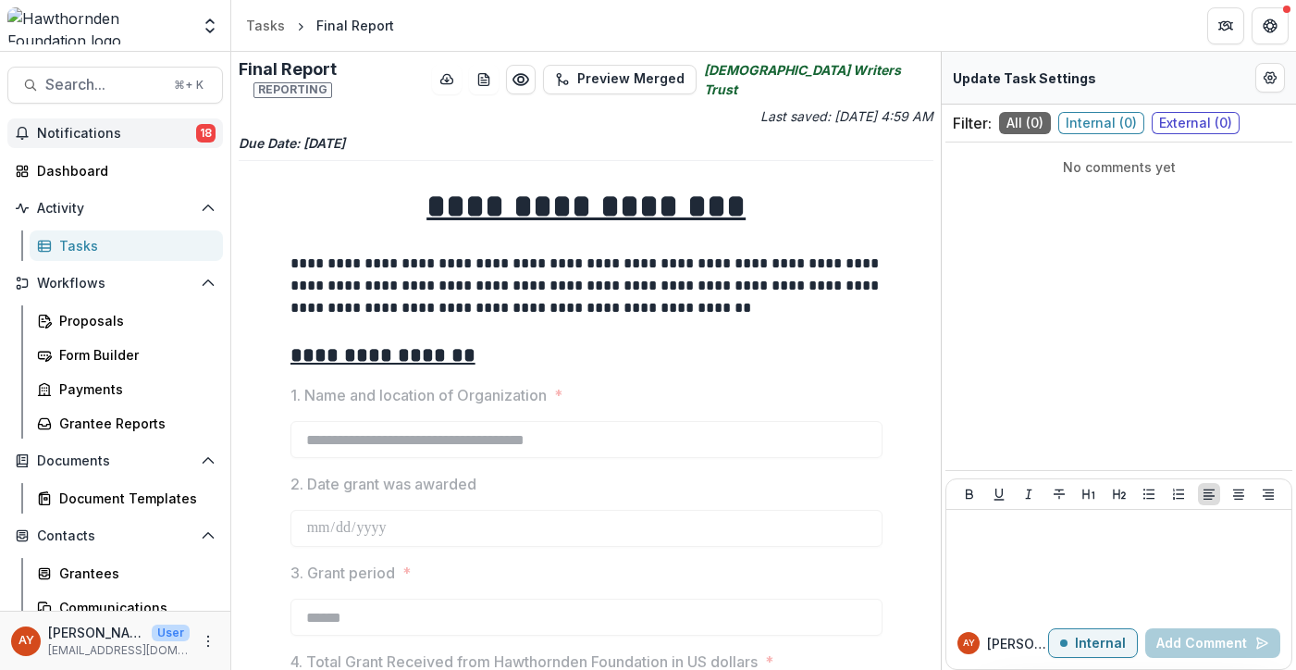
click at [175, 132] on span "Notifications" at bounding box center [116, 134] width 159 height 16
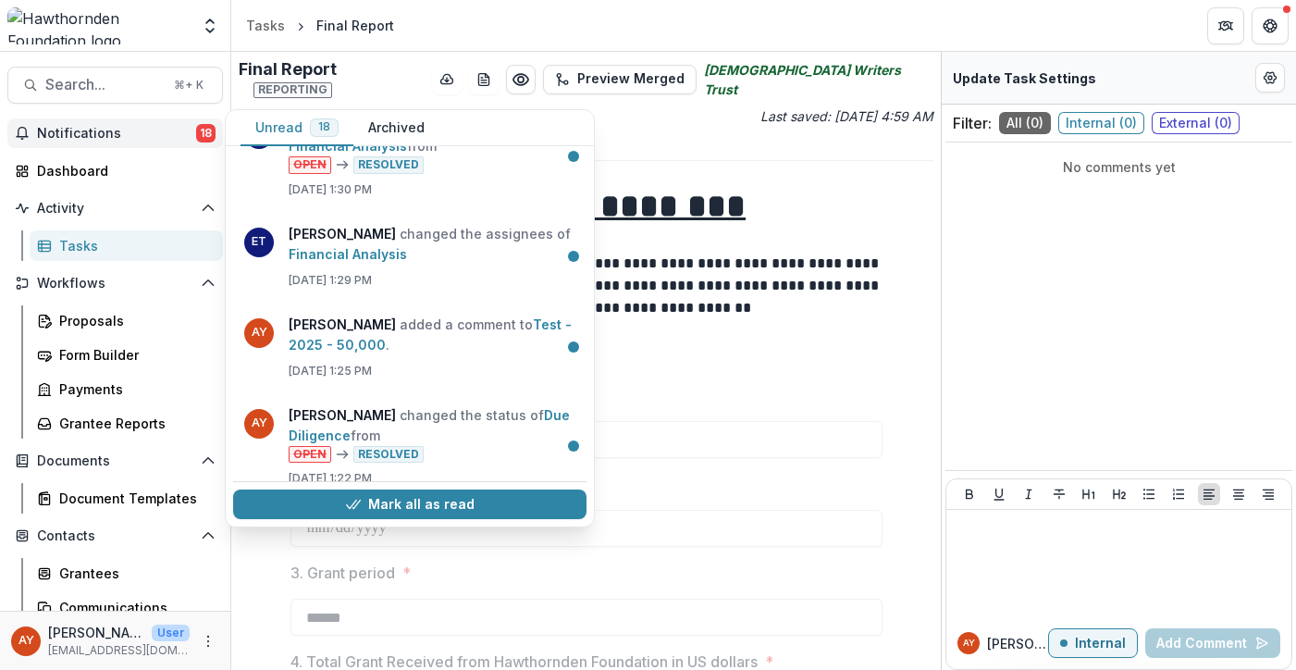
scroll to position [1572, 0]
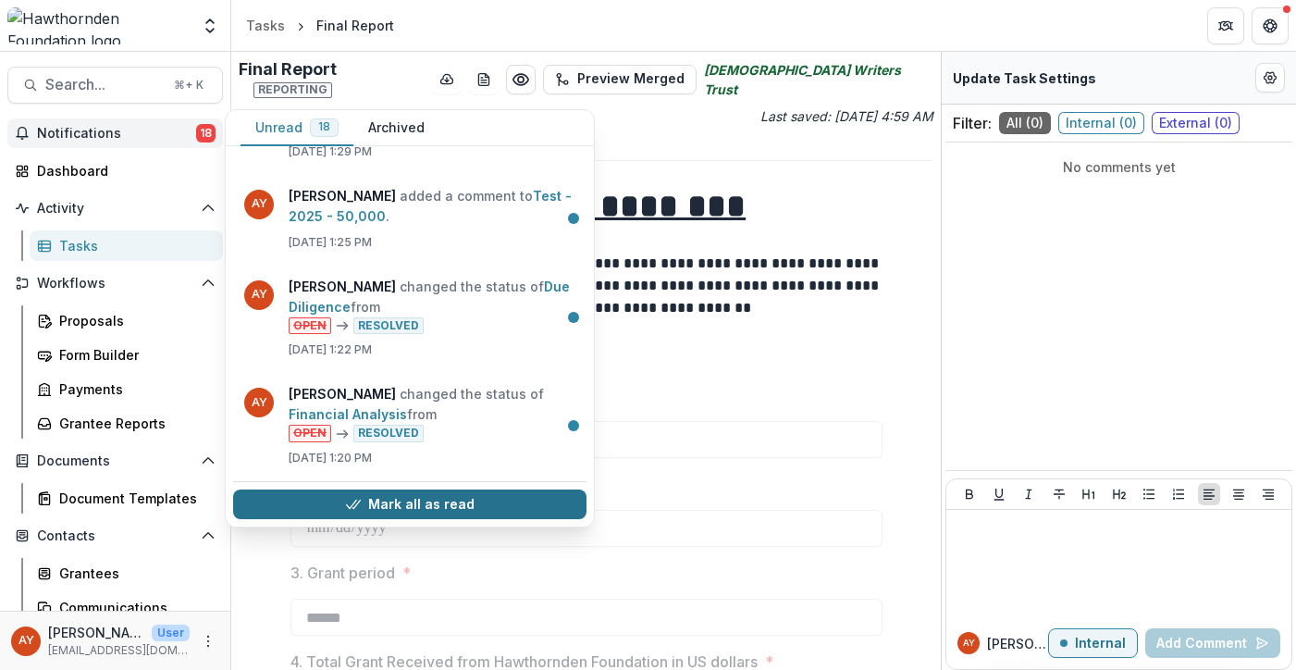
click at [435, 512] on button "Mark all as read" at bounding box center [409, 504] width 353 height 30
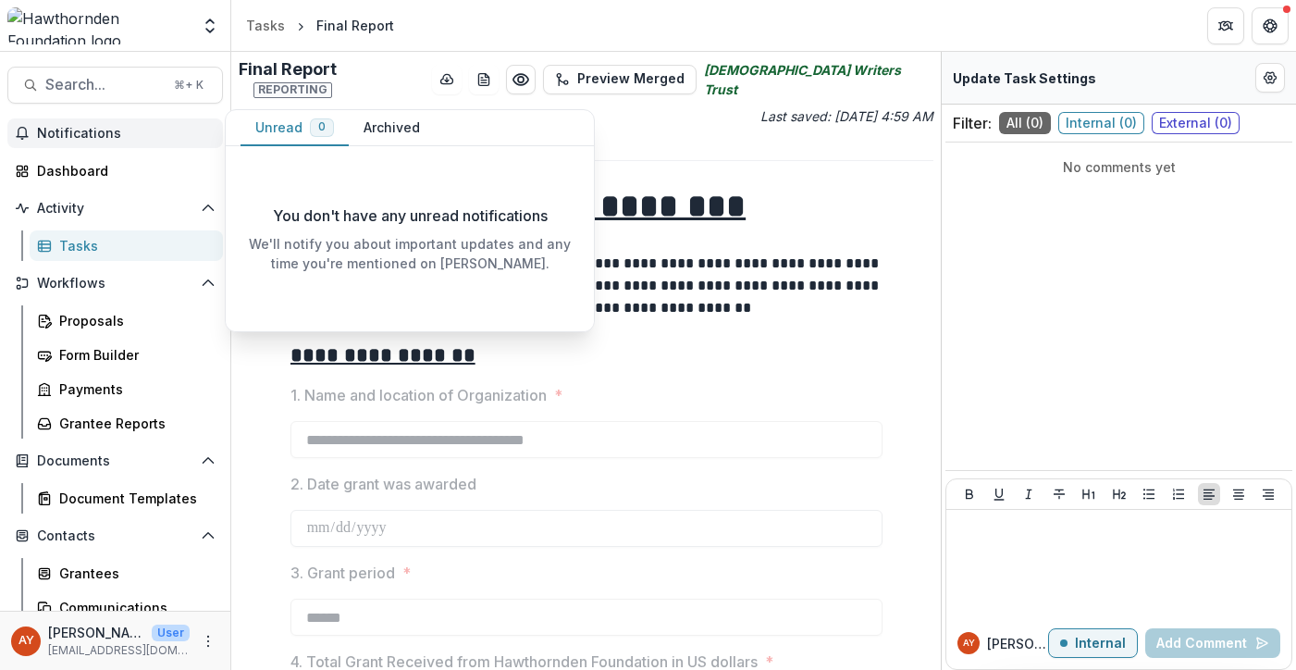
scroll to position [0, 0]
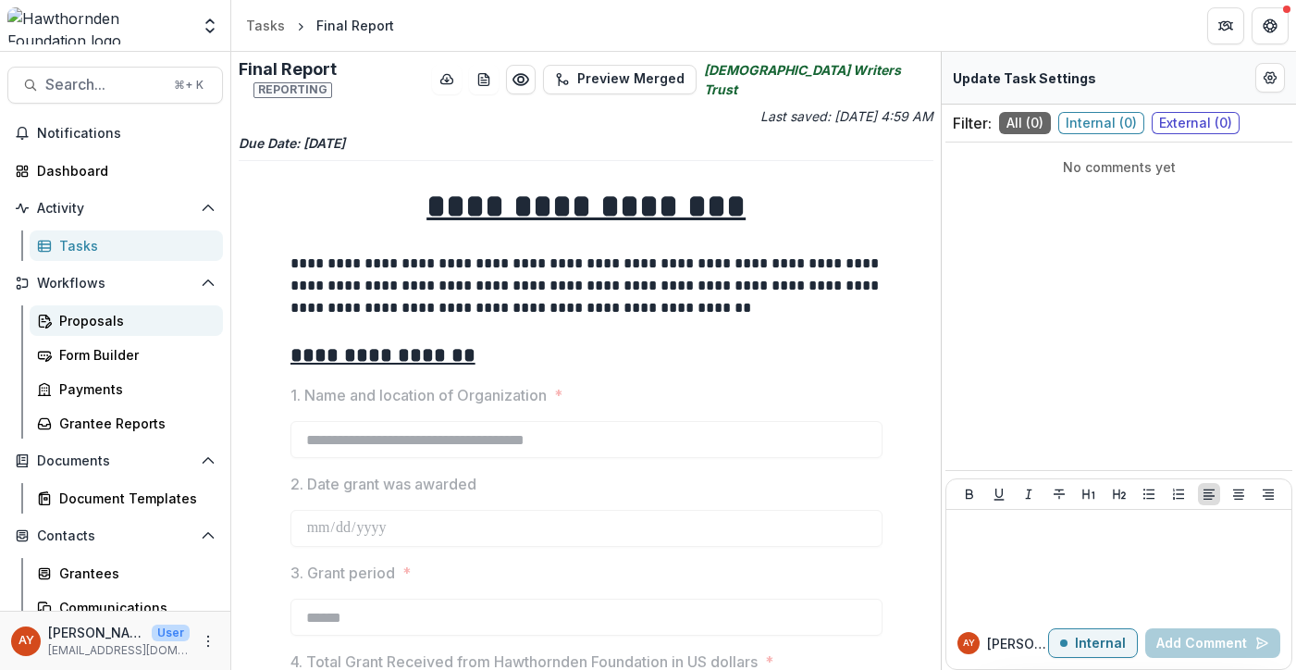
click at [140, 330] on link "Proposals" at bounding box center [126, 320] width 193 height 31
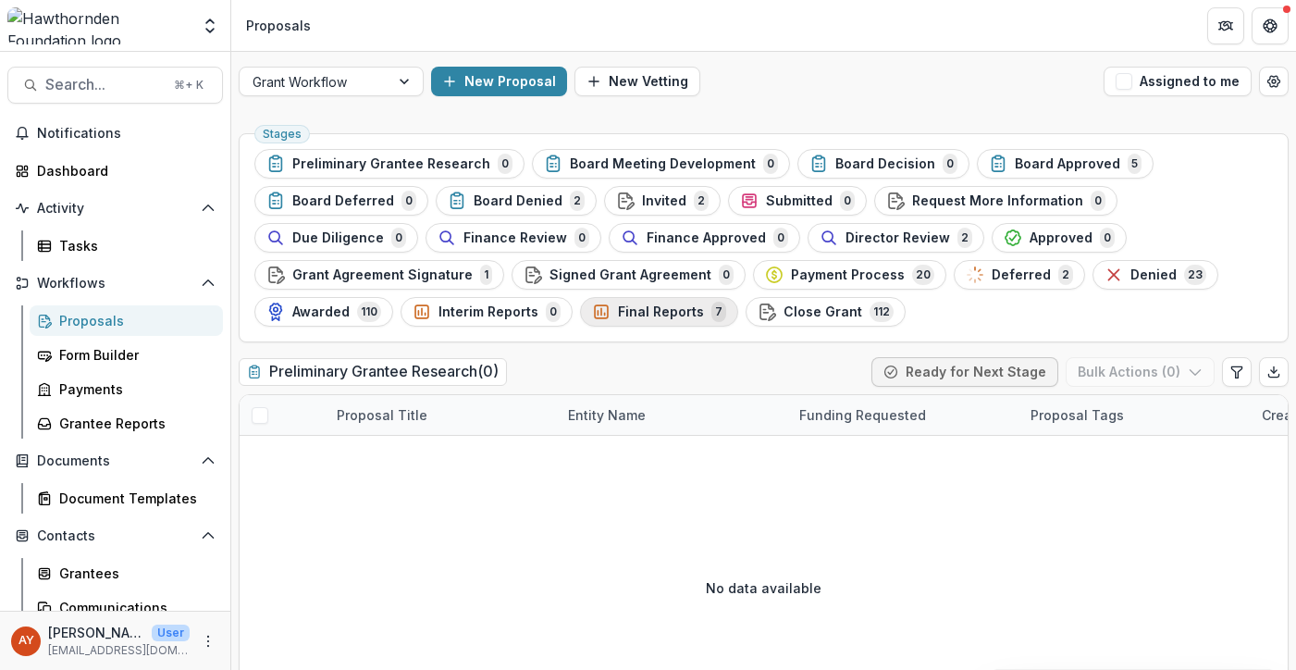
click at [618, 314] on span "Final Reports" at bounding box center [661, 312] width 86 height 16
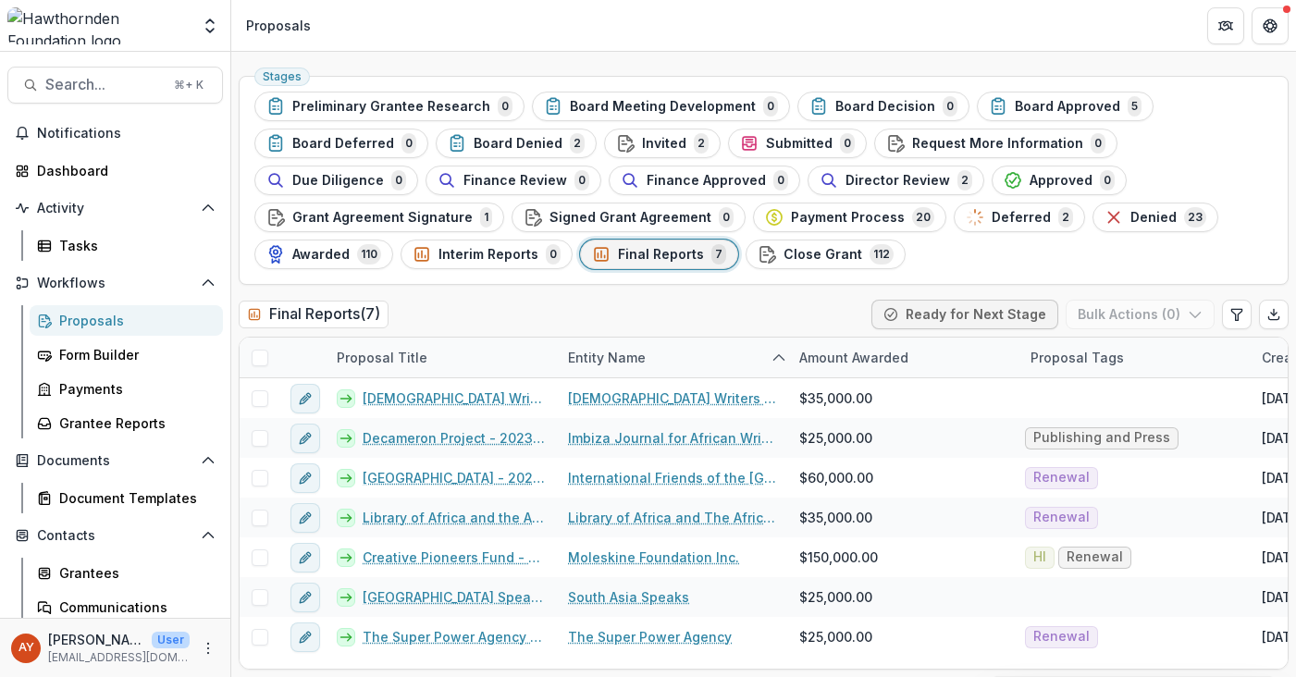
scroll to position [57, 0]
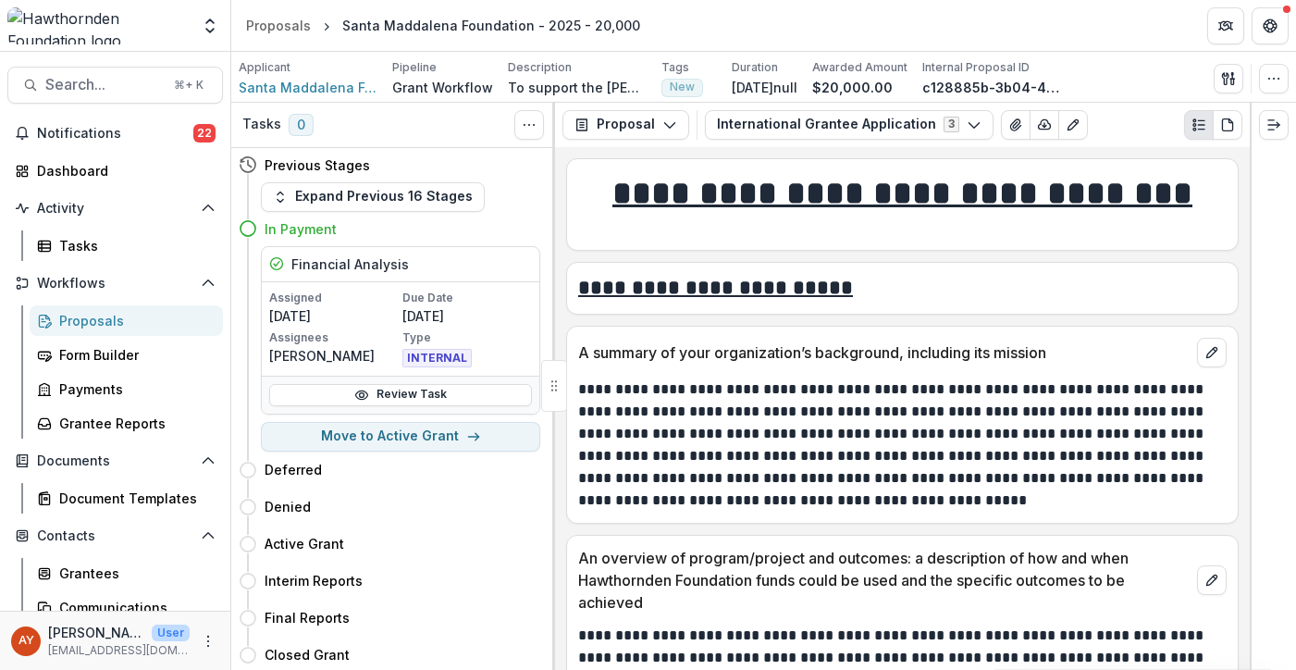
scroll to position [268, 0]
